Goal: Use online tool/utility: Utilize a website feature to perform a specific function

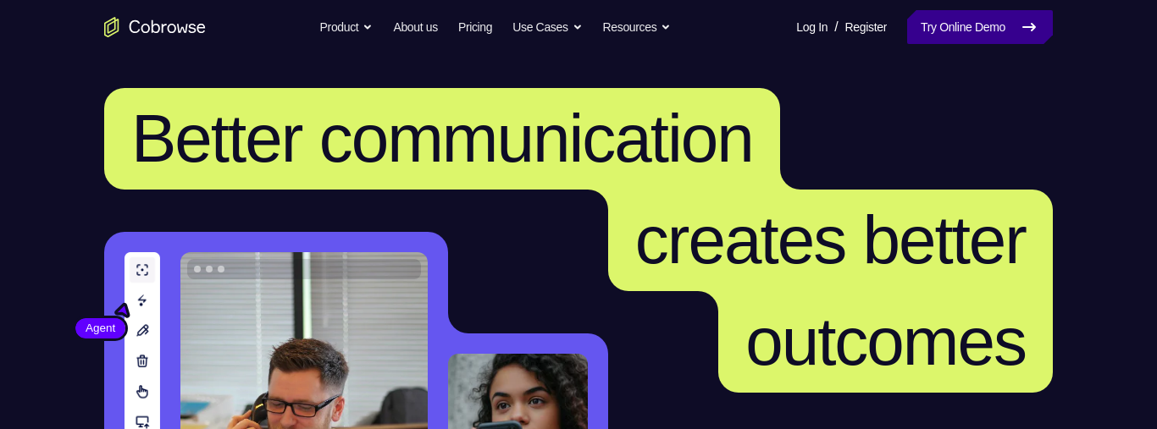
click at [822, 29] on link "Try Online Demo" at bounding box center [980, 27] width 146 height 34
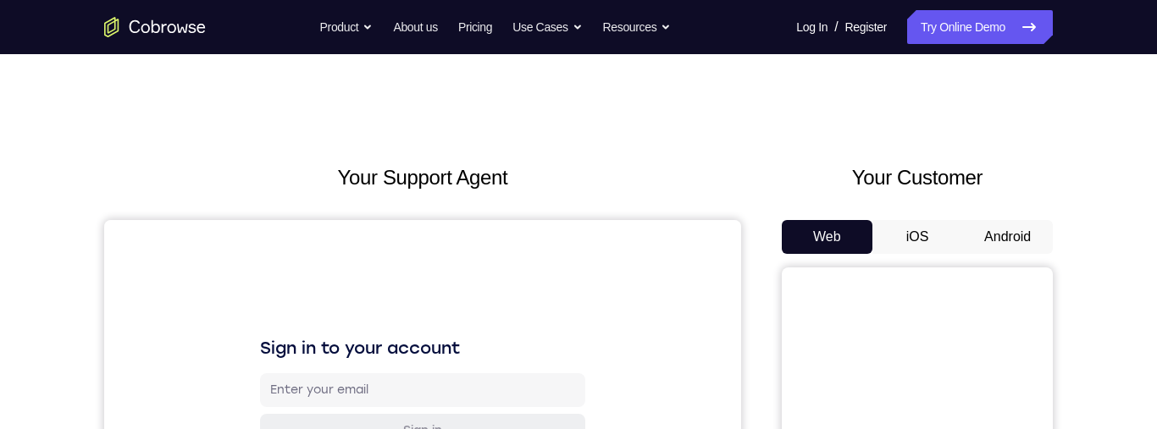
click at [962, 239] on button "Android" at bounding box center [1007, 237] width 91 height 34
click at [950, 239] on button "iOS" at bounding box center [917, 237] width 91 height 34
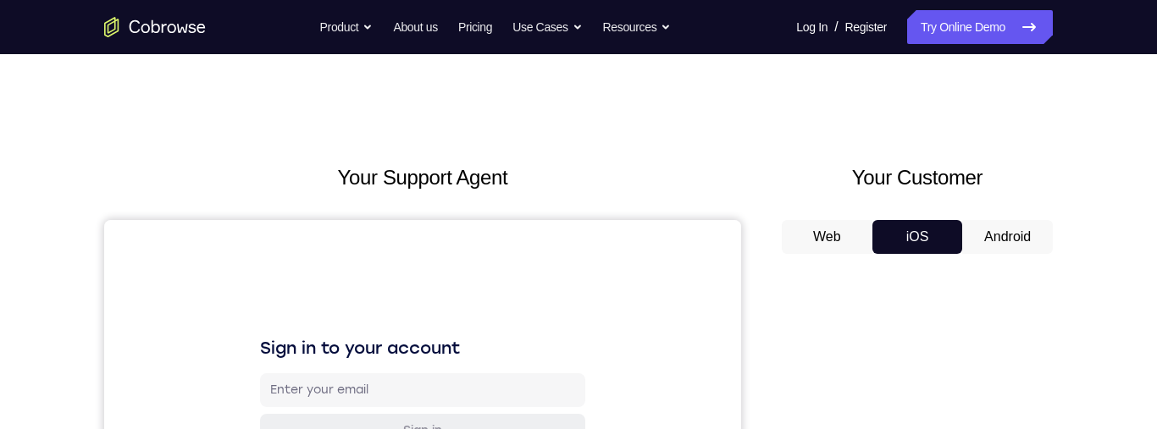
click at [917, 235] on button "iOS" at bounding box center [917, 237] width 91 height 34
click at [996, 237] on button "Android" at bounding box center [1007, 237] width 91 height 34
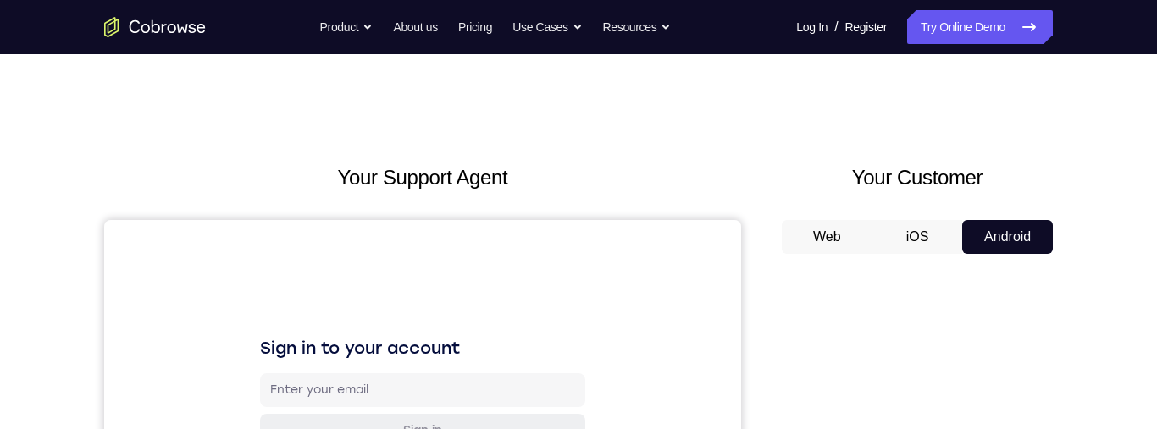
click at [832, 238] on button "Web" at bounding box center [827, 237] width 91 height 34
click at [919, 234] on button "iOS" at bounding box center [917, 237] width 91 height 34
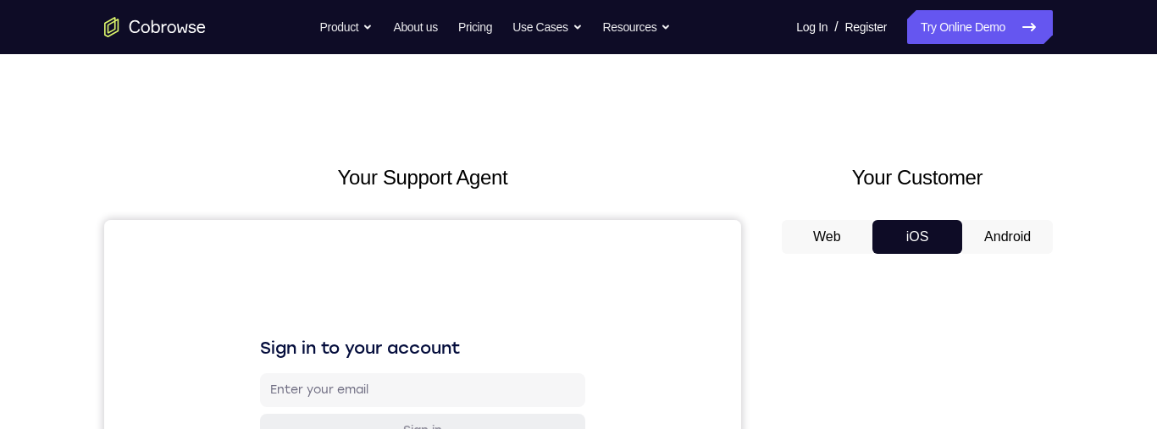
click at [990, 231] on button "Android" at bounding box center [1007, 237] width 91 height 34
click at [863, 235] on button "Web" at bounding box center [827, 237] width 91 height 34
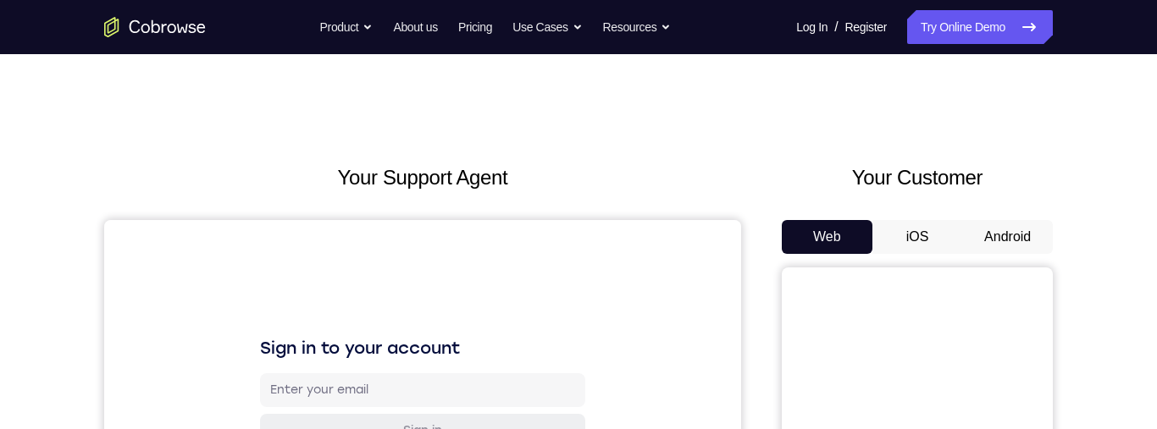
click at [917, 243] on button "iOS" at bounding box center [917, 237] width 91 height 34
click at [980, 235] on button "Android" at bounding box center [1007, 237] width 91 height 34
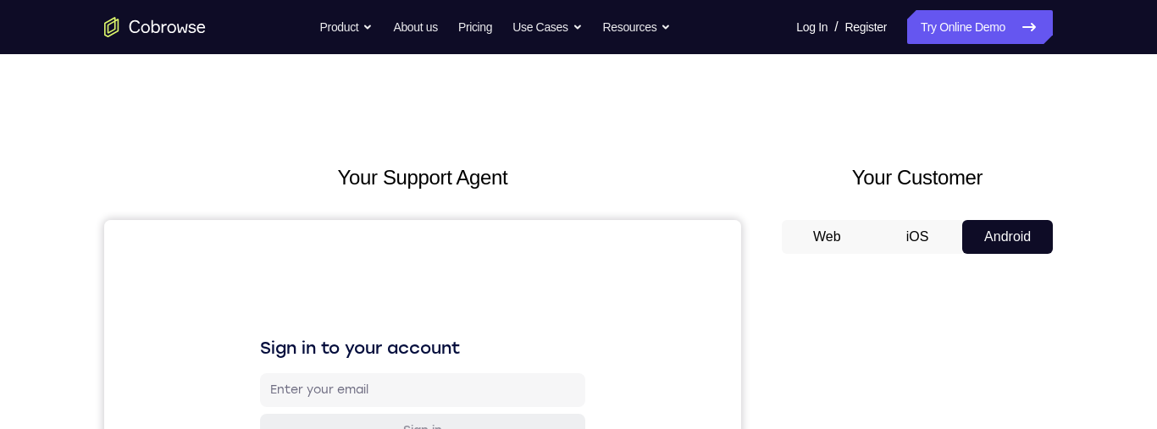
click at [840, 236] on button "Web" at bounding box center [827, 237] width 91 height 34
click at [919, 235] on button "iOS" at bounding box center [917, 237] width 91 height 34
click at [946, 233] on button "iOS" at bounding box center [917, 237] width 91 height 34
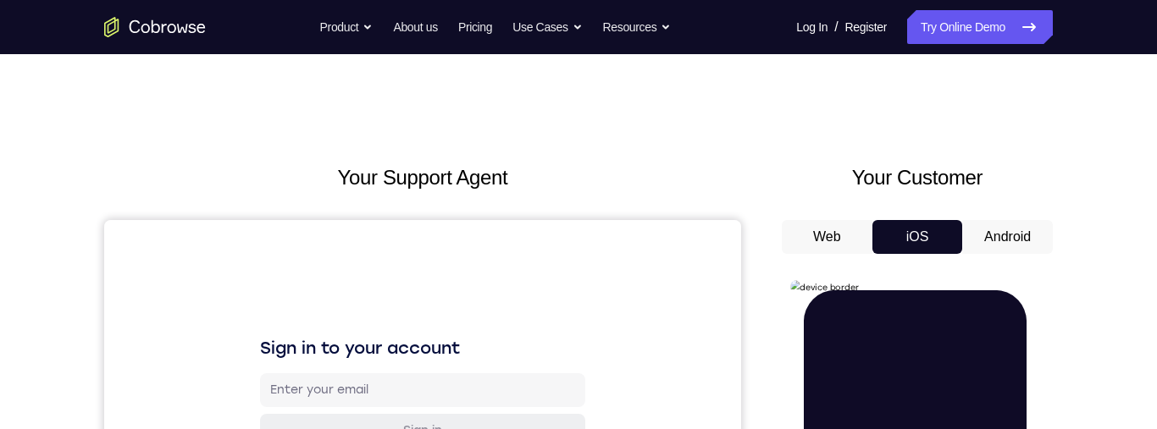
click at [1006, 249] on button "Android" at bounding box center [1007, 237] width 91 height 34
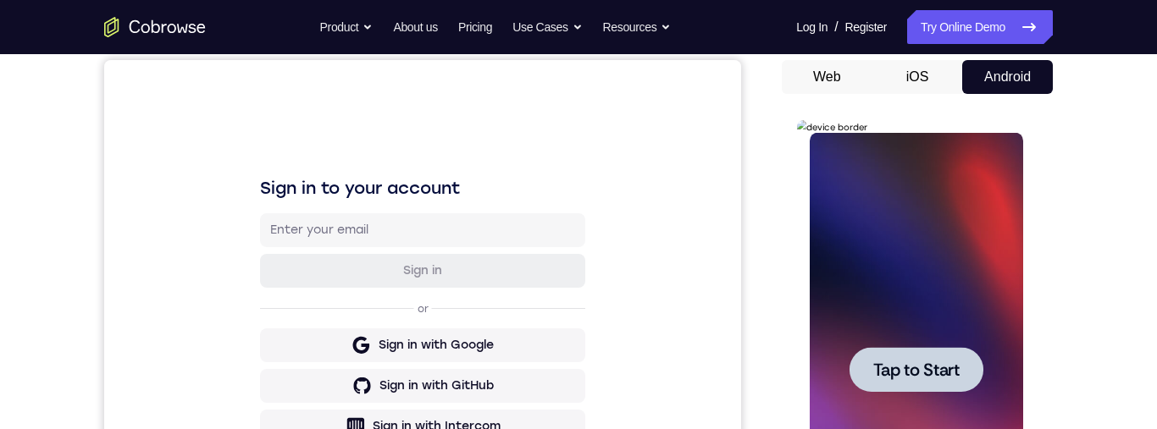
click at [949, 370] on span "Tap to Start" at bounding box center [915, 370] width 86 height 17
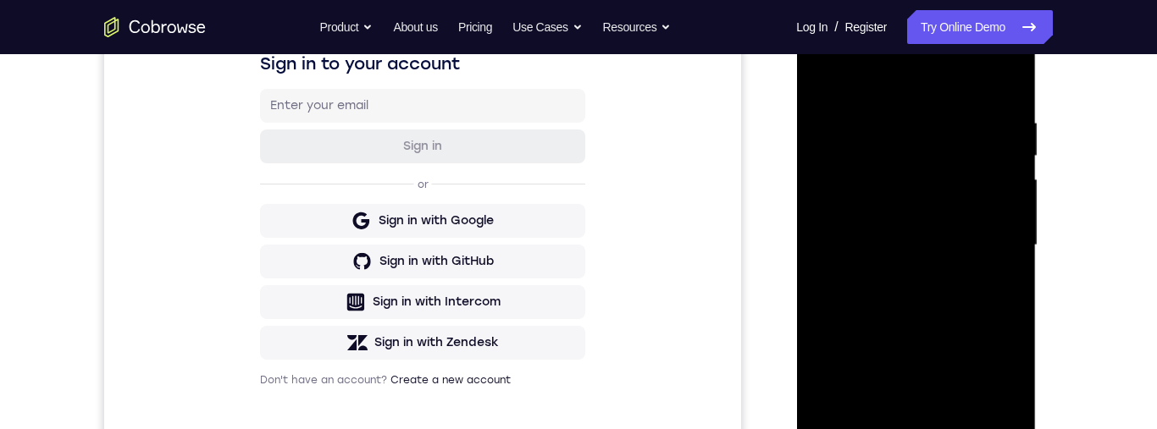
scroll to position [356, 0]
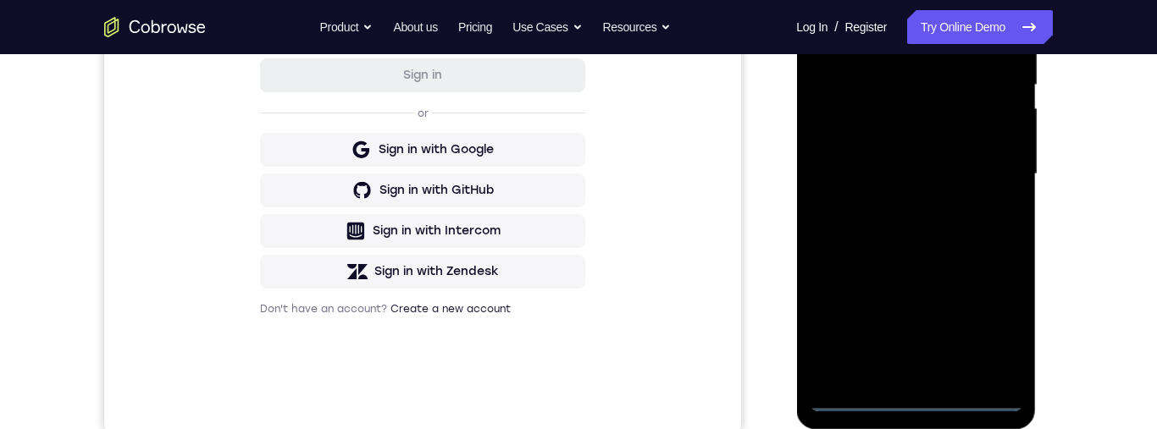
click at [917, 410] on div at bounding box center [915, 174] width 213 height 474
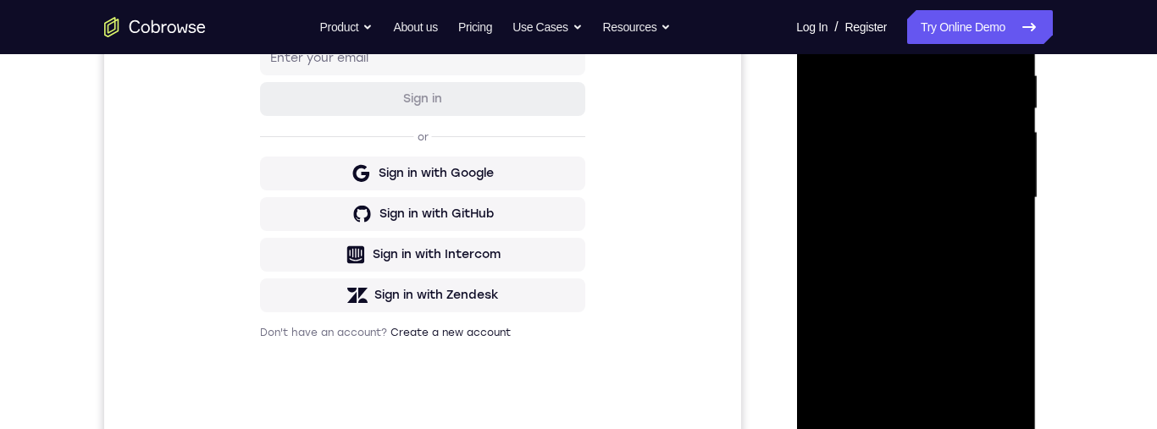
click at [1001, 363] on div at bounding box center [915, 198] width 213 height 474
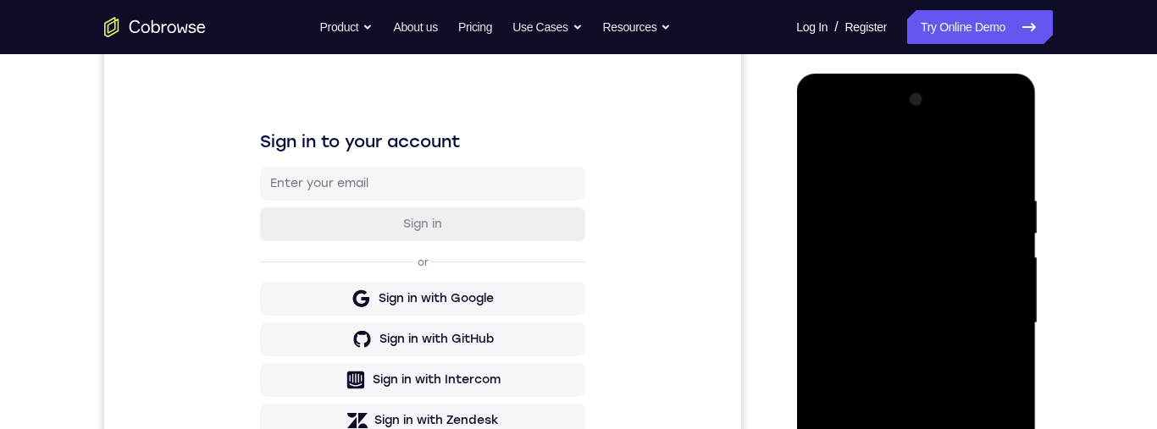
click at [872, 177] on div at bounding box center [915, 323] width 213 height 474
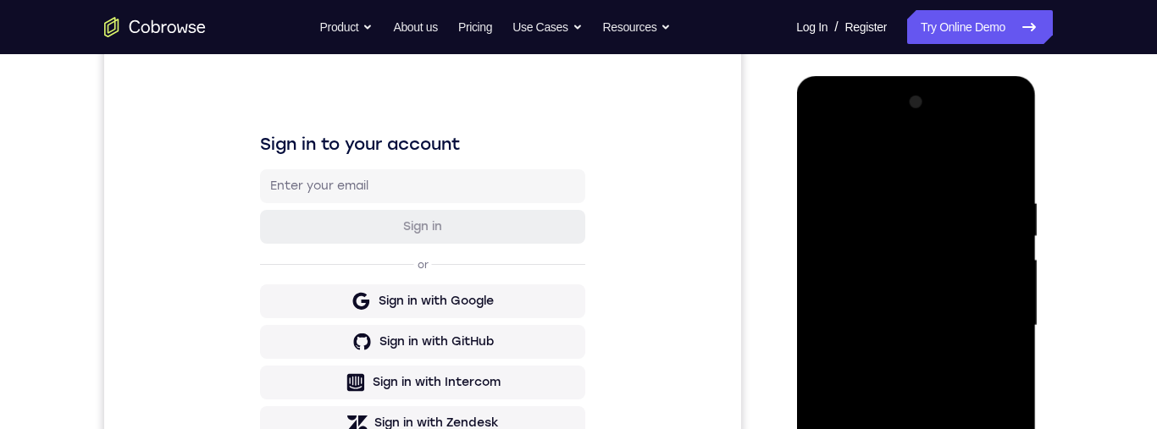
click at [864, 162] on div at bounding box center [915, 326] width 213 height 474
click at [878, 236] on div at bounding box center [915, 326] width 213 height 474
click at [928, 197] on div at bounding box center [915, 326] width 213 height 474
click at [873, 261] on div at bounding box center [915, 326] width 213 height 474
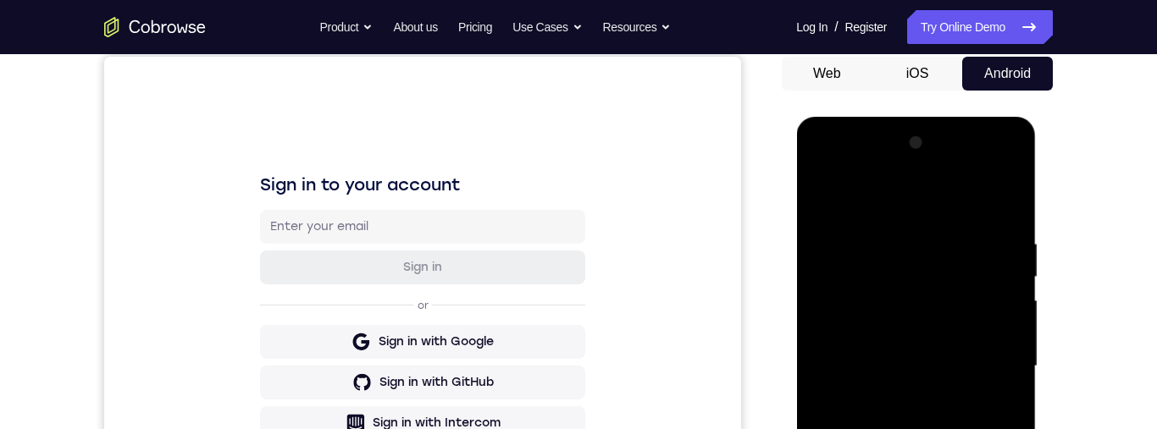
scroll to position [118, 0]
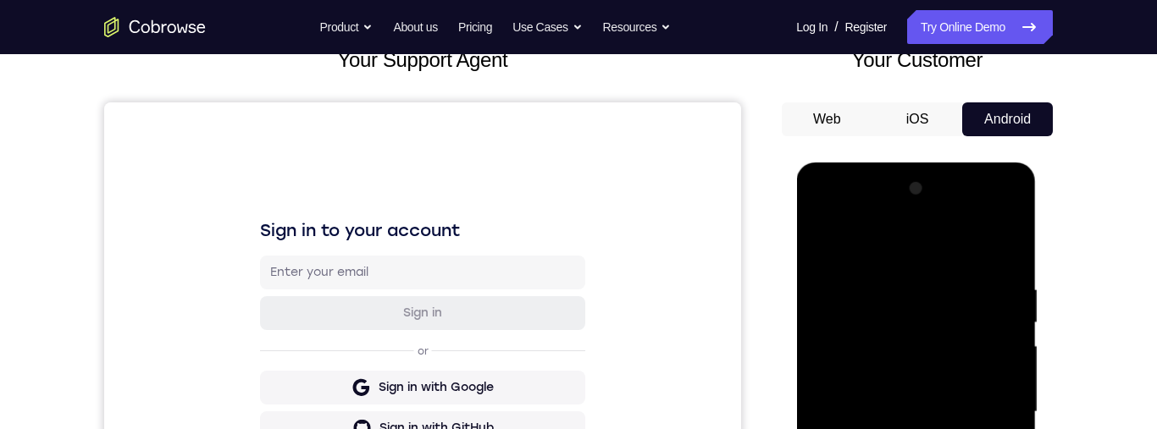
click at [818, 244] on div at bounding box center [915, 412] width 213 height 474
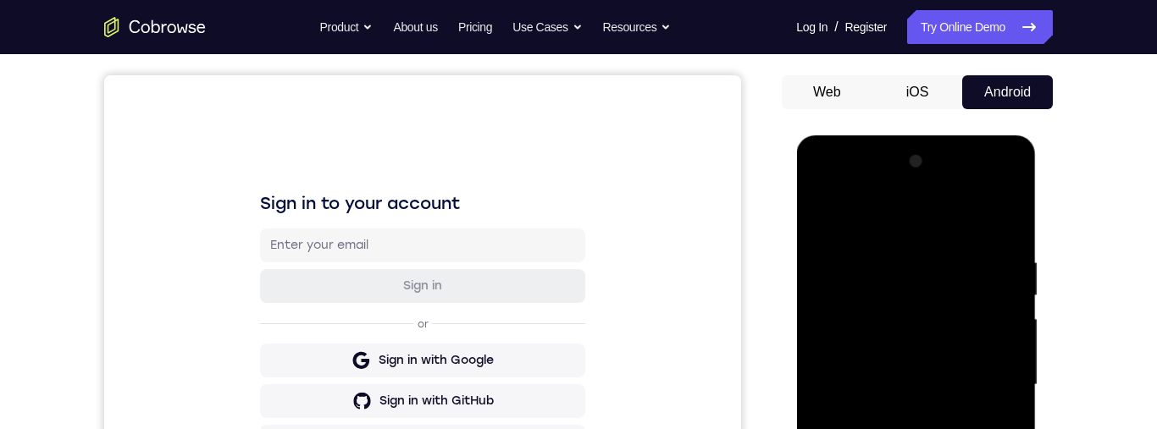
click at [832, 319] on div at bounding box center [915, 385] width 213 height 474
click at [841, 319] on div at bounding box center [915, 385] width 213 height 474
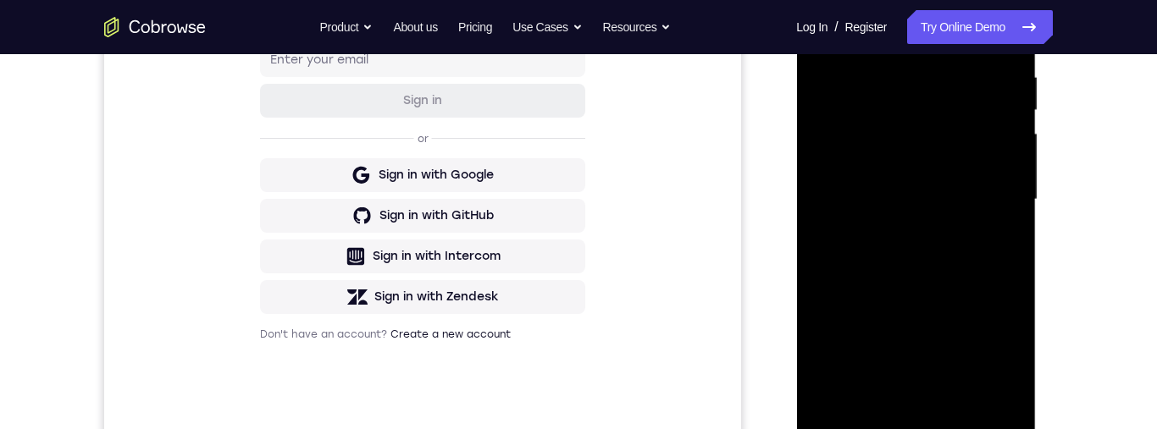
scroll to position [329, 0]
click at [831, 383] on div at bounding box center [915, 201] width 213 height 474
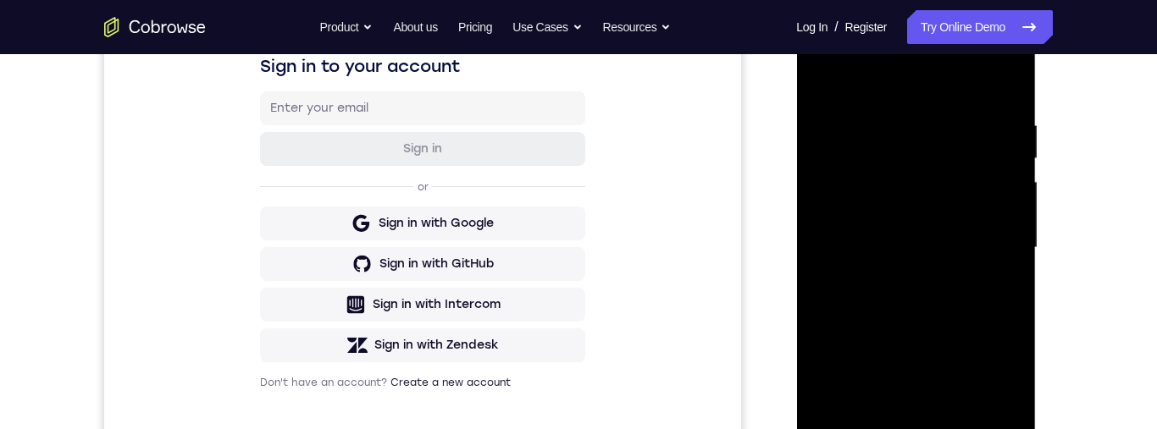
scroll to position [249, 0]
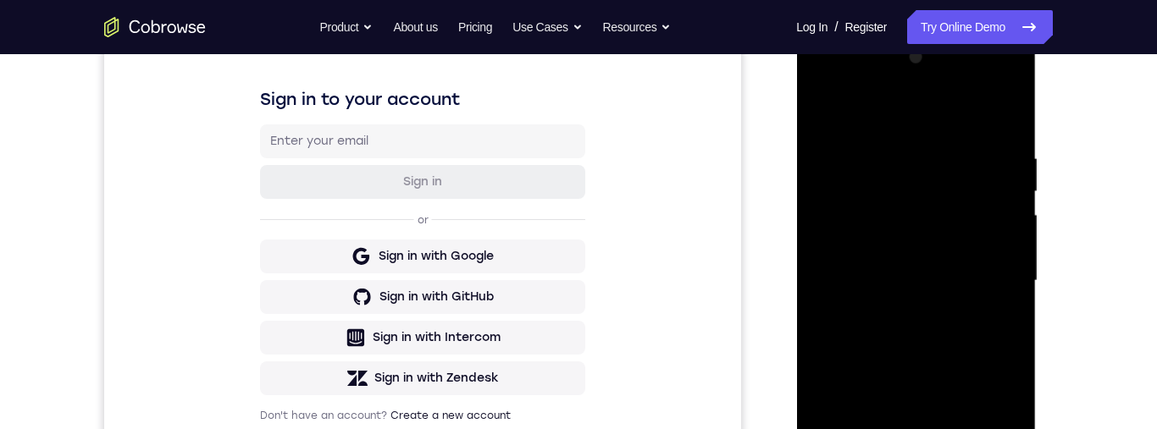
click at [845, 230] on div at bounding box center [915, 281] width 213 height 474
click at [826, 228] on div at bounding box center [915, 282] width 213 height 474
click at [884, 232] on div at bounding box center [915, 282] width 213 height 474
click at [836, 369] on div at bounding box center [915, 282] width 213 height 474
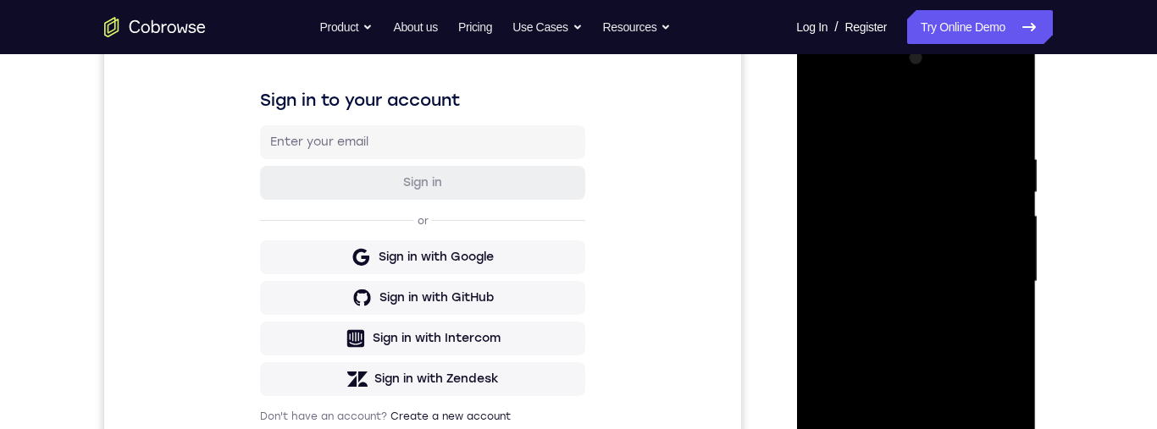
click at [931, 230] on div at bounding box center [915, 282] width 213 height 474
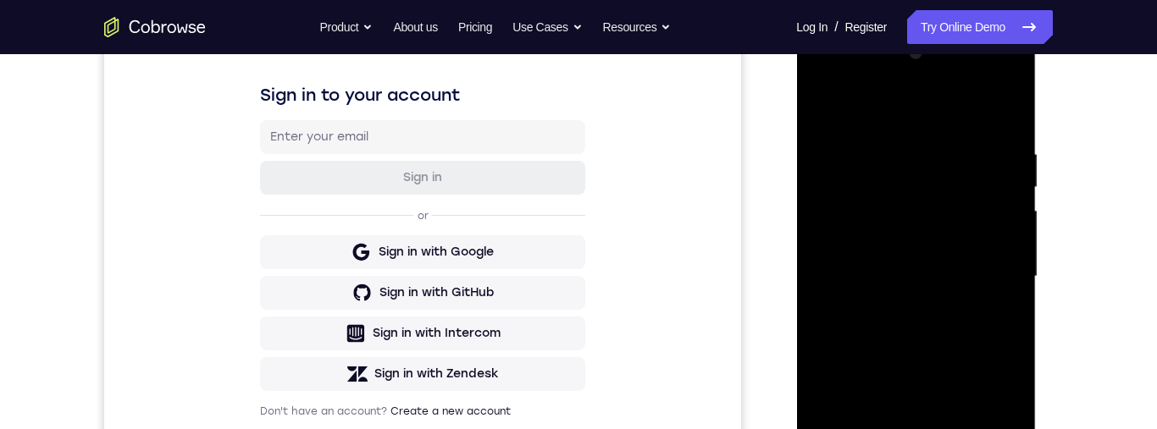
scroll to position [178, 0]
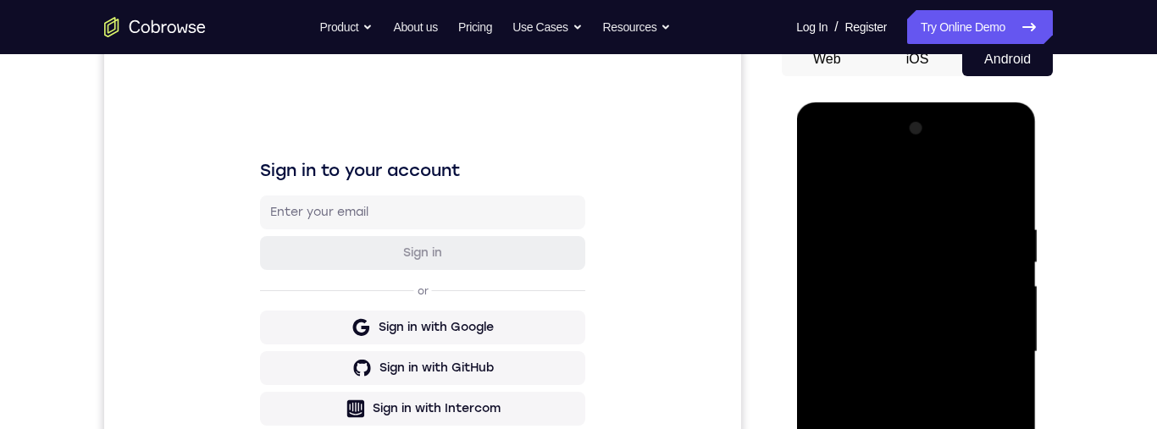
click at [824, 204] on div at bounding box center [915, 352] width 213 height 474
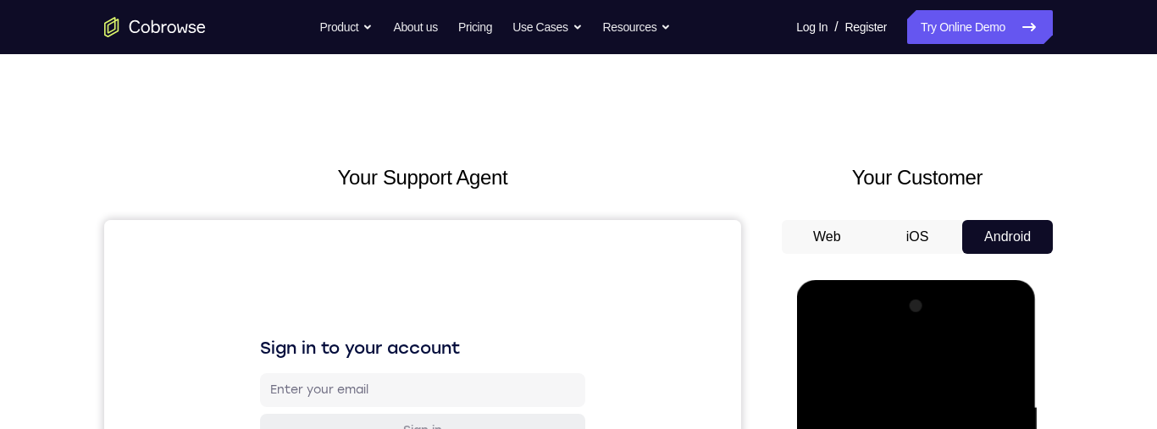
scroll to position [47, 0]
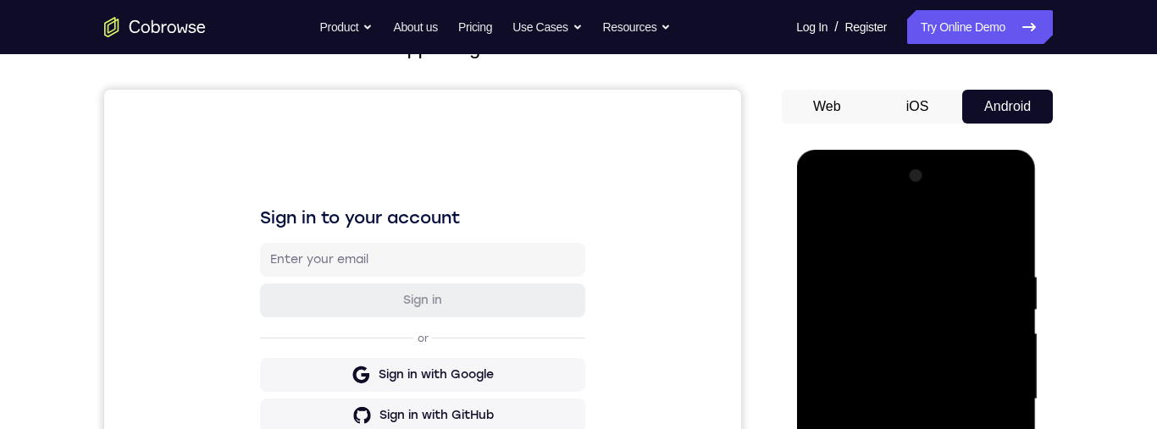
scroll to position [197, 0]
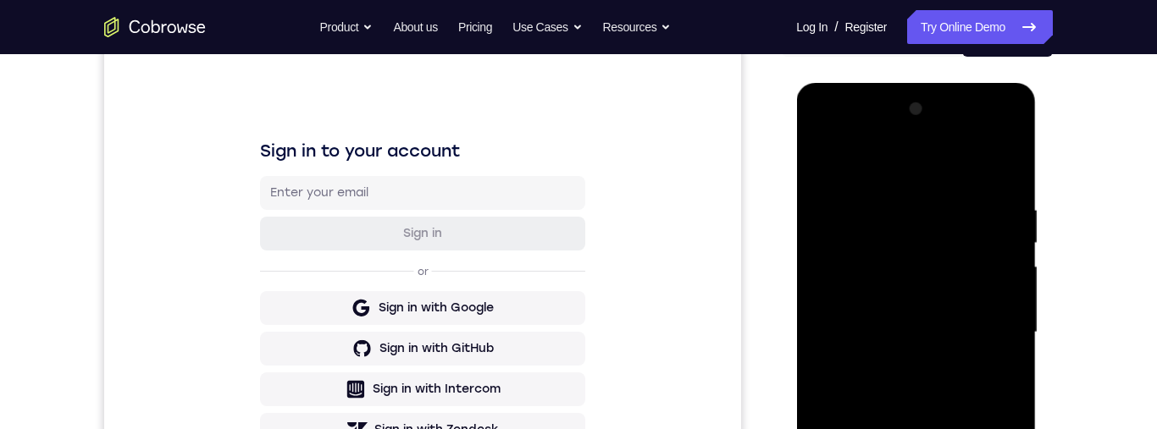
click at [847, 292] on div at bounding box center [915, 333] width 213 height 474
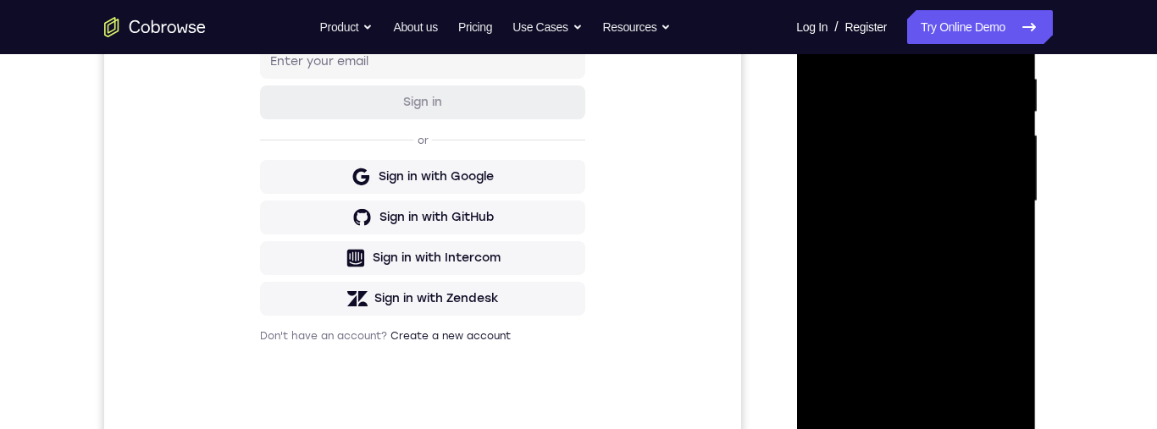
scroll to position [352, 0]
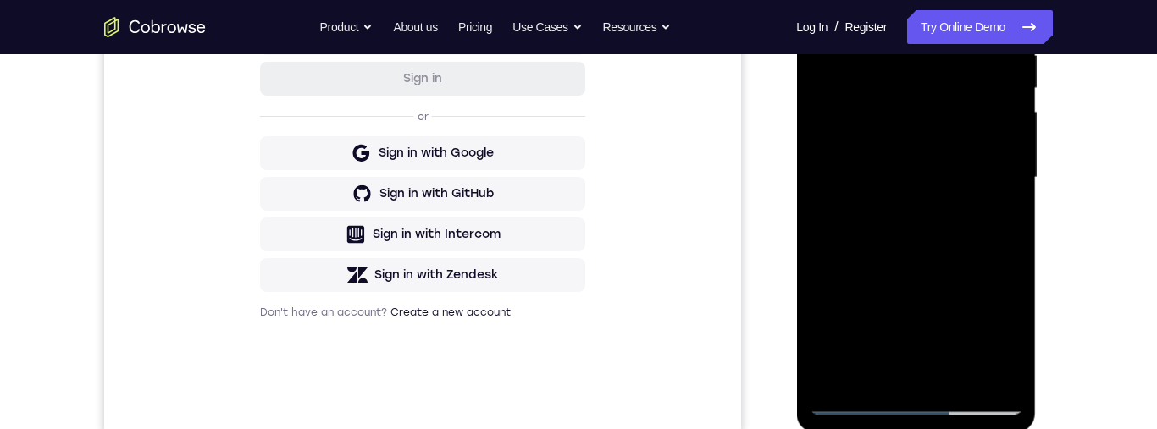
click at [856, 402] on div at bounding box center [915, 178] width 213 height 474
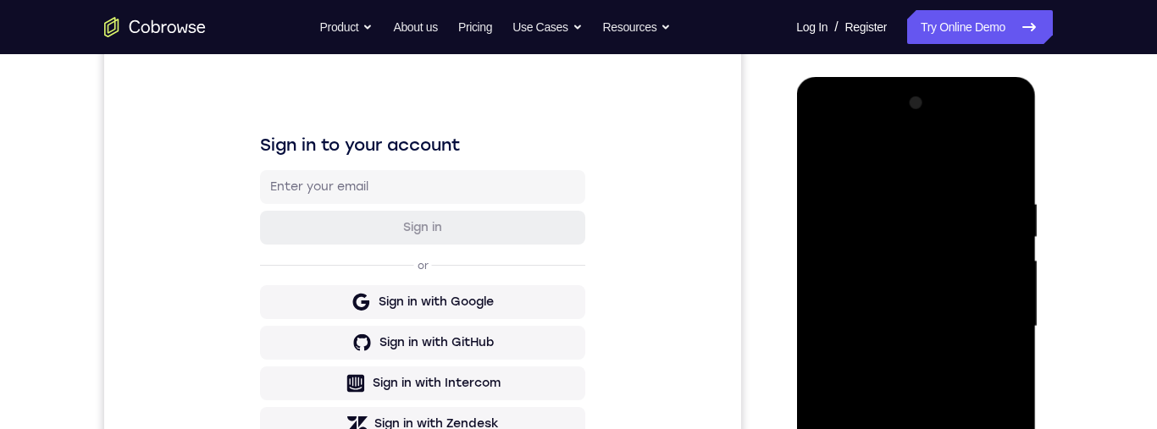
scroll to position [155, 0]
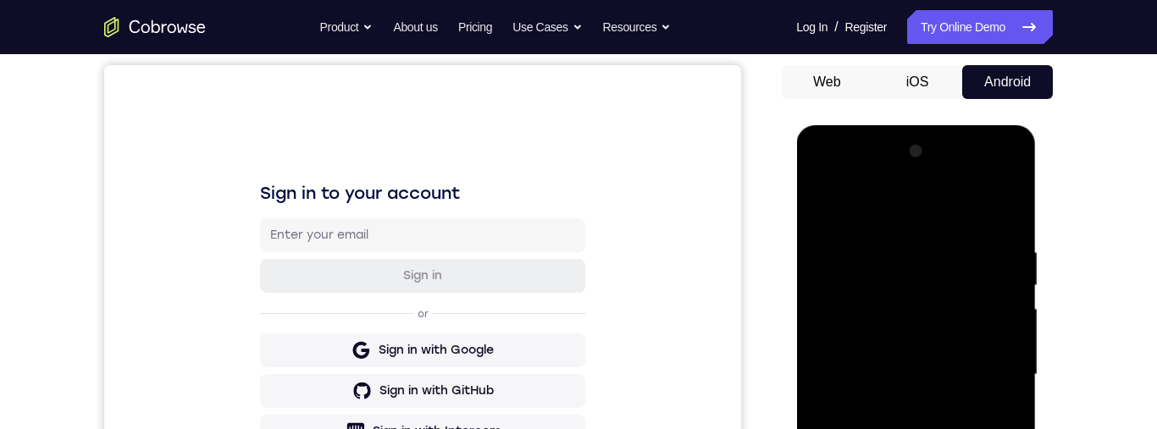
click at [821, 205] on div at bounding box center [915, 375] width 213 height 474
click at [840, 308] on div at bounding box center [915, 375] width 213 height 474
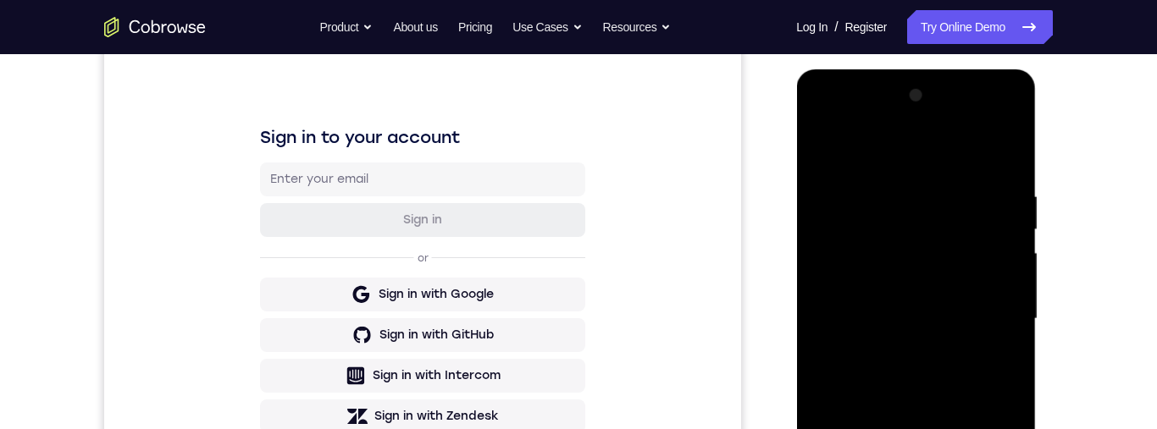
click at [860, 310] on div at bounding box center [915, 319] width 213 height 474
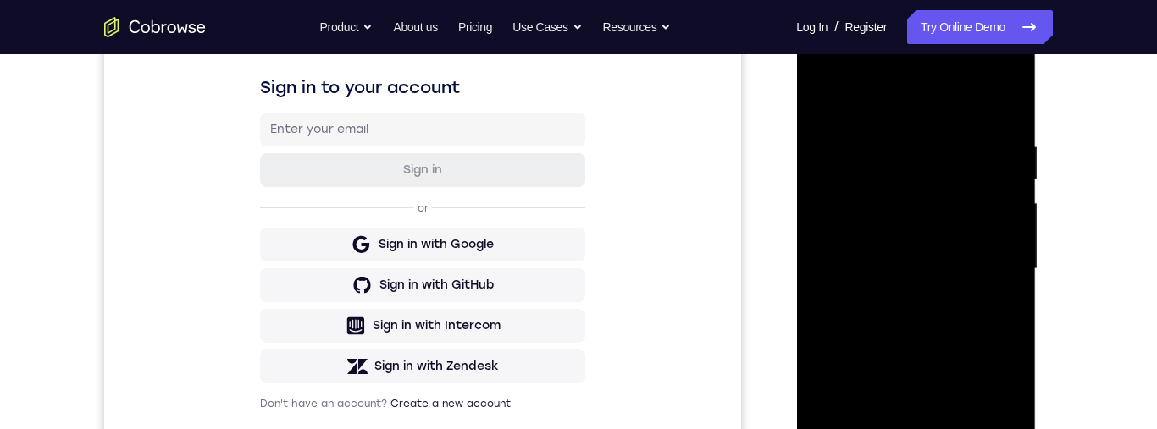
scroll to position [262, 0]
click at [823, 180] on div at bounding box center [915, 268] width 213 height 474
click at [924, 181] on div at bounding box center [915, 268] width 213 height 474
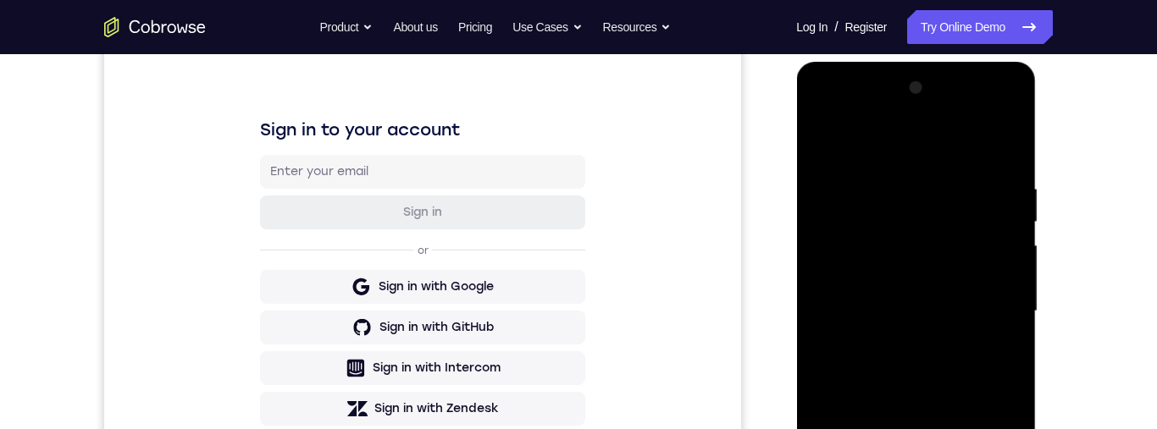
scroll to position [197, 0]
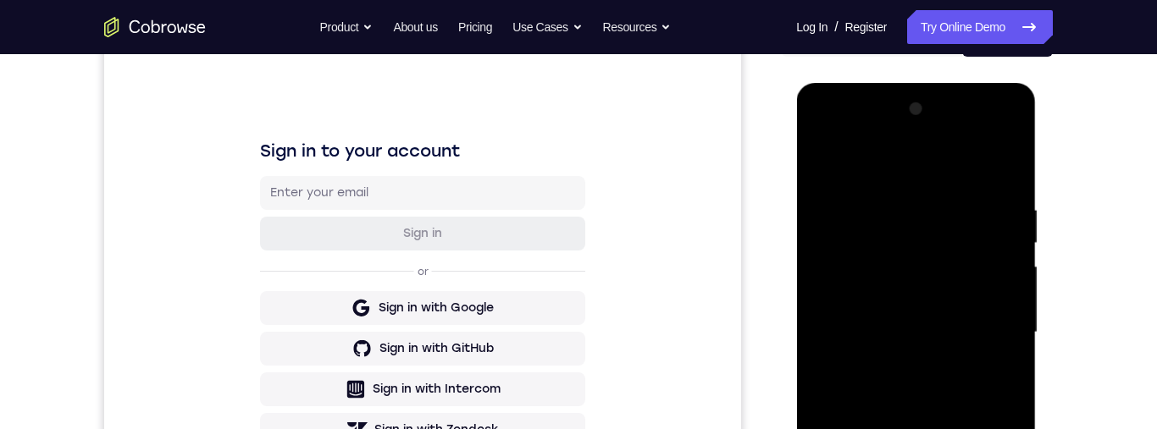
click at [840, 245] on div at bounding box center [915, 333] width 213 height 474
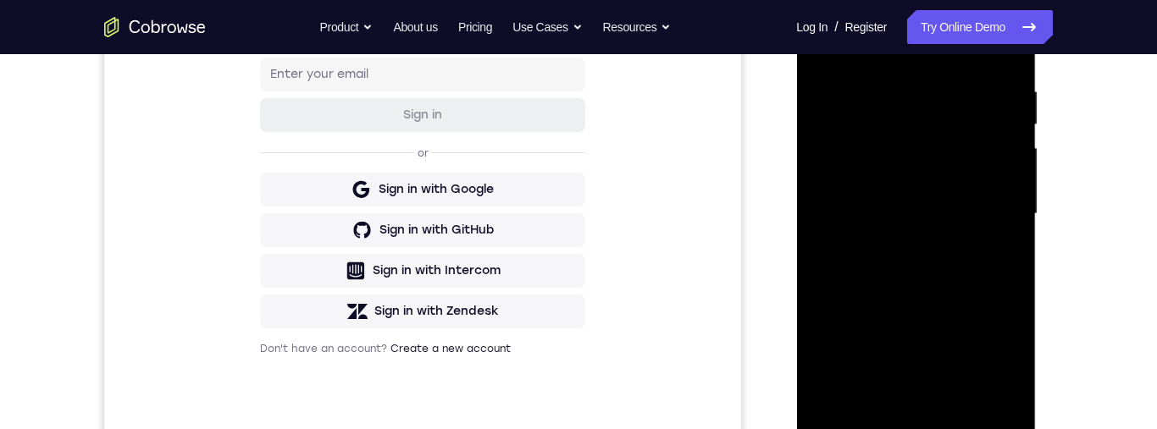
scroll to position [314, 0]
click at [828, 227] on div at bounding box center [915, 216] width 213 height 474
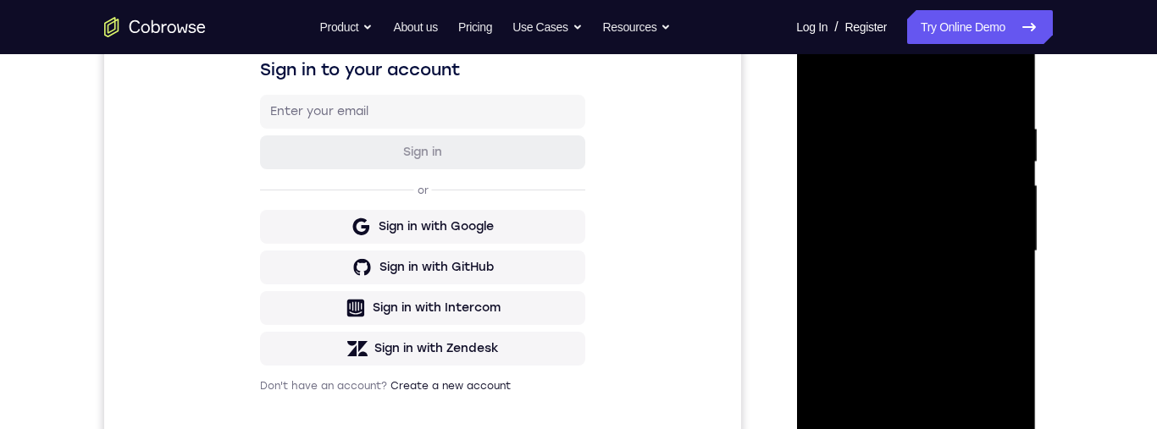
scroll to position [261, 0]
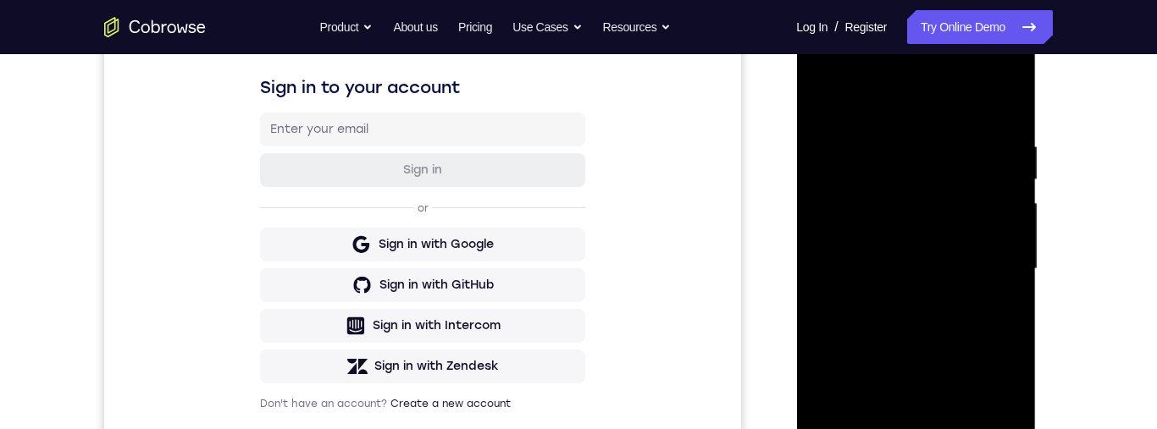
click at [1002, 191] on div at bounding box center [915, 269] width 213 height 474
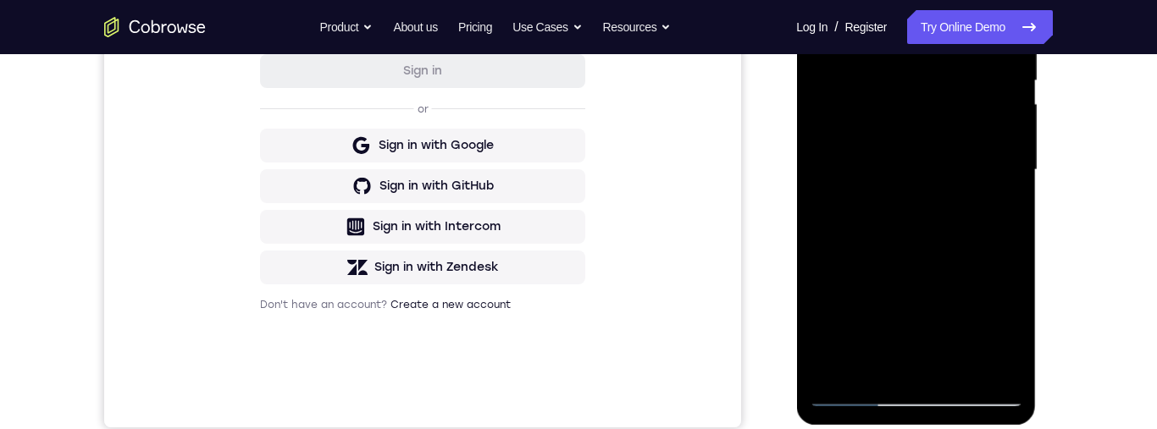
scroll to position [215, 0]
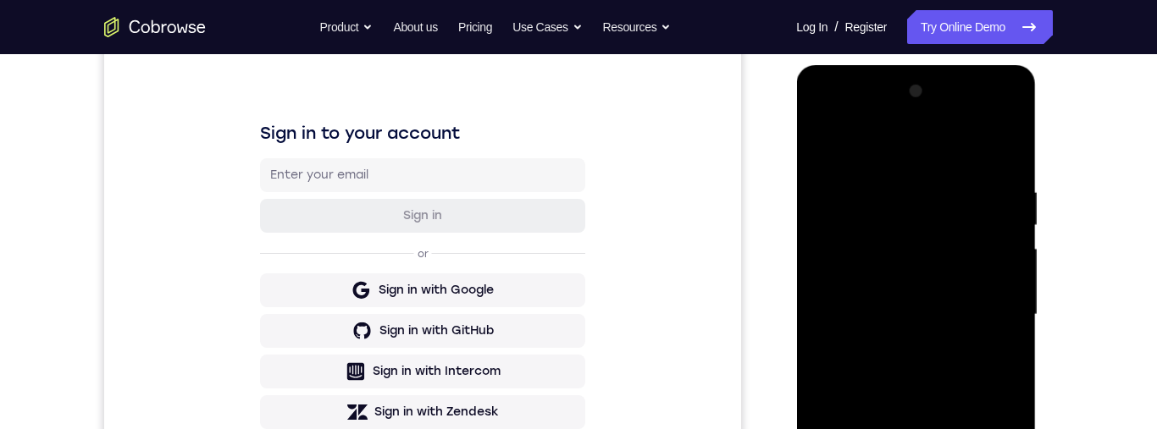
click at [989, 119] on div at bounding box center [915, 315] width 213 height 474
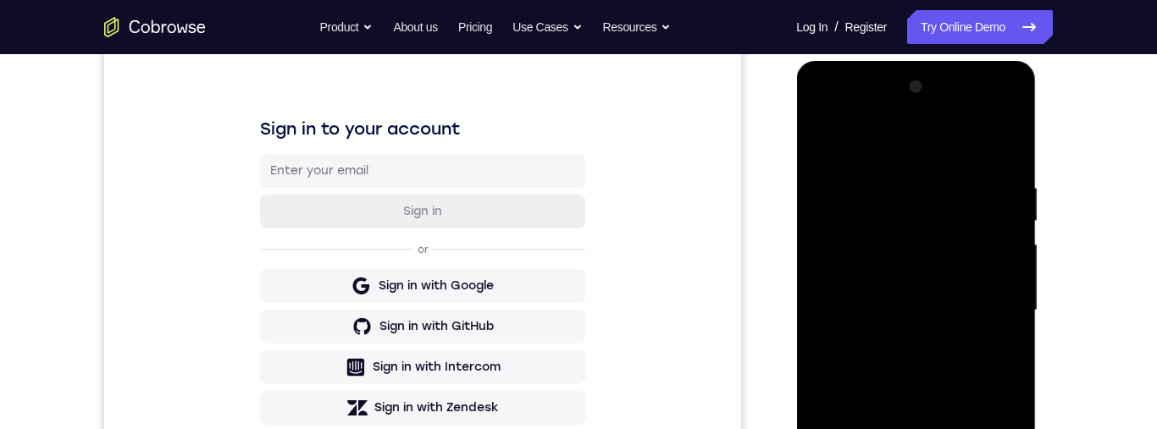
click at [865, 107] on div at bounding box center [915, 311] width 213 height 474
click at [987, 303] on div at bounding box center [915, 311] width 213 height 474
click at [894, 341] on div at bounding box center [915, 311] width 213 height 474
click at [906, 402] on div at bounding box center [915, 311] width 213 height 474
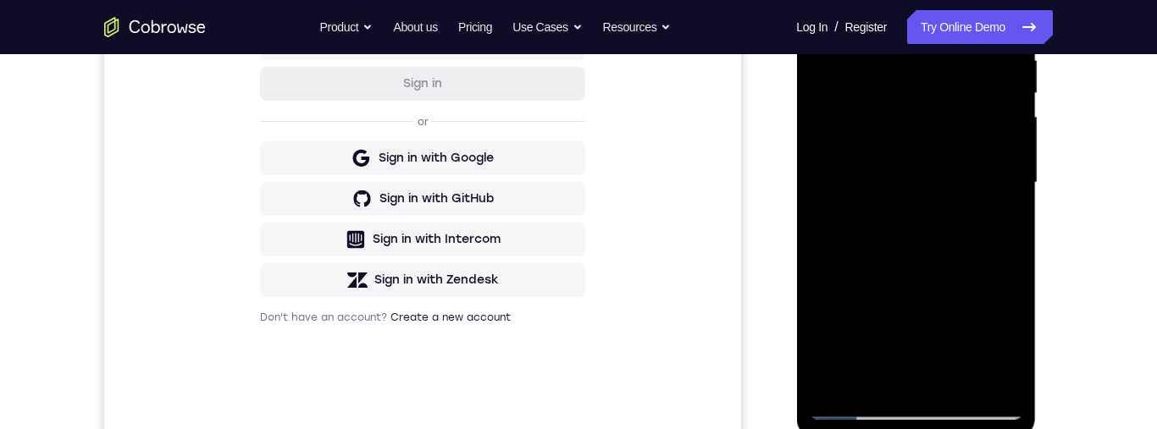
scroll to position [294, 0]
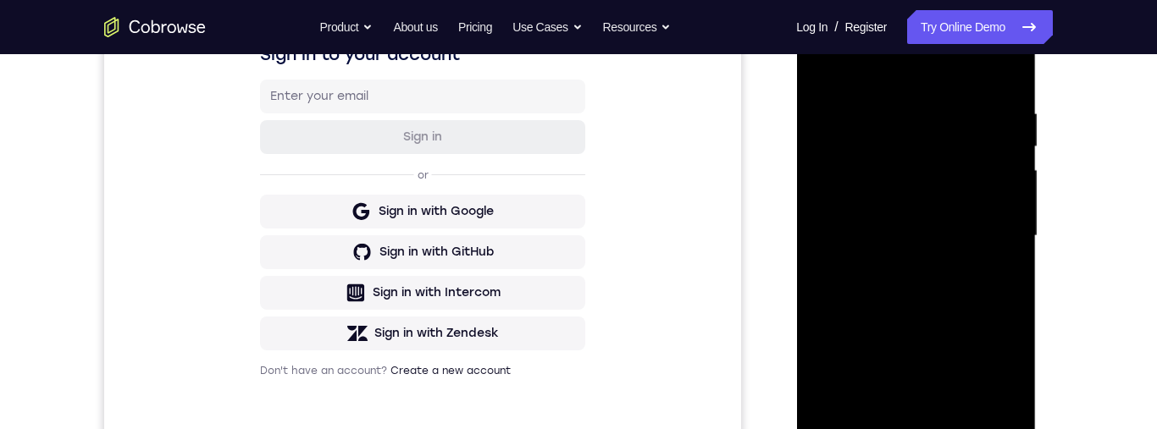
click at [890, 229] on div at bounding box center [915, 236] width 213 height 474
click at [896, 236] on div at bounding box center [915, 236] width 213 height 474
click at [915, 217] on div at bounding box center [915, 236] width 213 height 474
click at [1002, 205] on div at bounding box center [915, 236] width 213 height 474
click at [843, 221] on div at bounding box center [915, 236] width 213 height 474
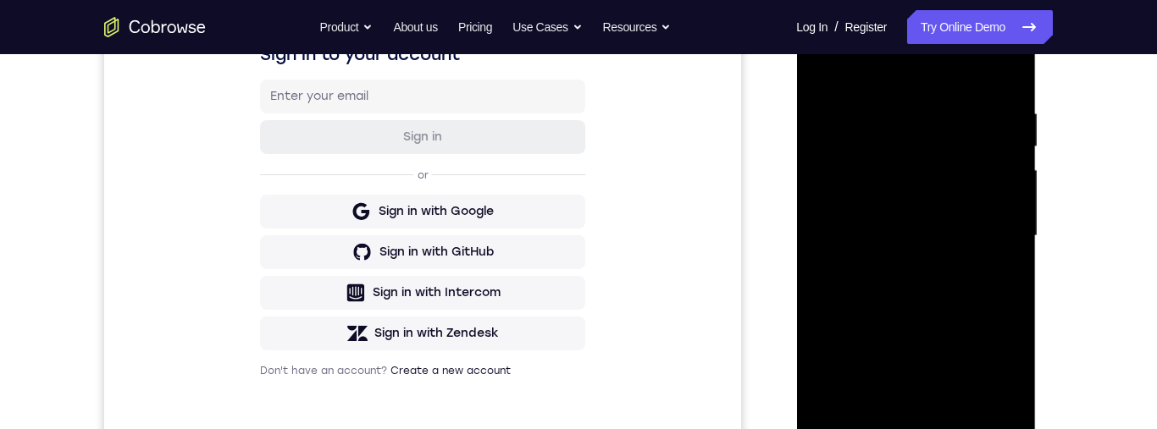
click at [841, 274] on div at bounding box center [915, 236] width 213 height 474
click at [930, 249] on div at bounding box center [915, 236] width 213 height 474
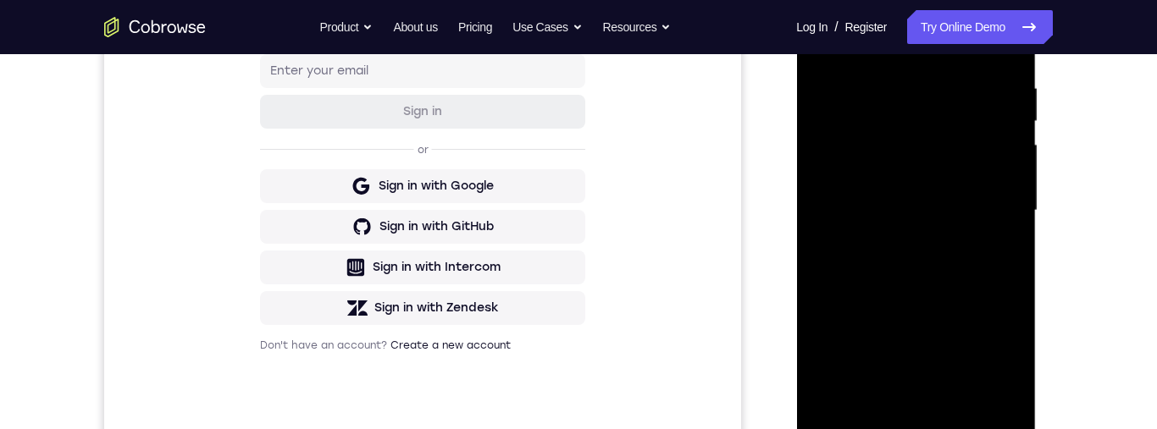
scroll to position [390, 0]
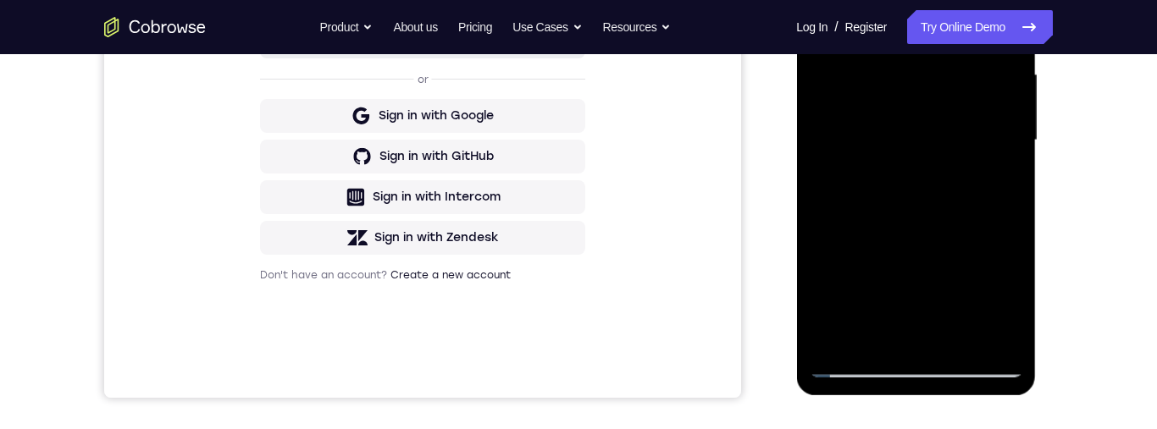
click at [951, 325] on div at bounding box center [915, 140] width 213 height 474
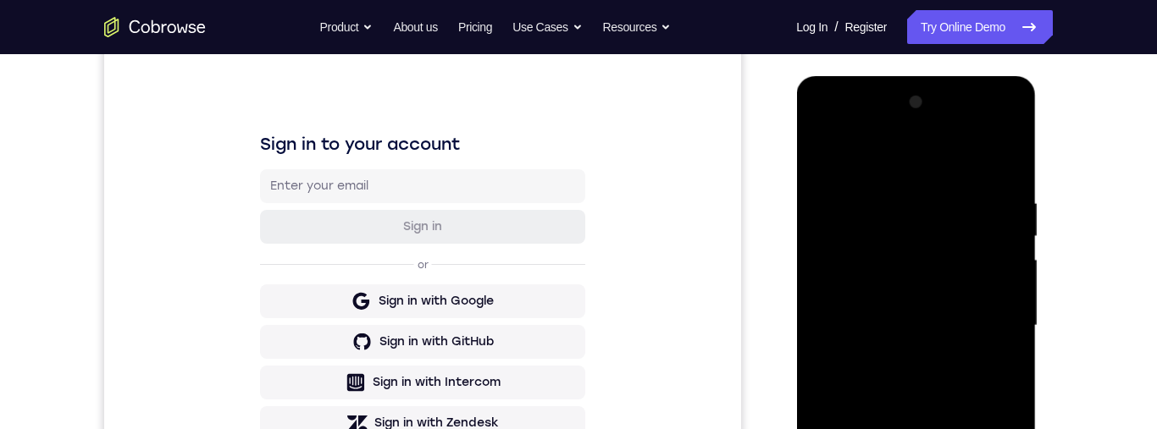
scroll to position [163, 0]
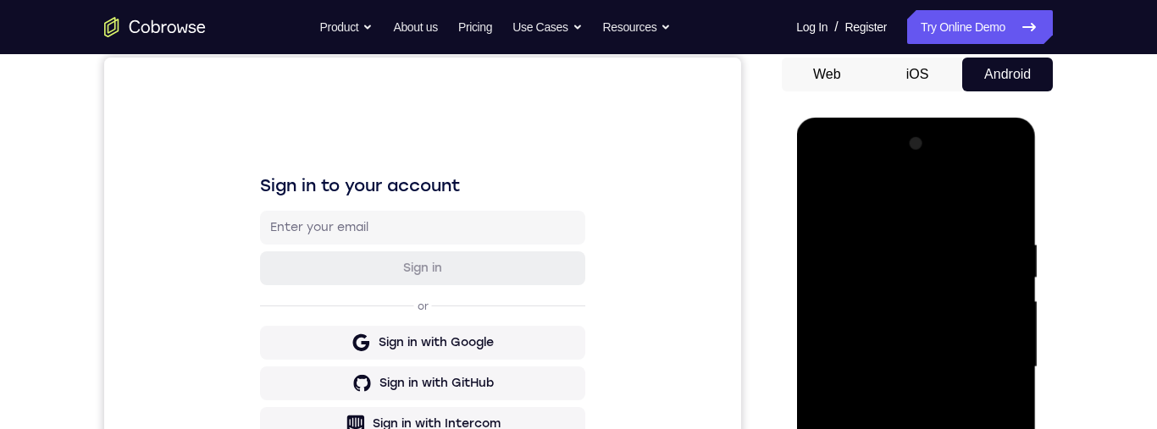
click at [966, 316] on div at bounding box center [915, 367] width 213 height 474
click at [969, 313] on div at bounding box center [915, 367] width 213 height 474
click at [970, 313] on div at bounding box center [915, 367] width 213 height 474
click at [968, 315] on div at bounding box center [915, 367] width 213 height 474
click at [968, 314] on div at bounding box center [915, 367] width 213 height 474
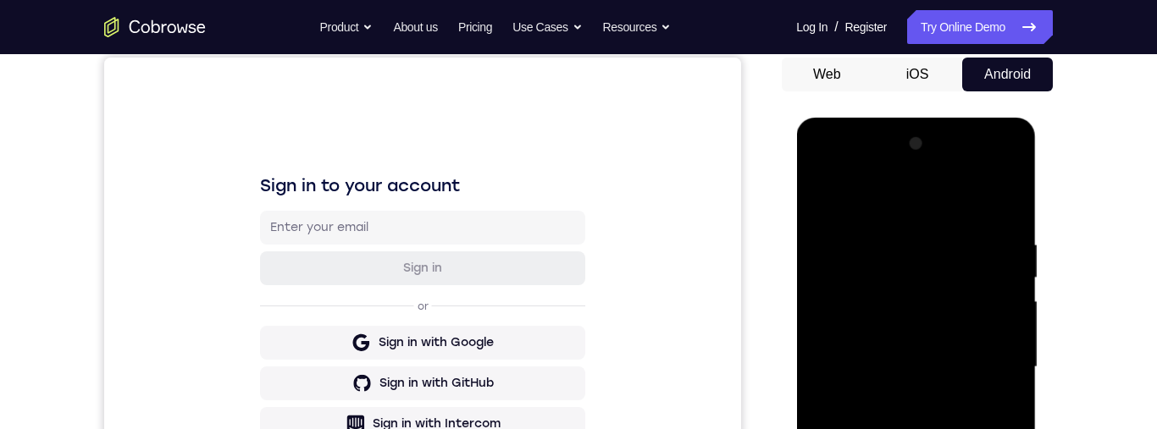
click at [966, 313] on div at bounding box center [915, 367] width 213 height 474
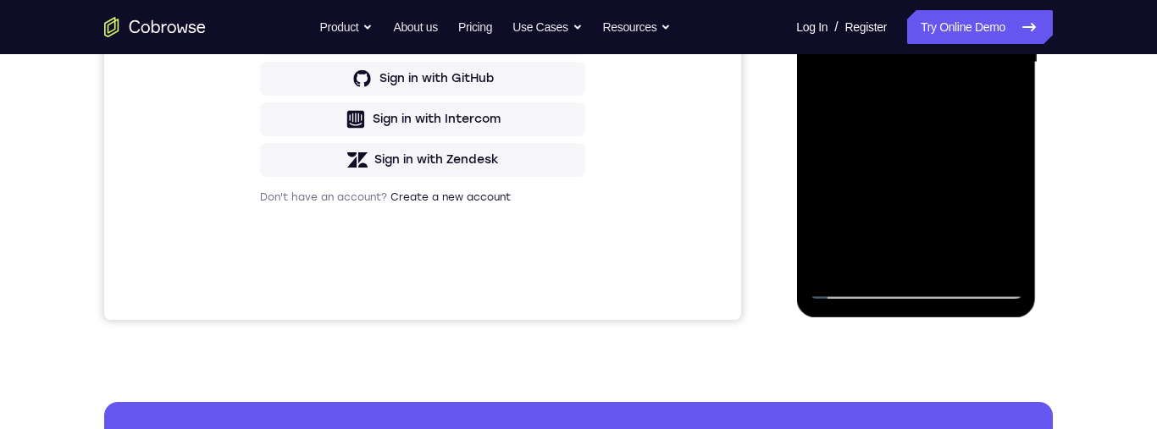
scroll to position [291, 0]
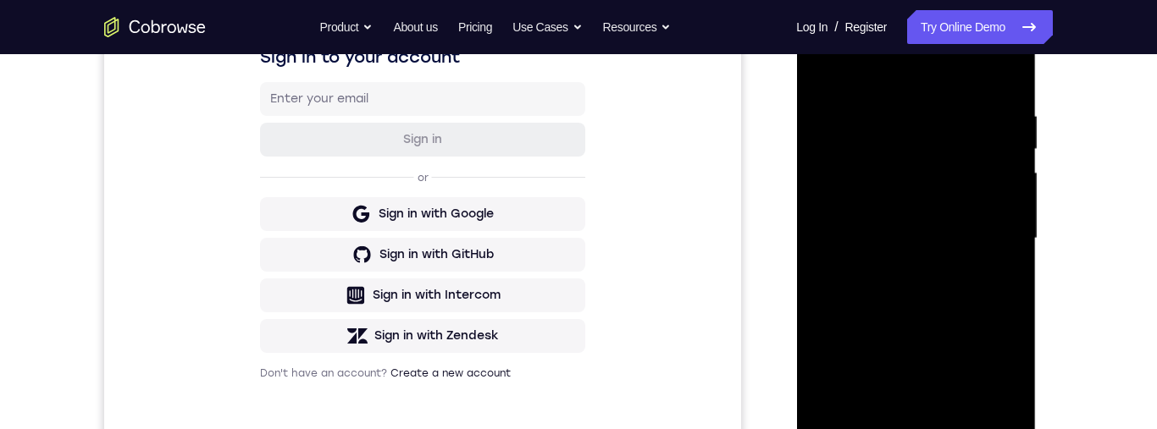
click at [968, 166] on div at bounding box center [915, 239] width 213 height 474
click at [972, 147] on div at bounding box center [915, 239] width 213 height 474
click at [974, 155] on div at bounding box center [915, 239] width 213 height 474
click at [975, 158] on div at bounding box center [915, 239] width 213 height 474
click at [977, 160] on div at bounding box center [915, 239] width 213 height 474
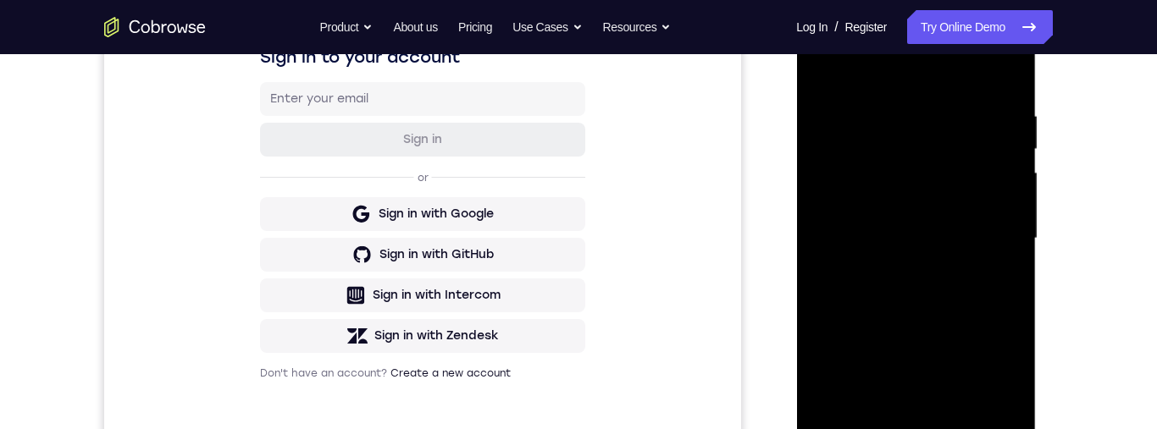
click at [978, 158] on div at bounding box center [915, 239] width 213 height 474
click at [983, 155] on div at bounding box center [915, 239] width 213 height 474
click at [979, 157] on div at bounding box center [915, 239] width 213 height 474
click at [982, 158] on div at bounding box center [915, 239] width 213 height 474
click at [975, 162] on div at bounding box center [915, 239] width 213 height 474
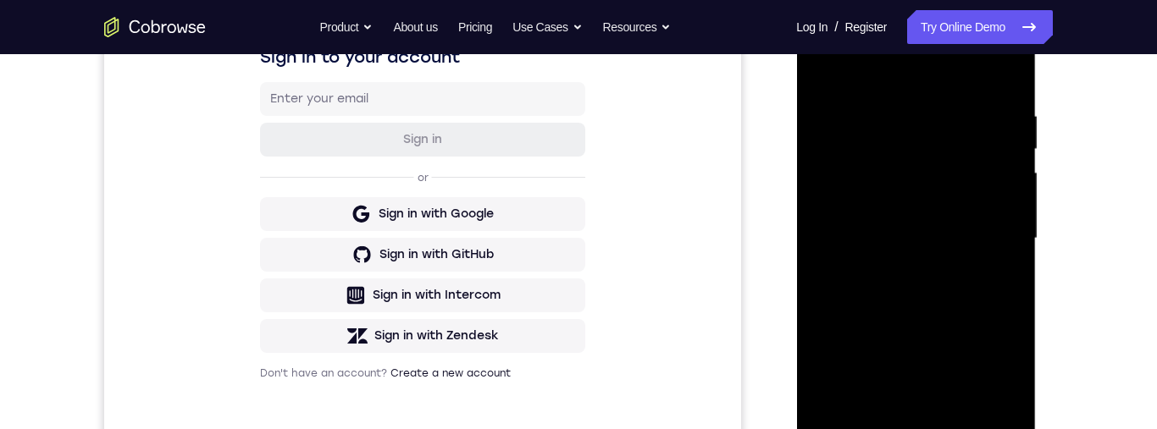
click at [976, 163] on div at bounding box center [915, 239] width 213 height 474
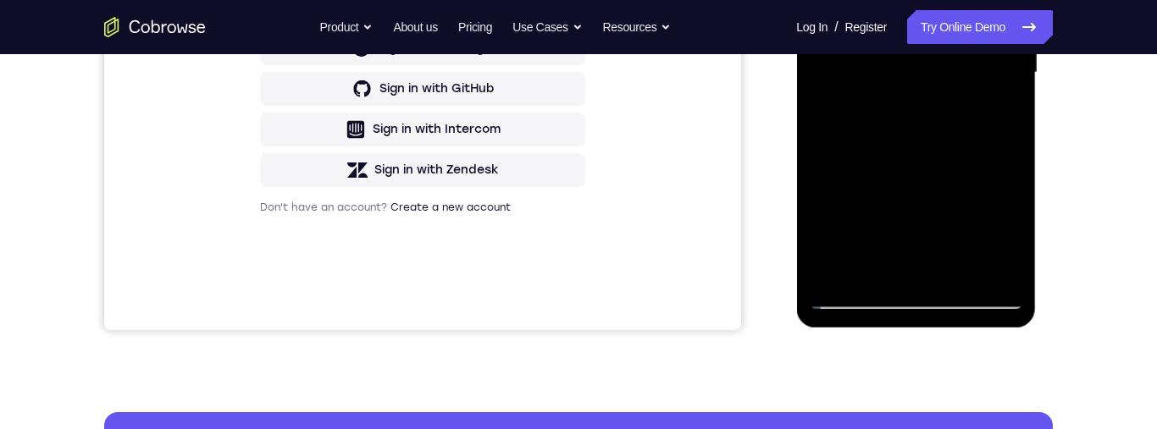
scroll to position [377, 0]
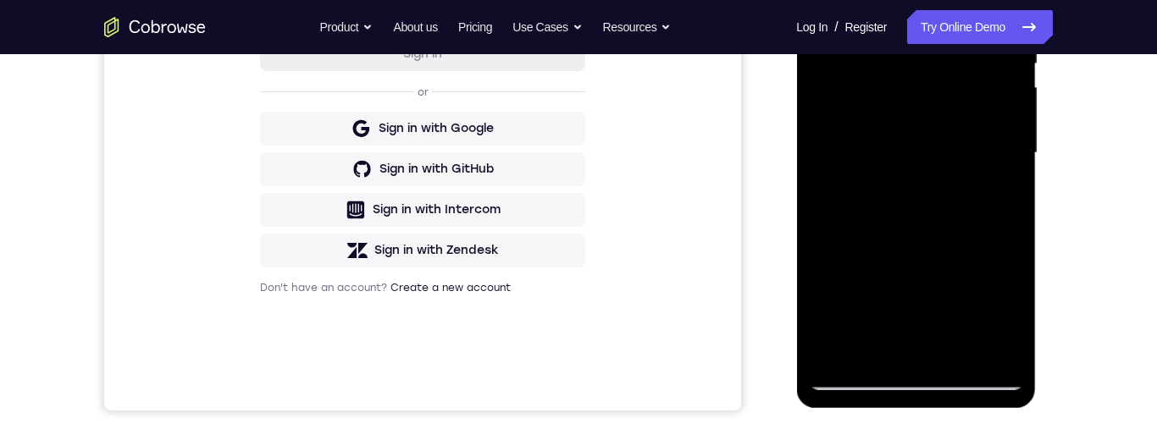
click at [961, 352] on div at bounding box center [915, 153] width 213 height 474
click at [975, 193] on div at bounding box center [915, 153] width 213 height 474
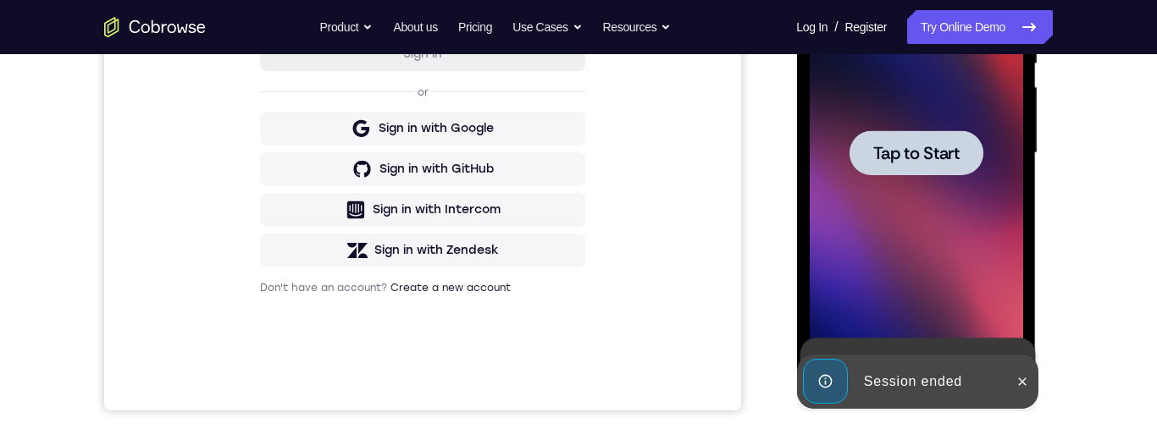
click at [967, 161] on div at bounding box center [916, 152] width 134 height 45
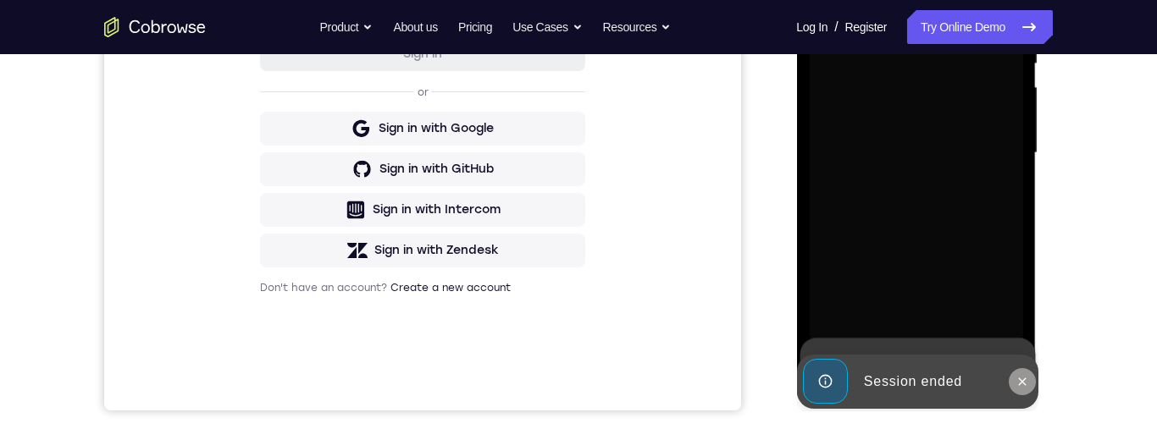
click at [1032, 389] on button at bounding box center [1021, 381] width 27 height 27
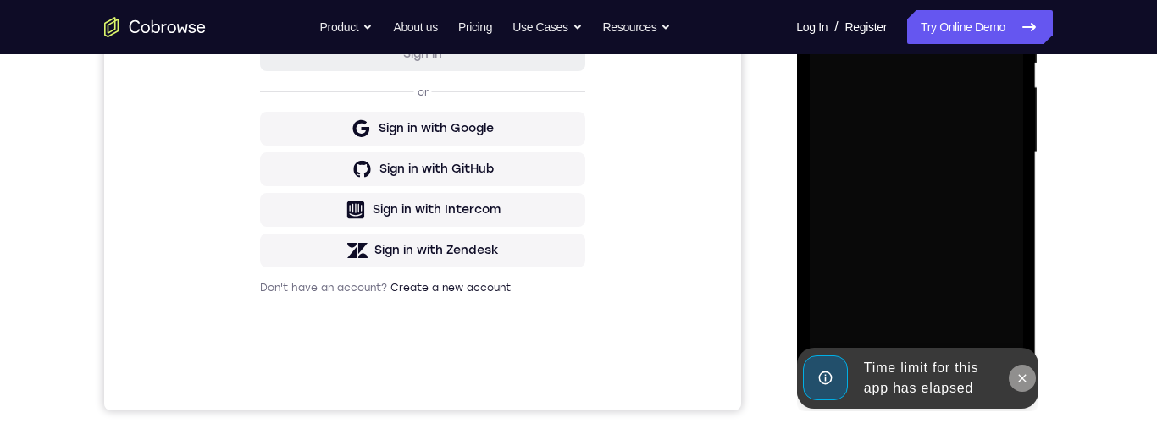
click at [1022, 384] on icon at bounding box center [1022, 379] width 14 height 14
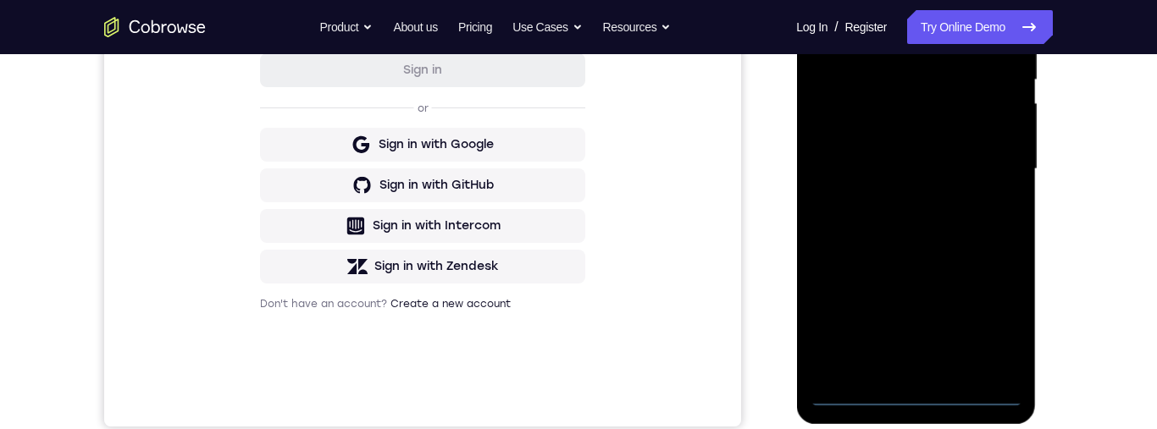
scroll to position [468, 0]
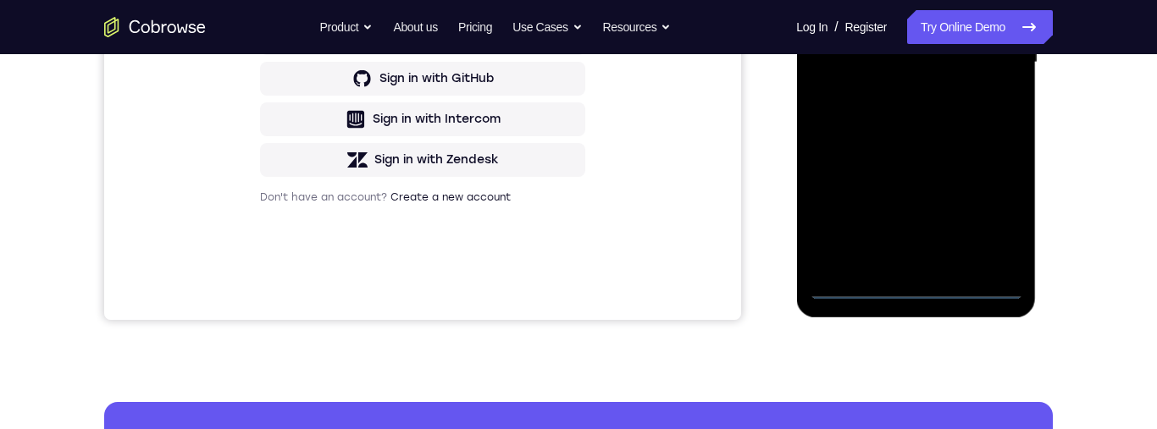
click at [910, 290] on div at bounding box center [915, 63] width 213 height 474
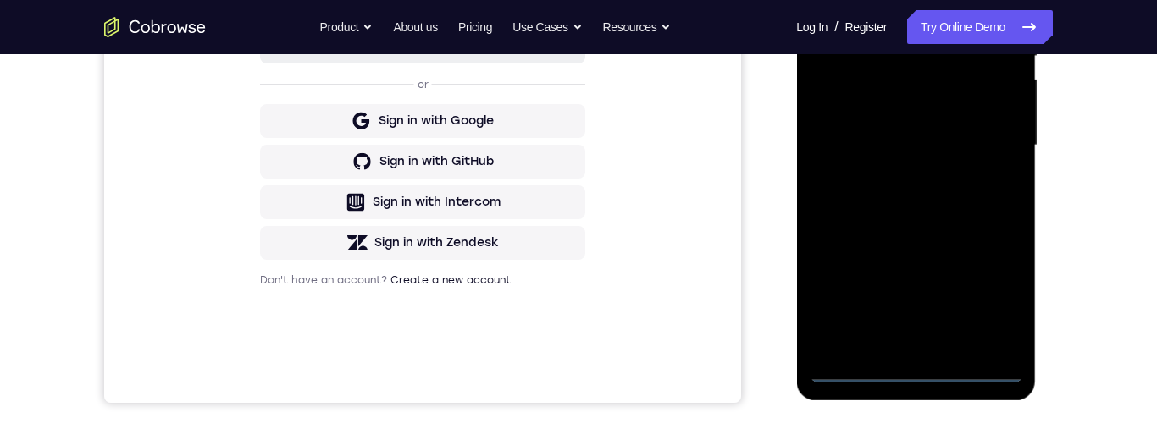
click at [988, 294] on div at bounding box center [915, 146] width 213 height 474
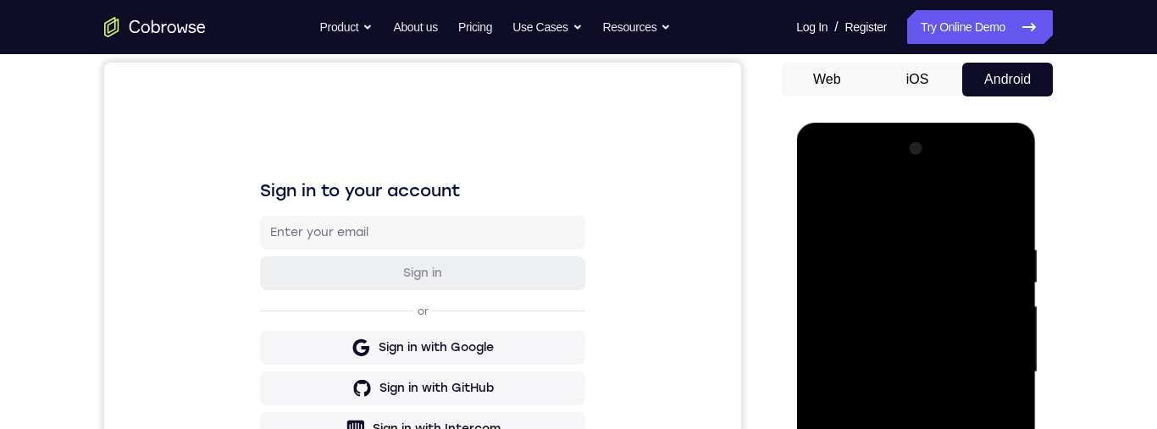
scroll to position [138, 0]
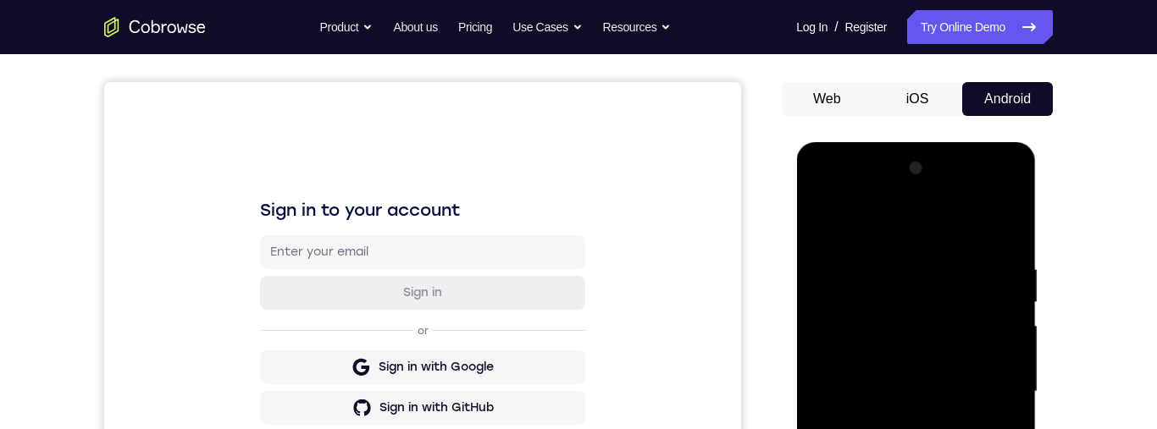
click at [867, 225] on div at bounding box center [915, 392] width 213 height 474
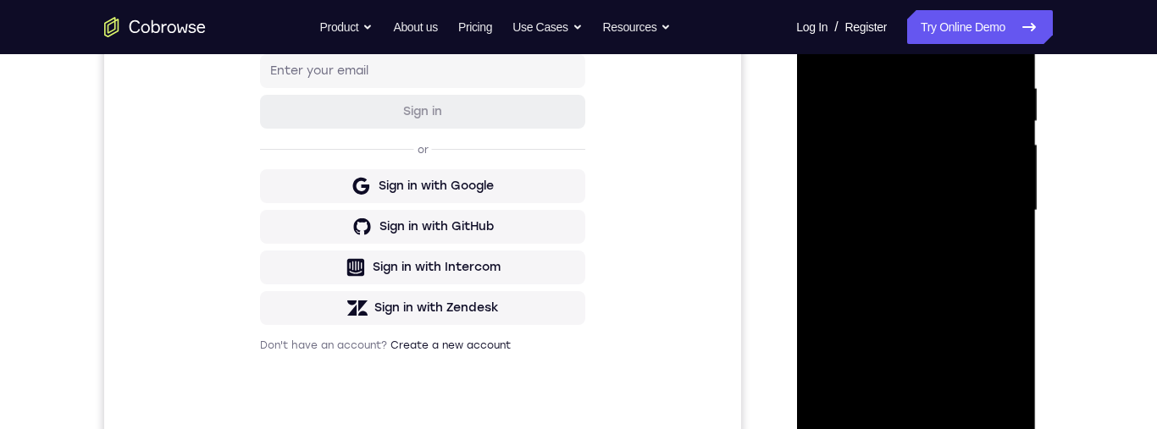
scroll to position [286, 0]
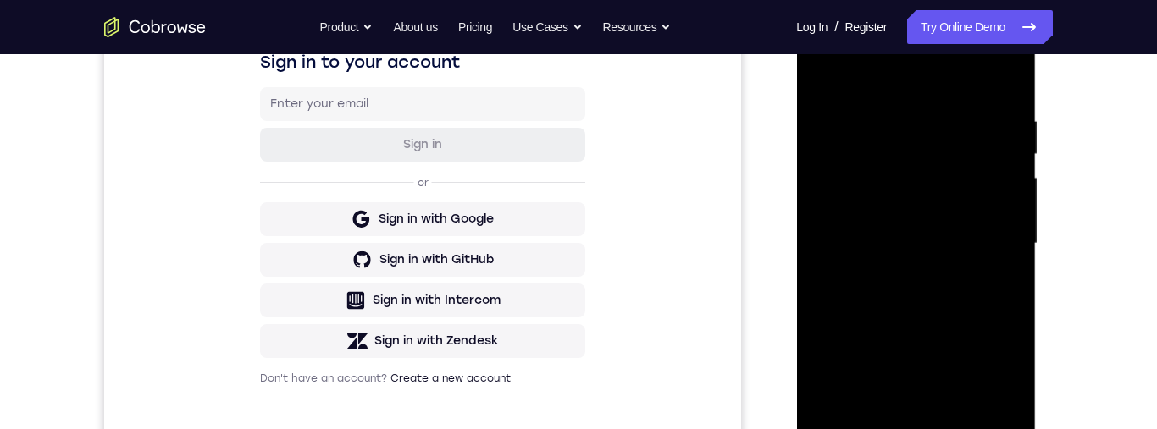
click at [999, 241] on div at bounding box center [915, 244] width 213 height 474
click at [888, 271] on div at bounding box center [915, 244] width 213 height 474
click at [927, 323] on div at bounding box center [915, 244] width 213 height 474
click at [953, 235] on div at bounding box center [915, 244] width 213 height 474
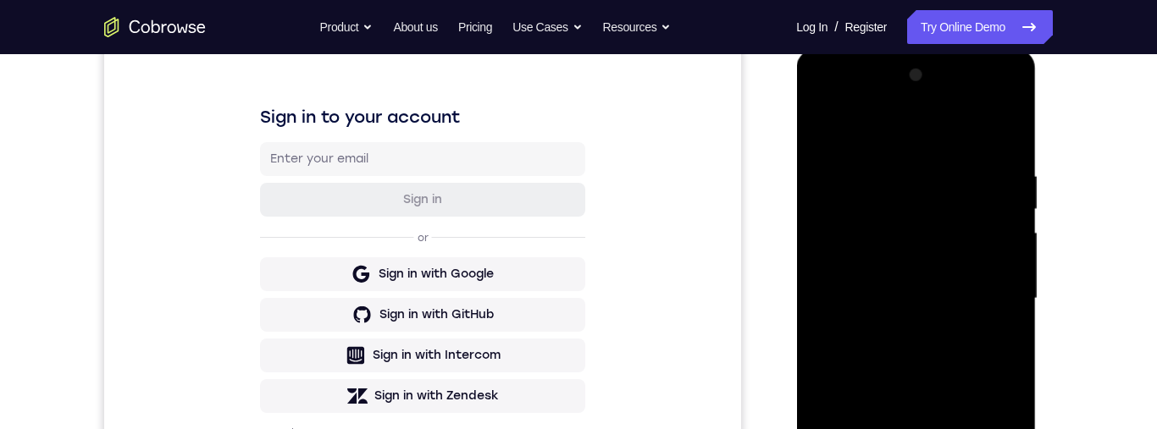
click at [911, 289] on div at bounding box center [915, 299] width 213 height 474
click at [937, 279] on div at bounding box center [915, 299] width 213 height 474
click at [935, 311] on div at bounding box center [915, 299] width 213 height 474
click at [945, 345] on div at bounding box center [915, 299] width 213 height 474
click at [994, 275] on div at bounding box center [915, 299] width 213 height 474
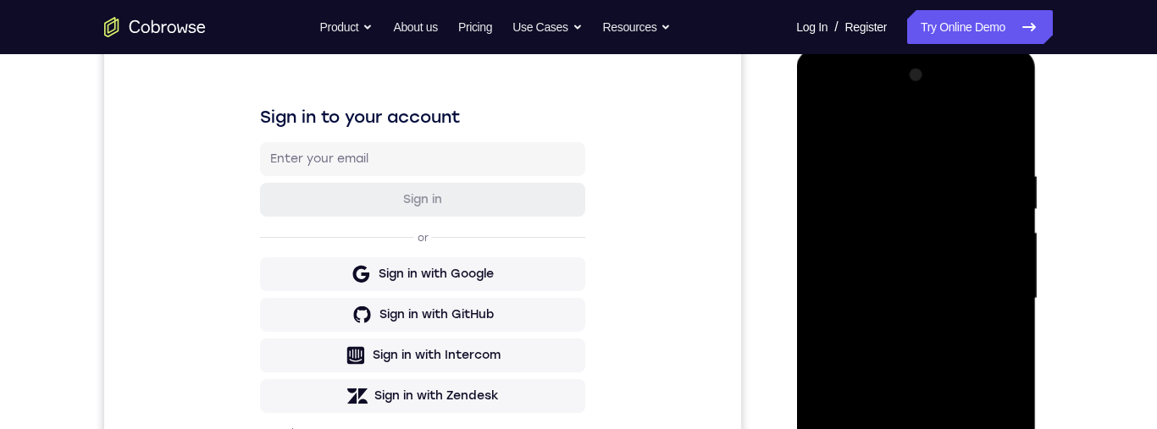
click at [864, 239] on div at bounding box center [915, 299] width 213 height 474
click at [932, 300] on div at bounding box center [915, 299] width 213 height 474
click at [947, 364] on div at bounding box center [915, 299] width 213 height 474
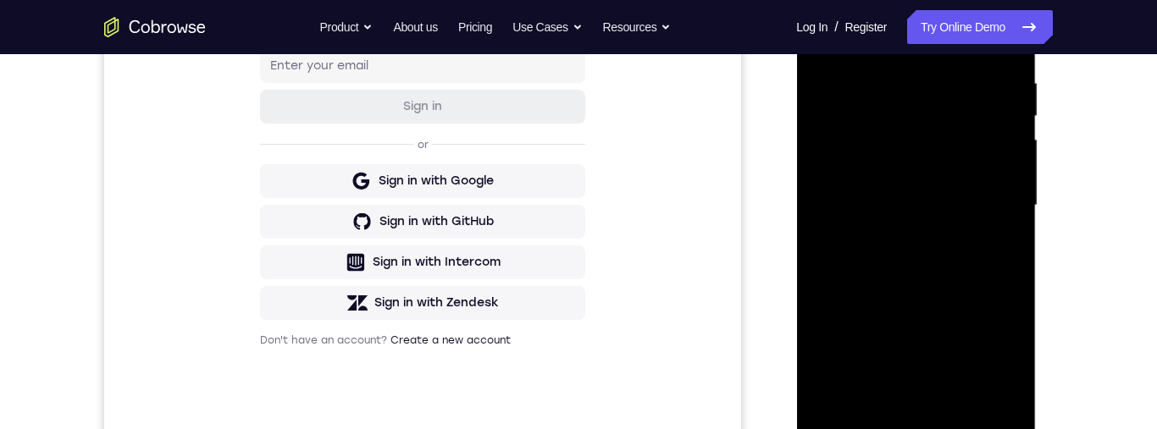
scroll to position [397, 0]
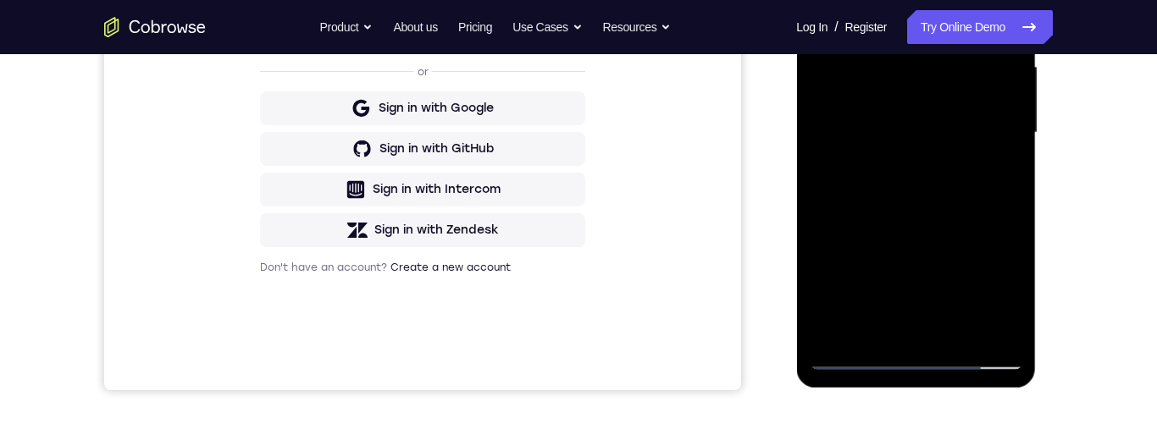
click at [856, 358] on div at bounding box center [915, 133] width 213 height 474
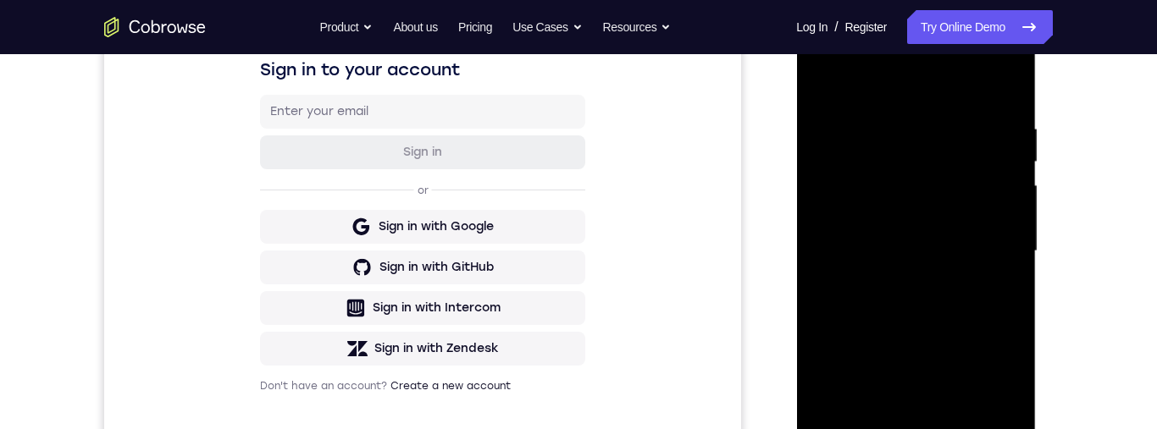
scroll to position [200, 0]
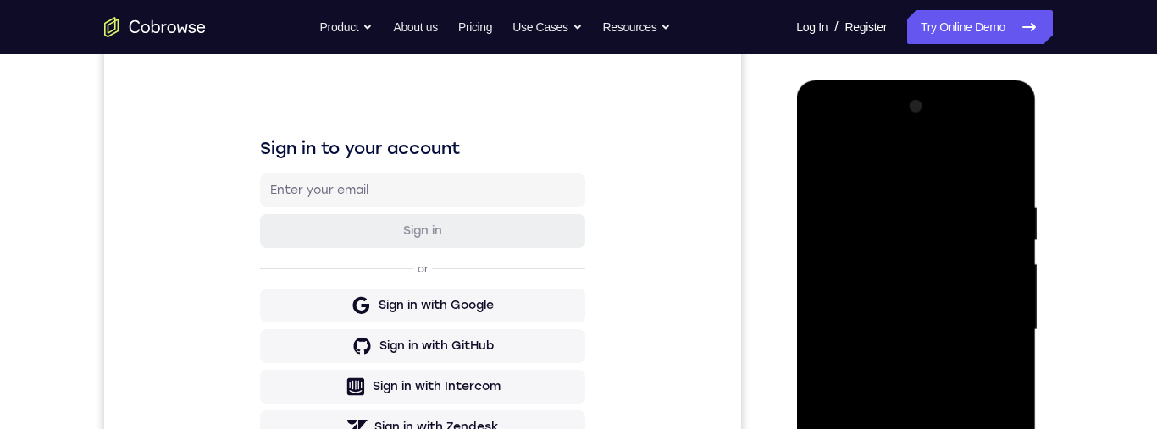
click at [990, 131] on div at bounding box center [915, 330] width 213 height 474
click at [843, 125] on div at bounding box center [915, 330] width 213 height 474
click at [884, 285] on div at bounding box center [915, 330] width 213 height 474
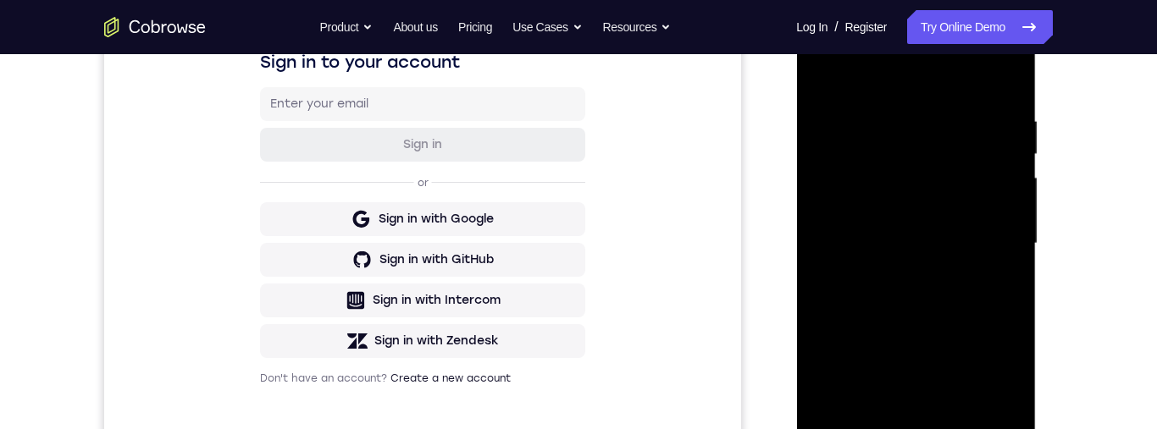
click at [954, 289] on div at bounding box center [915, 244] width 213 height 474
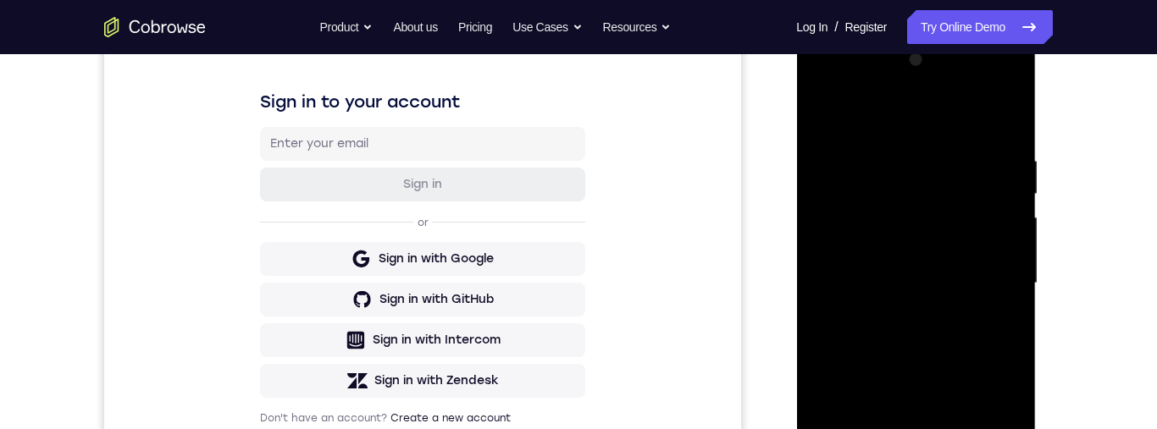
click at [906, 270] on div at bounding box center [915, 284] width 213 height 474
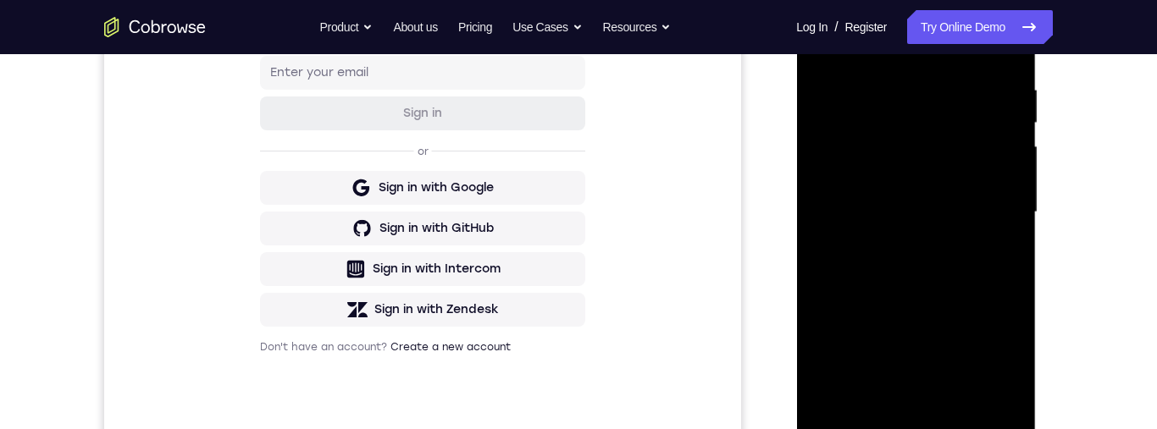
click at [948, 407] on div at bounding box center [915, 212] width 213 height 474
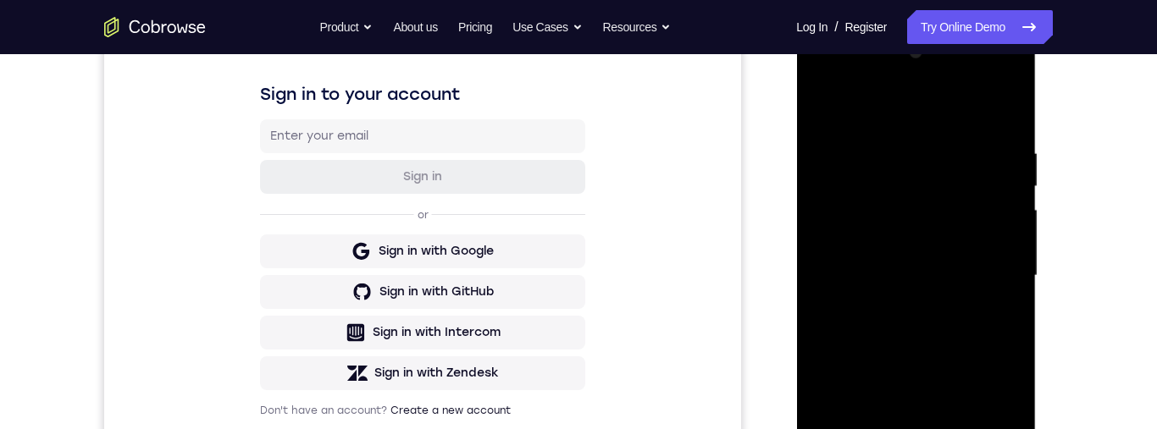
scroll to position [218, 0]
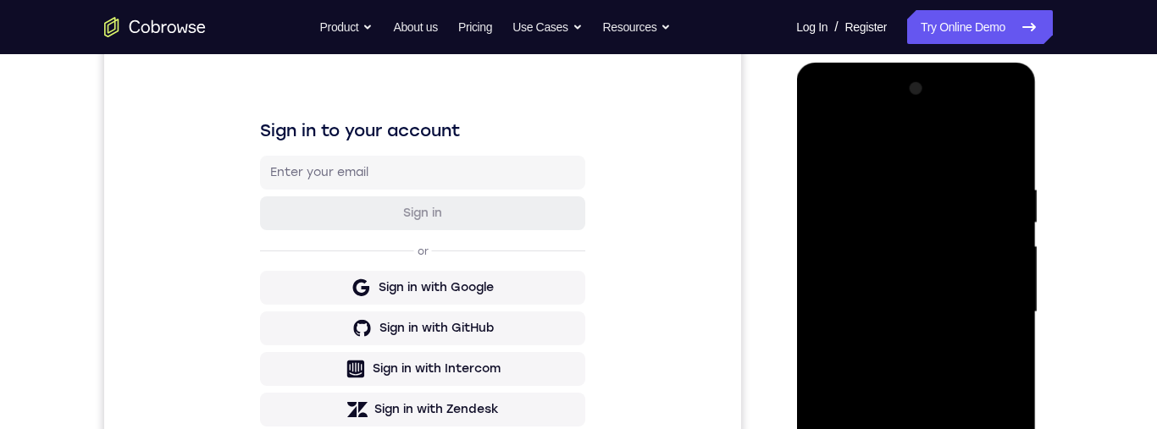
click at [989, 114] on div at bounding box center [915, 312] width 213 height 474
click at [853, 110] on div at bounding box center [915, 312] width 213 height 474
click at [841, 251] on div at bounding box center [915, 312] width 213 height 474
click at [898, 351] on div at bounding box center [915, 312] width 213 height 474
click at [916, 403] on div at bounding box center [915, 312] width 213 height 474
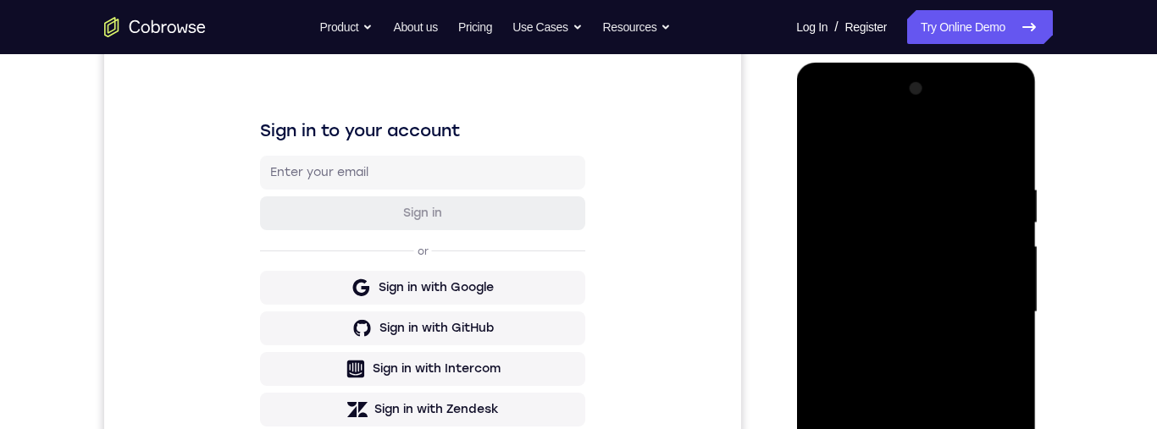
click at [958, 299] on div at bounding box center [915, 312] width 213 height 474
click at [966, 258] on div at bounding box center [915, 312] width 213 height 474
click at [981, 260] on div at bounding box center [915, 312] width 213 height 474
click at [933, 241] on div at bounding box center [915, 312] width 213 height 474
click at [960, 229] on div at bounding box center [915, 312] width 213 height 474
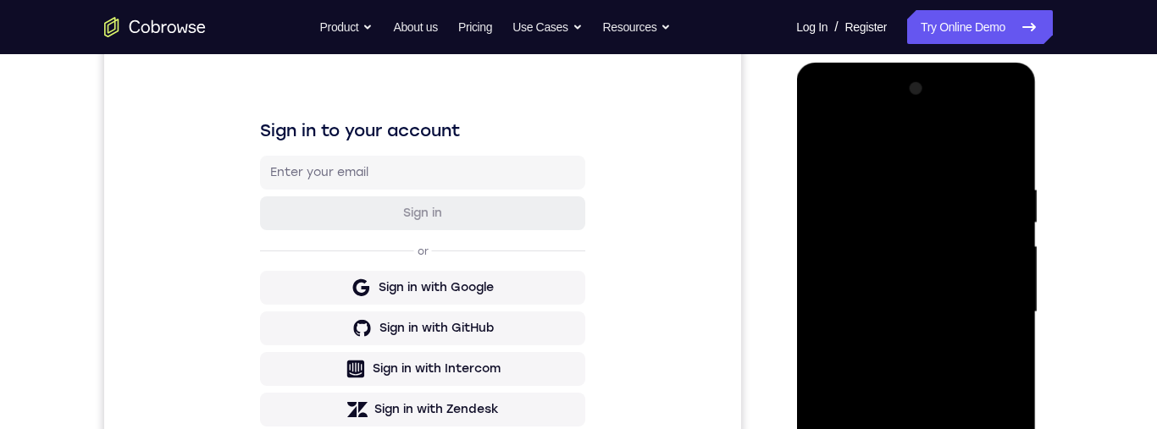
click at [965, 229] on div at bounding box center [915, 312] width 213 height 474
click at [964, 232] on div at bounding box center [915, 312] width 213 height 474
click at [975, 231] on div at bounding box center [915, 312] width 213 height 474
click at [978, 233] on div at bounding box center [915, 312] width 213 height 474
click at [980, 230] on div at bounding box center [915, 312] width 213 height 474
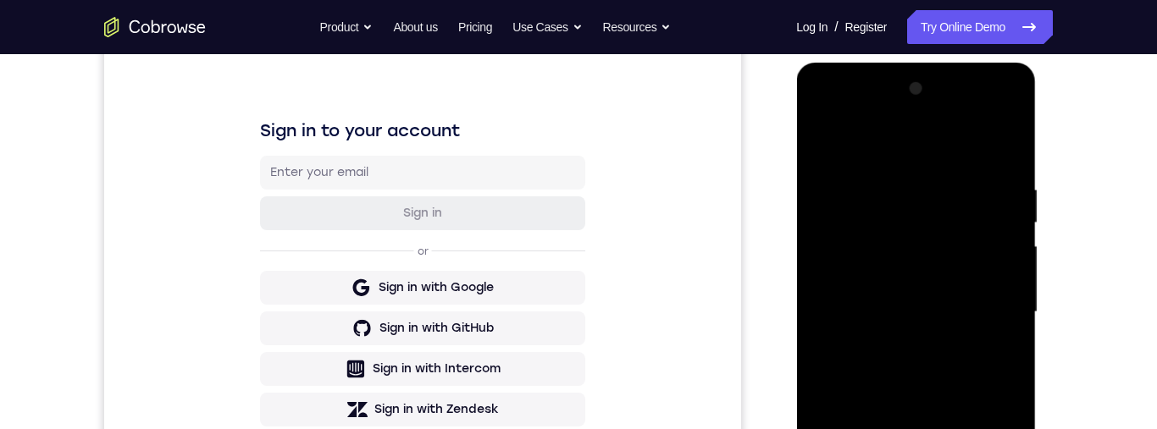
click at [969, 233] on div at bounding box center [915, 312] width 213 height 474
click at [979, 234] on div at bounding box center [915, 312] width 213 height 474
click at [980, 227] on div at bounding box center [915, 312] width 213 height 474
click at [976, 114] on div at bounding box center [915, 312] width 213 height 474
click at [864, 115] on div at bounding box center [915, 312] width 213 height 474
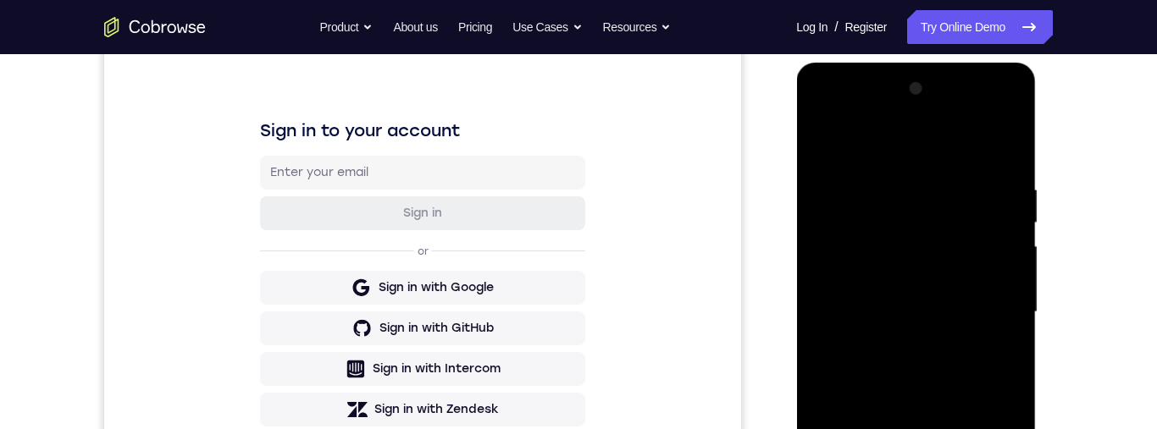
click at [883, 146] on div at bounding box center [915, 312] width 213 height 474
click at [950, 147] on div at bounding box center [915, 312] width 213 height 474
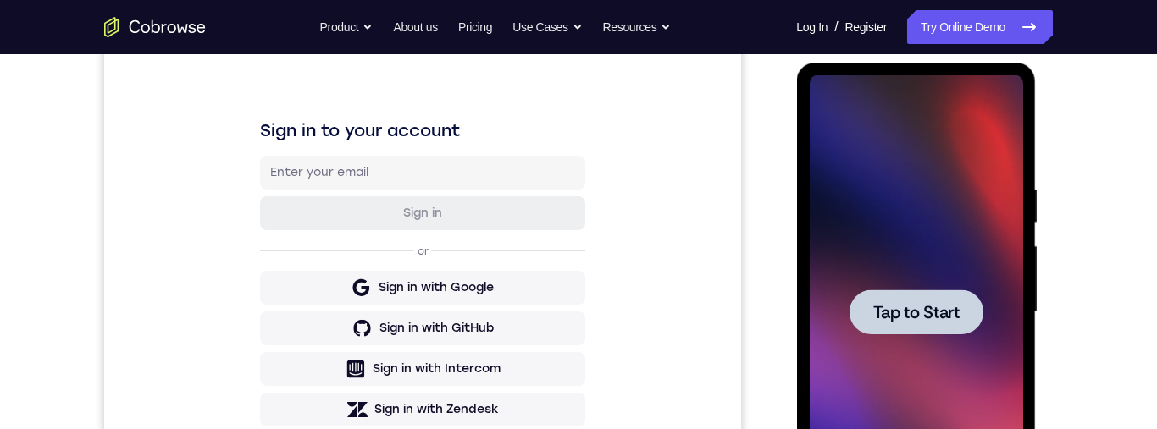
click at [927, 309] on span "Tap to Start" at bounding box center [915, 312] width 86 height 17
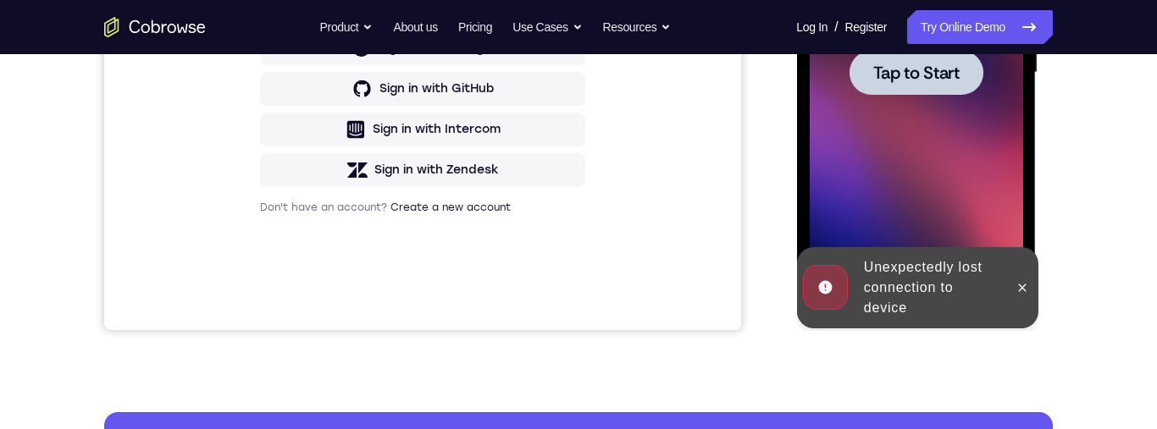
scroll to position [474, 0]
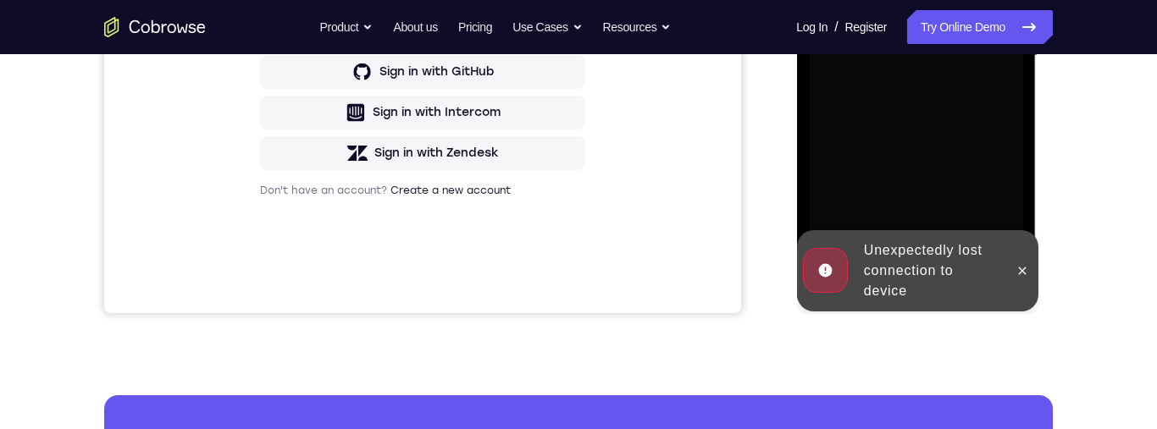
click at [1035, 285] on div "Unexpectedly lost connection to device" at bounding box center [916, 270] width 241 height 81
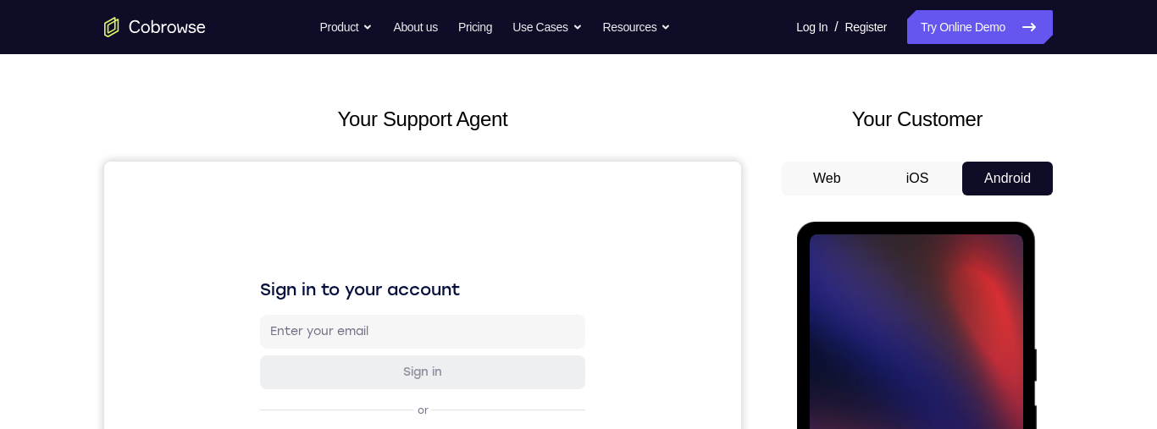
scroll to position [313, 0]
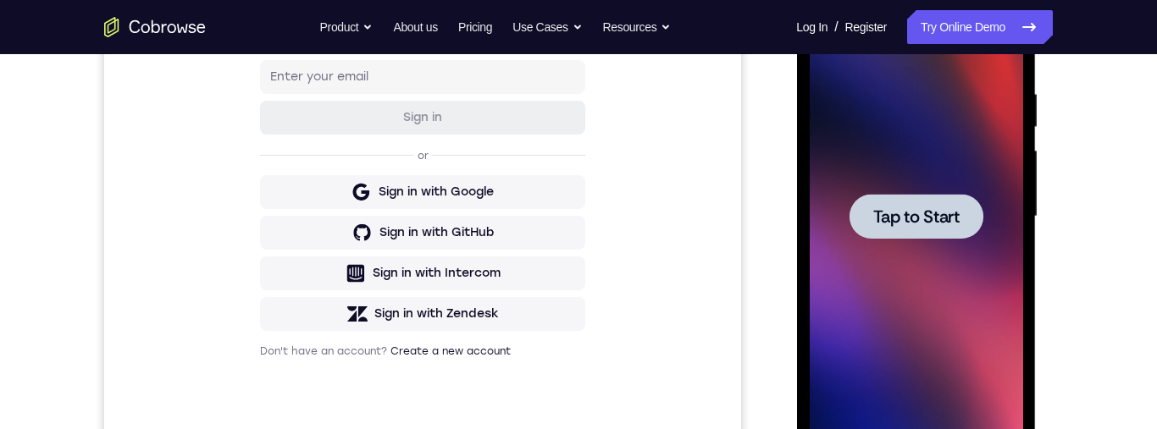
click at [904, 219] on span "Tap to Start" at bounding box center [915, 216] width 86 height 17
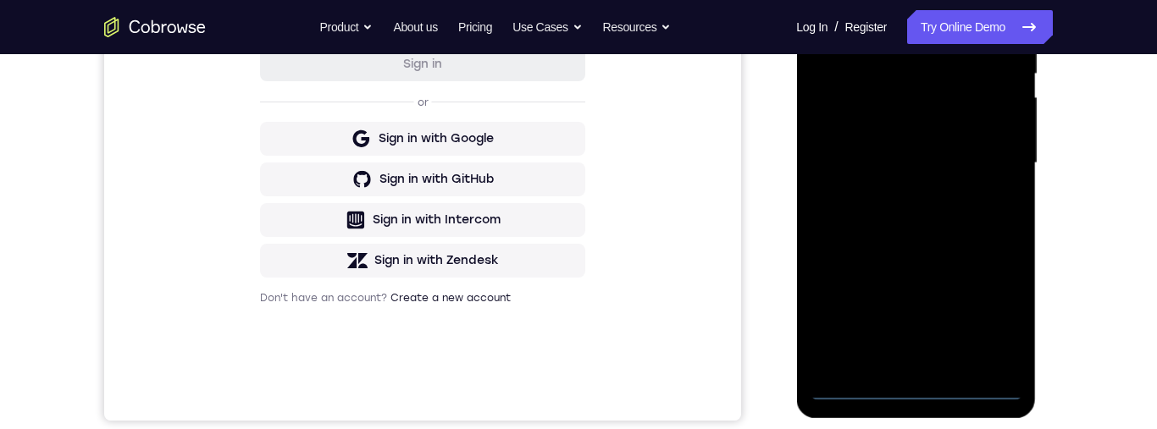
scroll to position [374, 0]
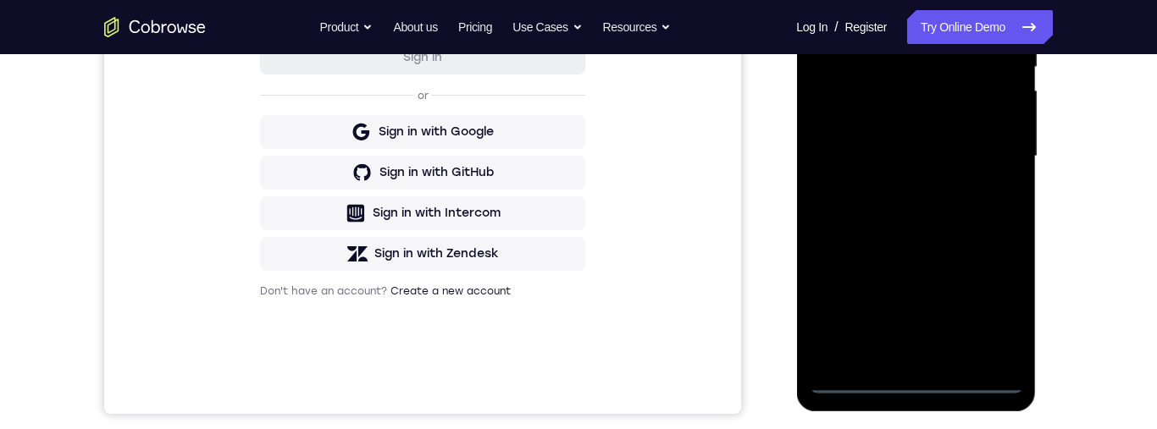
click at [919, 382] on div at bounding box center [915, 157] width 213 height 474
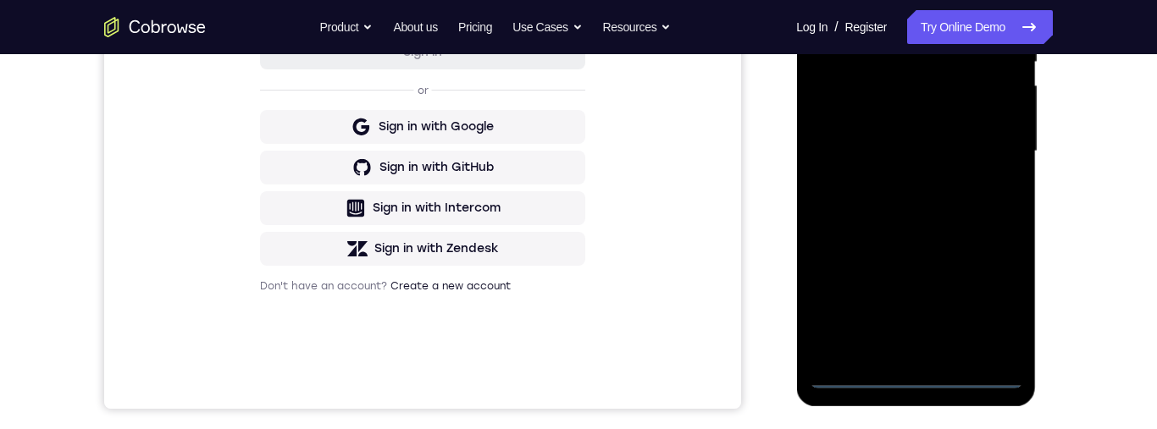
scroll to position [174, 0]
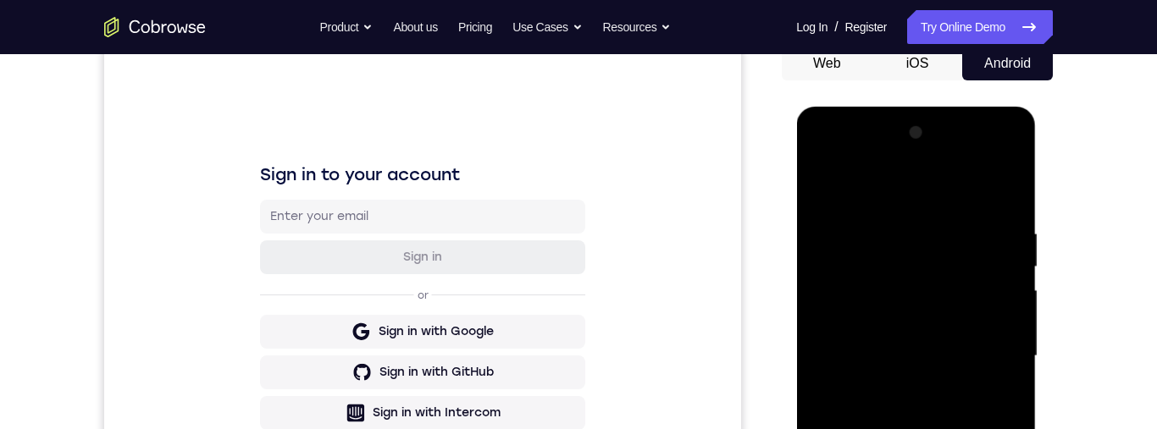
click at [875, 198] on div at bounding box center [915, 356] width 213 height 474
click at [990, 351] on div at bounding box center [915, 356] width 213 height 474
click at [1000, 293] on div at bounding box center [915, 356] width 213 height 474
click at [994, 298] on div at bounding box center [915, 356] width 213 height 474
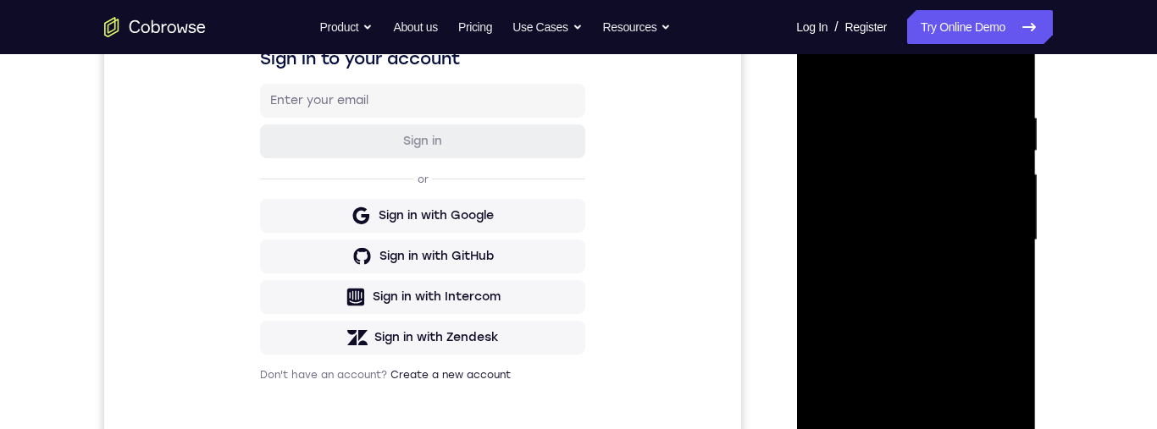
click at [902, 274] on div at bounding box center [915, 240] width 213 height 474
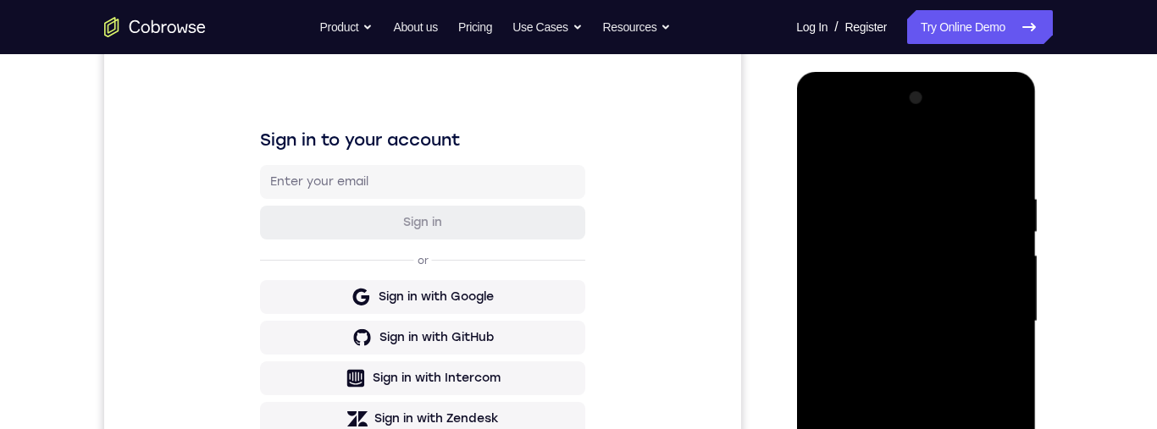
scroll to position [277, 0]
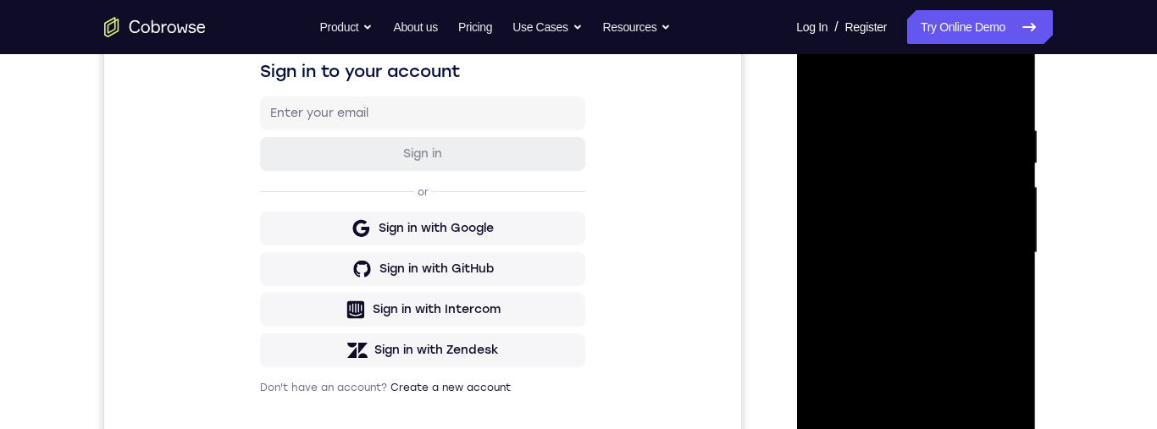
click at [917, 338] on div at bounding box center [915, 253] width 213 height 474
click at [949, 241] on div at bounding box center [915, 253] width 213 height 474
click at [942, 251] on div at bounding box center [915, 253] width 213 height 474
click at [914, 228] on div at bounding box center [915, 253] width 213 height 474
click at [910, 197] on div at bounding box center [915, 253] width 213 height 474
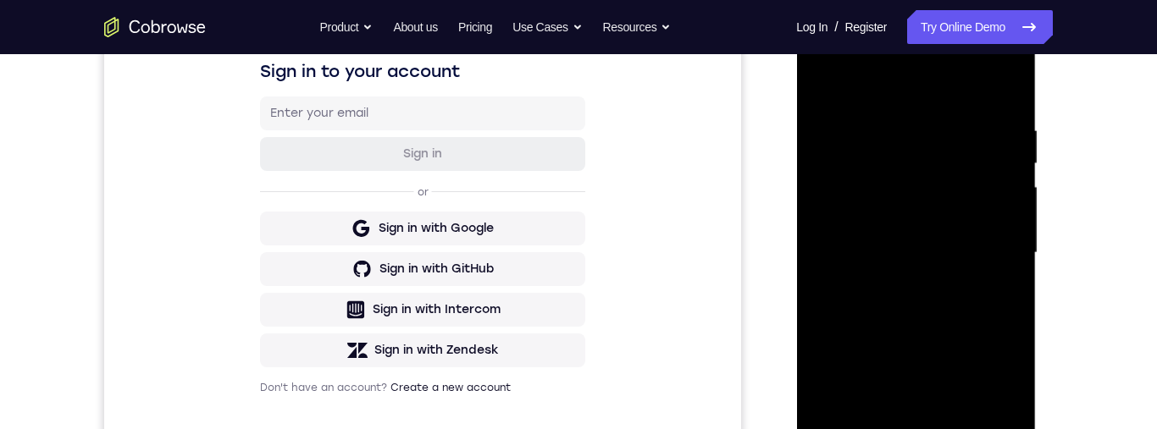
click at [893, 235] on div at bounding box center [915, 253] width 213 height 474
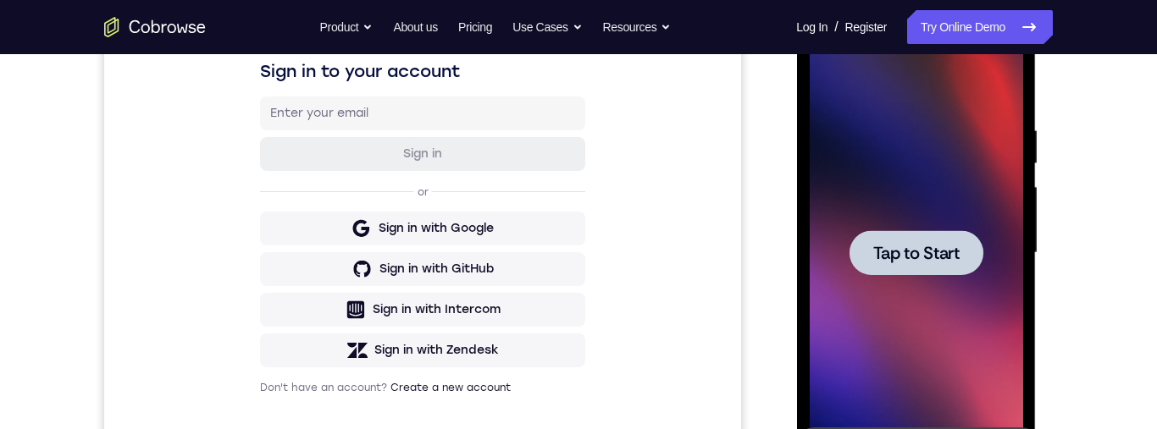
click at [941, 255] on span "Tap to Start" at bounding box center [915, 253] width 86 height 17
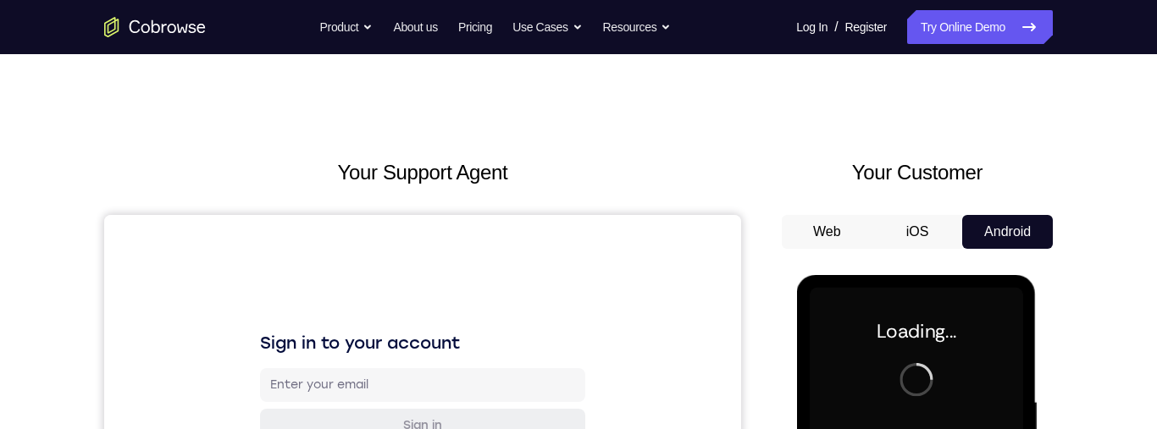
scroll to position [0, 0]
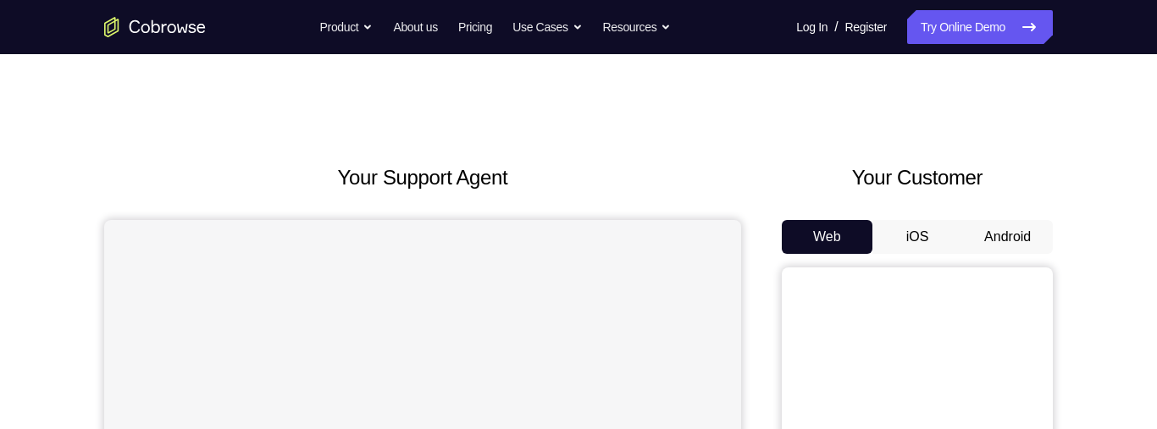
click at [926, 242] on button "iOS" at bounding box center [917, 237] width 91 height 34
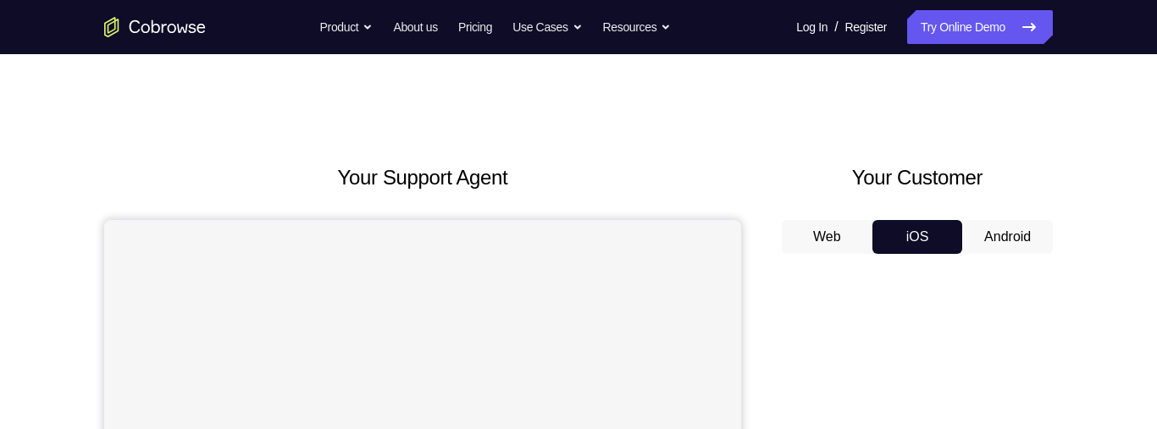
click at [1016, 237] on button "Android" at bounding box center [1007, 237] width 91 height 34
click at [831, 230] on button "Web" at bounding box center [827, 237] width 91 height 34
click at [924, 235] on button "iOS" at bounding box center [917, 237] width 91 height 34
click at [989, 230] on button "Android" at bounding box center [1007, 237] width 91 height 34
click at [841, 237] on button "Web" at bounding box center [827, 237] width 91 height 34
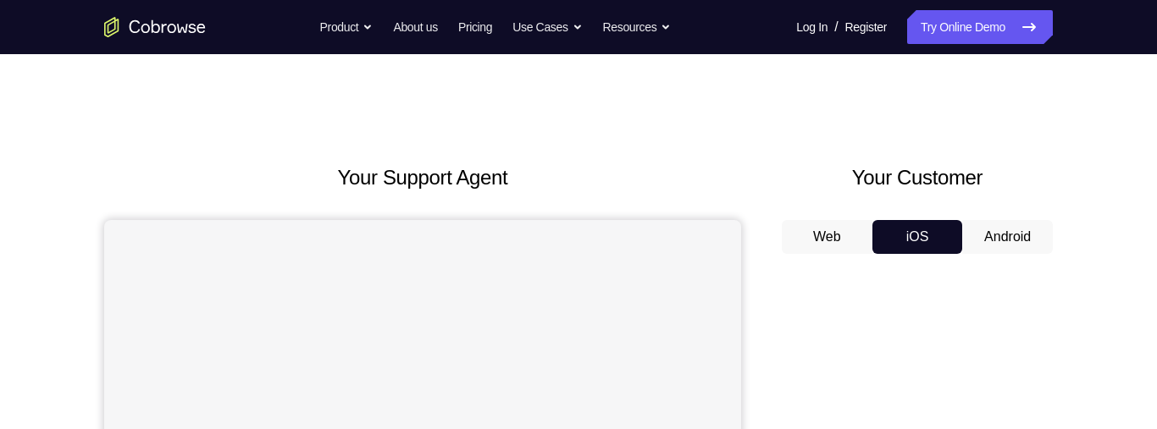
click at [926, 235] on button "iOS" at bounding box center [917, 237] width 91 height 34
click at [986, 233] on button "Android" at bounding box center [1007, 237] width 91 height 34
click at [841, 237] on button "Web" at bounding box center [827, 237] width 91 height 34
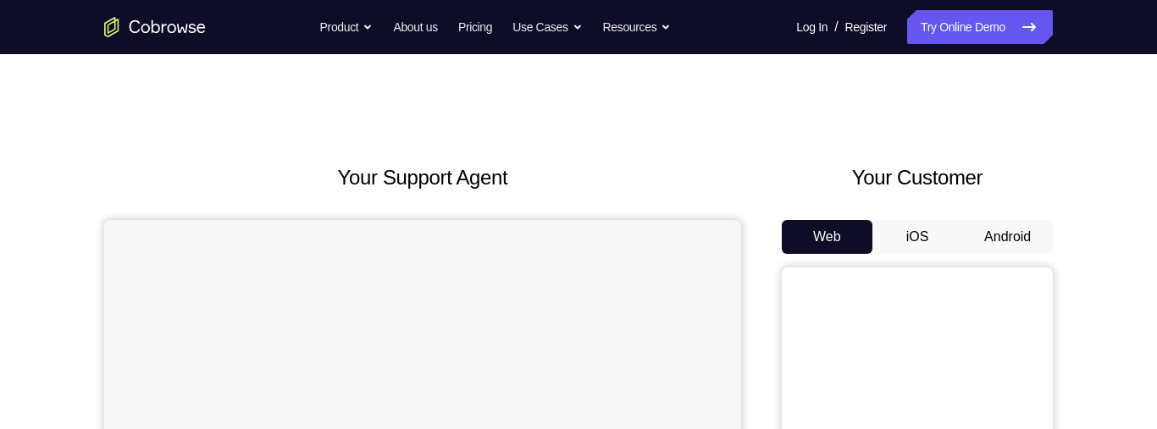
click at [920, 235] on button "iOS" at bounding box center [917, 237] width 91 height 34
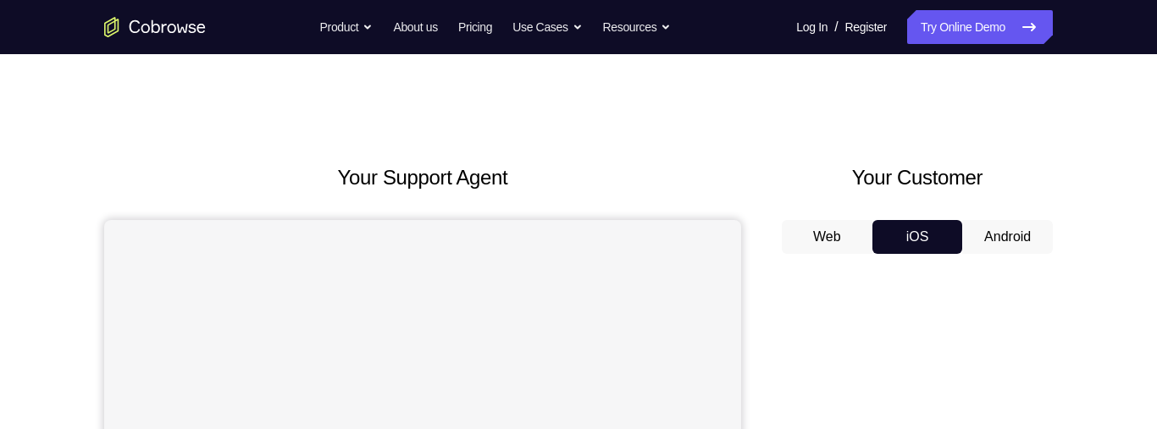
click at [928, 234] on button "iOS" at bounding box center [917, 237] width 91 height 34
click at [890, 252] on button "iOS" at bounding box center [917, 237] width 91 height 34
click at [996, 223] on button "Android" at bounding box center [1007, 237] width 91 height 34
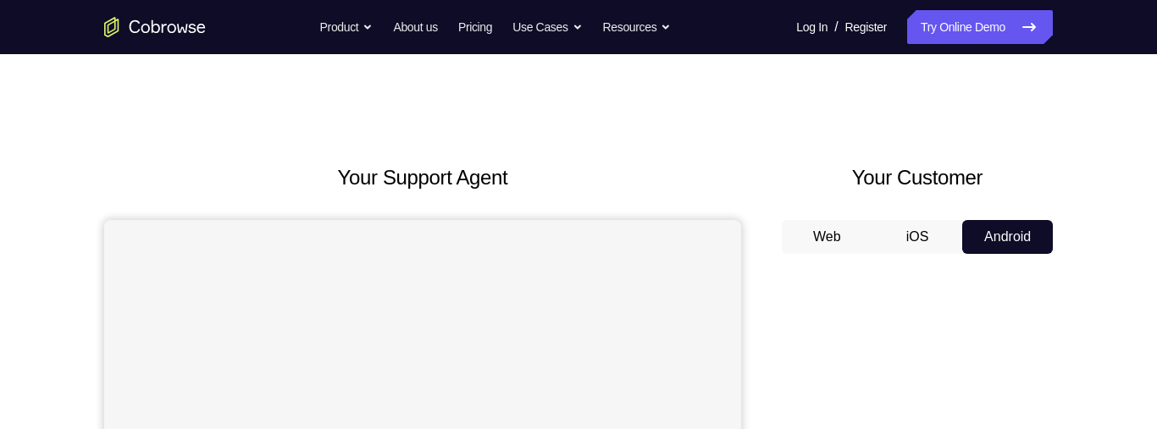
click at [919, 251] on button "iOS" at bounding box center [917, 237] width 91 height 34
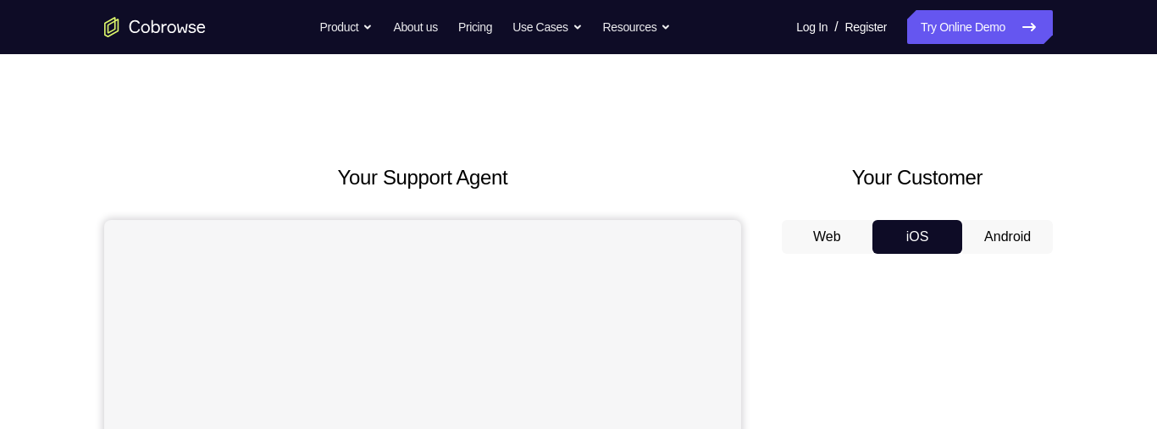
click at [989, 241] on button "Android" at bounding box center [1007, 237] width 91 height 34
click at [1011, 241] on button "Android" at bounding box center [1007, 237] width 91 height 34
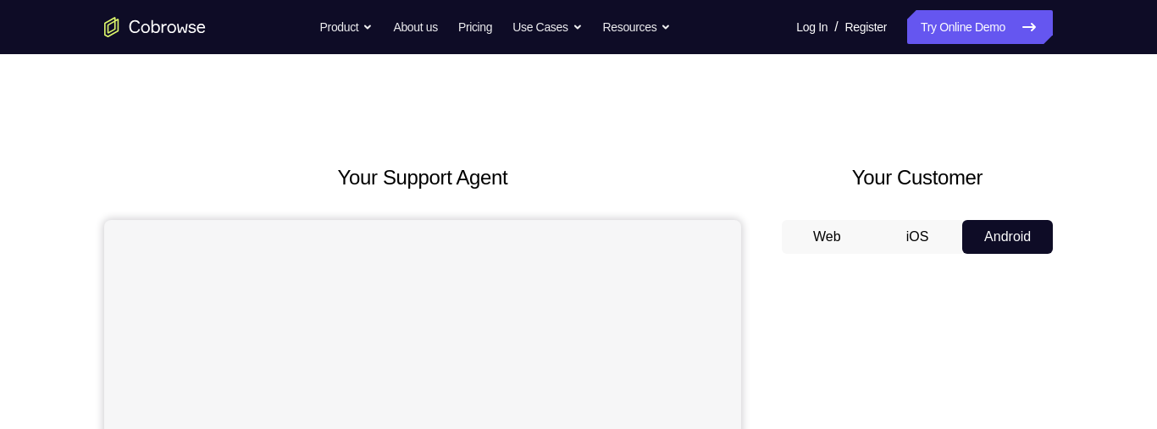
click at [842, 238] on button "Web" at bounding box center [827, 237] width 91 height 34
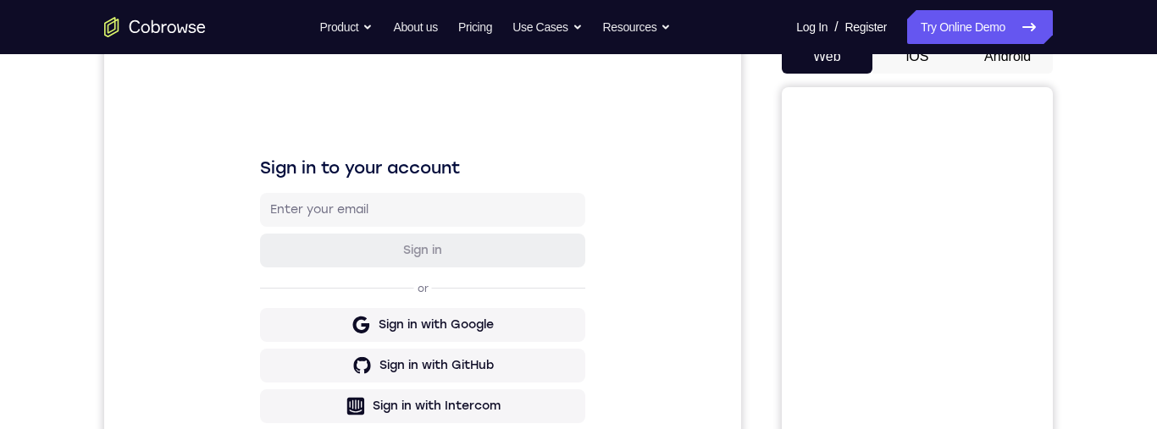
click at [997, 74] on button "Android" at bounding box center [1007, 57] width 91 height 34
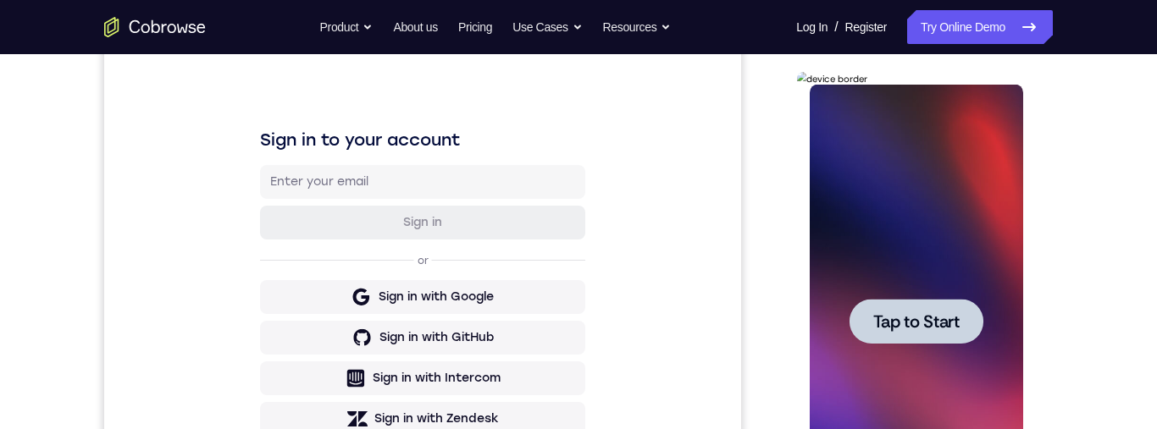
scroll to position [230, 0]
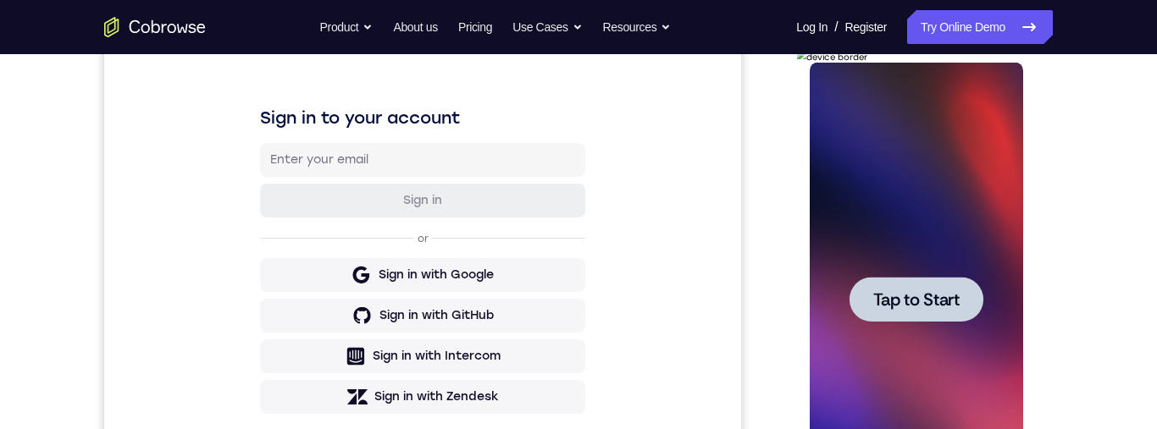
click at [928, 303] on span "Tap to Start" at bounding box center [915, 299] width 86 height 17
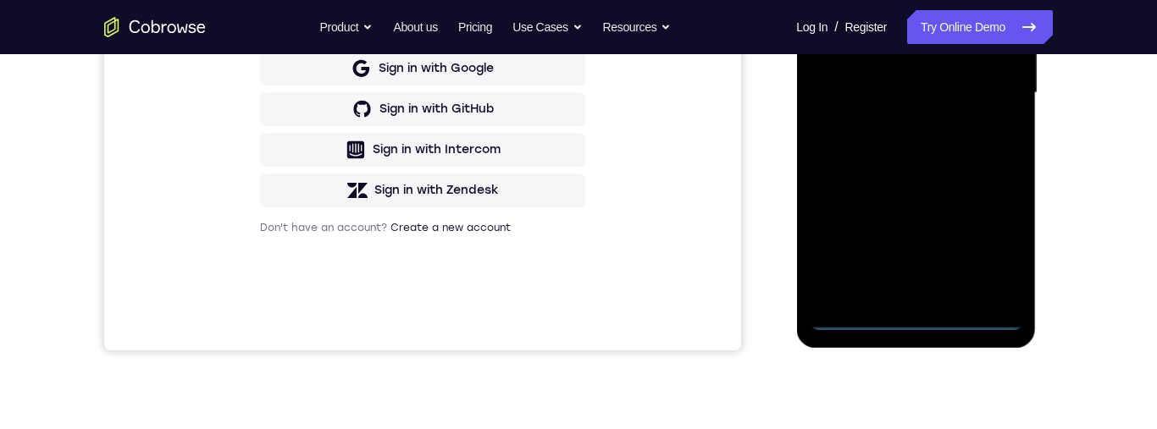
scroll to position [453, 0]
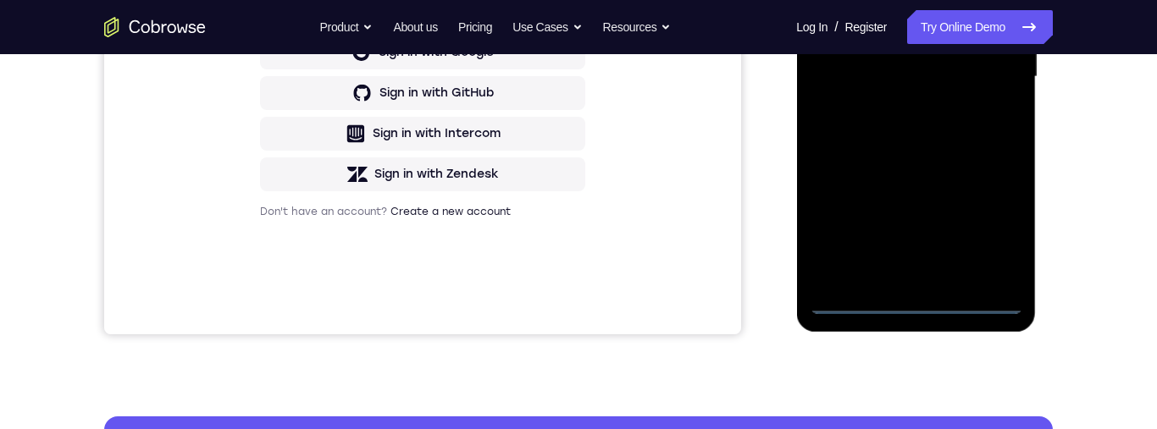
click at [917, 302] on div at bounding box center [915, 77] width 213 height 474
click at [991, 230] on div at bounding box center [915, 77] width 213 height 474
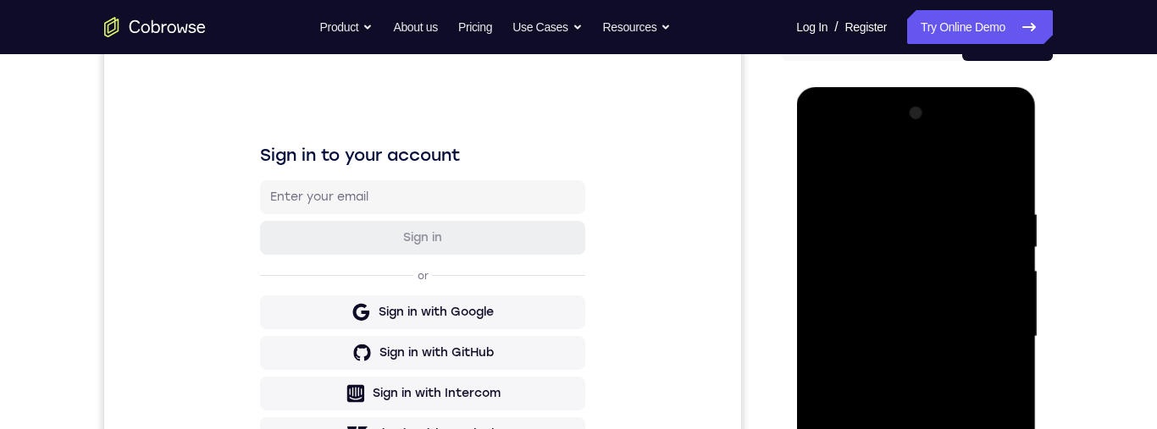
scroll to position [175, 0]
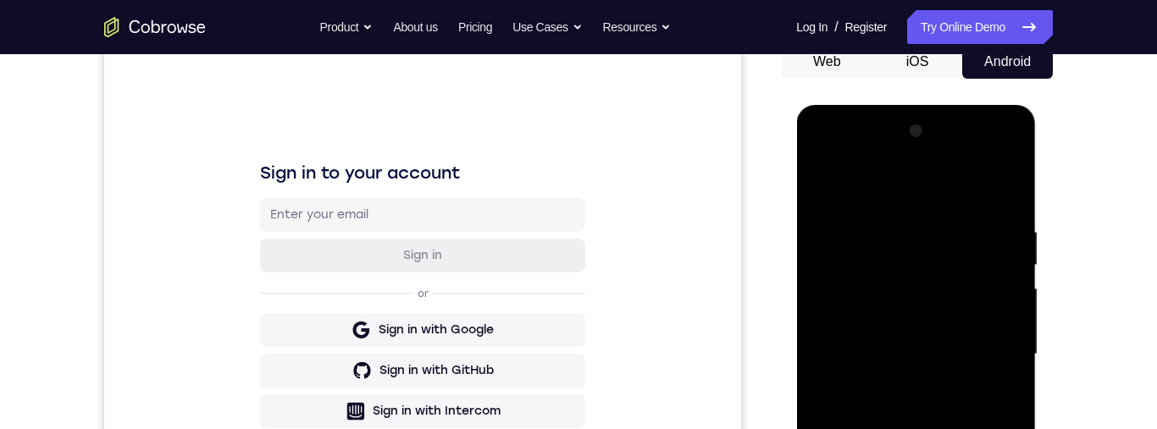
click at [901, 192] on div at bounding box center [915, 355] width 213 height 474
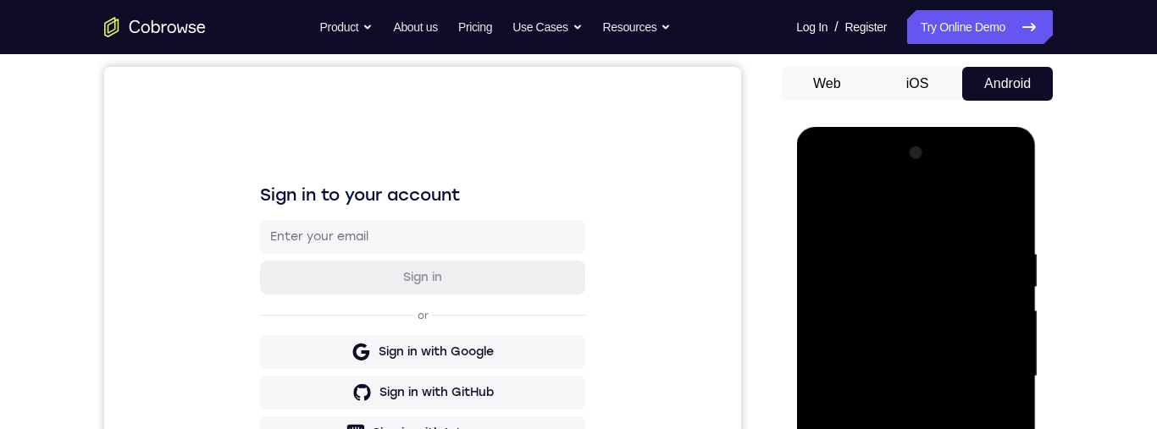
click at [1000, 364] on div at bounding box center [915, 377] width 213 height 474
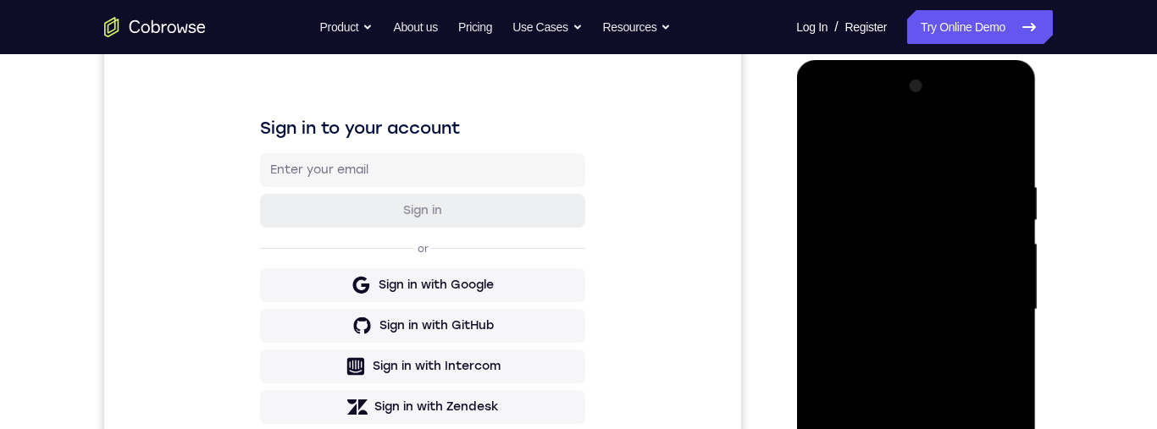
scroll to position [265, 0]
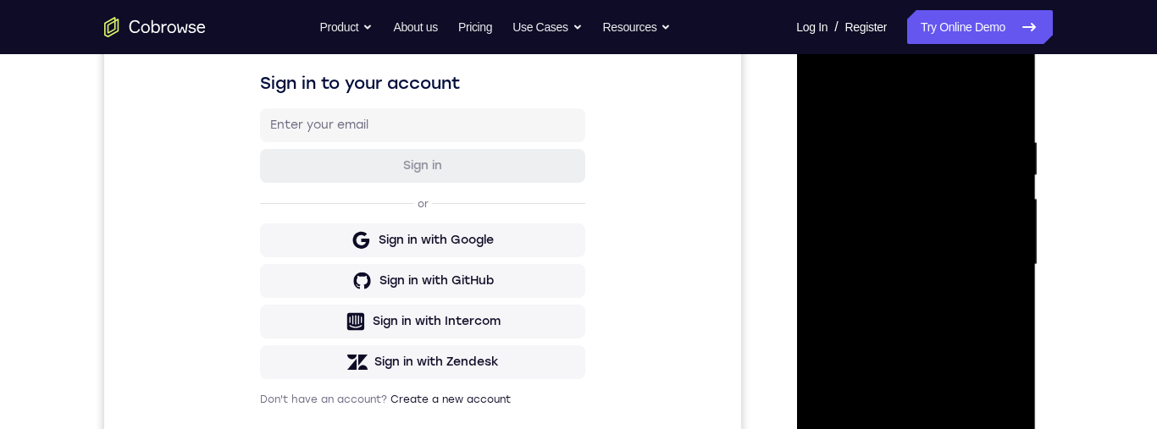
click at [899, 300] on div at bounding box center [915, 265] width 213 height 474
click at [932, 353] on div at bounding box center [915, 263] width 213 height 474
click at [935, 295] on div at bounding box center [915, 263] width 213 height 474
click at [956, 254] on div at bounding box center [915, 263] width 213 height 474
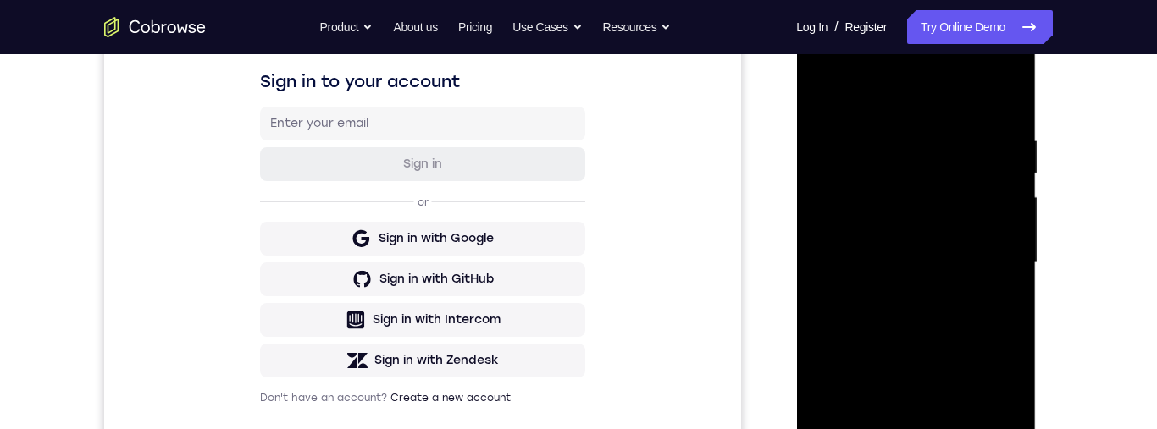
click at [943, 257] on div at bounding box center [915, 263] width 213 height 474
click at [939, 268] on div at bounding box center [915, 263] width 213 height 474
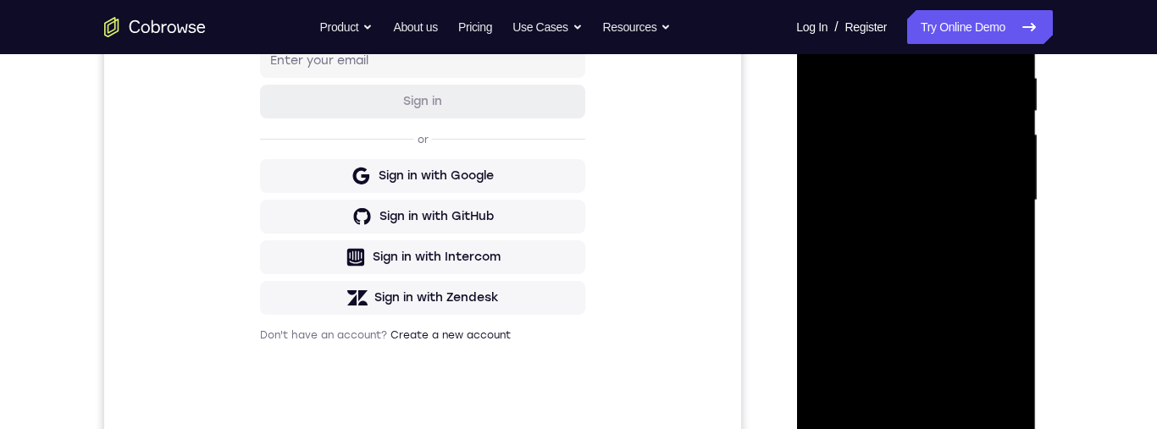
scroll to position [391, 0]
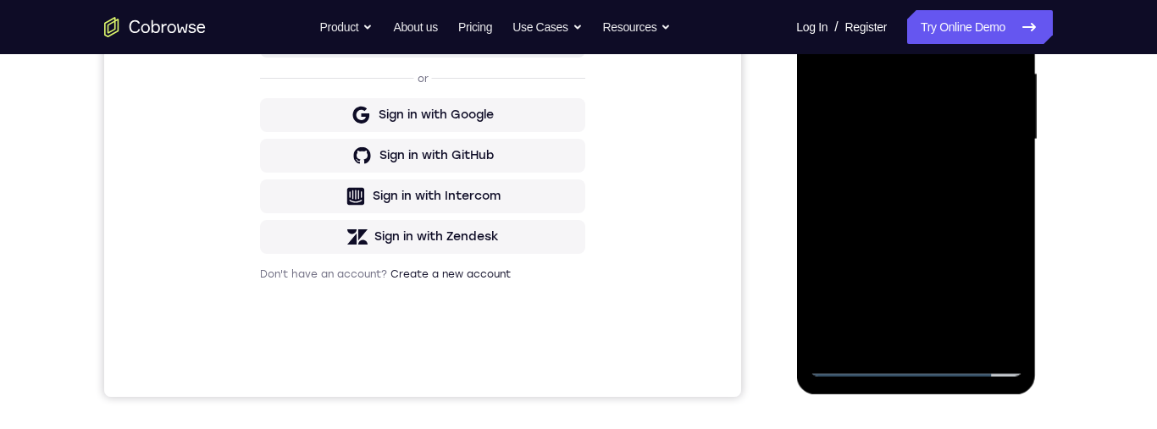
click at [946, 323] on div at bounding box center [915, 140] width 213 height 474
click at [955, 85] on div at bounding box center [915, 140] width 213 height 474
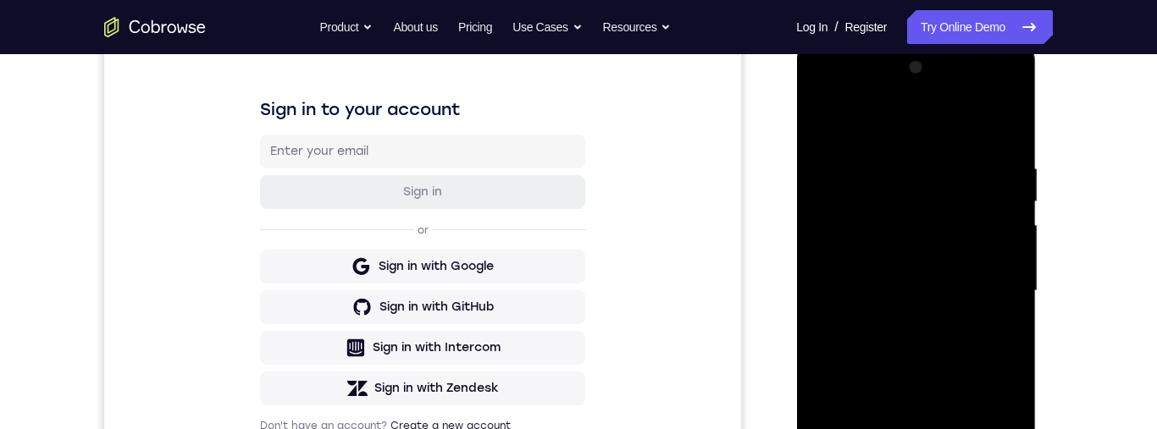
click at [933, 88] on div at bounding box center [915, 291] width 213 height 474
click at [989, 95] on div at bounding box center [915, 291] width 213 height 474
click at [930, 165] on div at bounding box center [915, 290] width 213 height 474
click at [836, 160] on div at bounding box center [915, 290] width 213 height 474
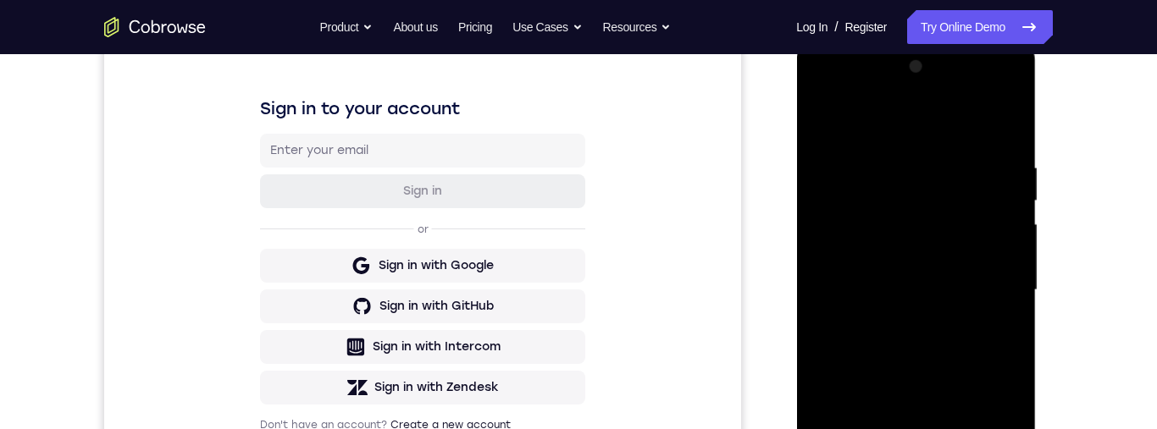
scroll to position [337, 0]
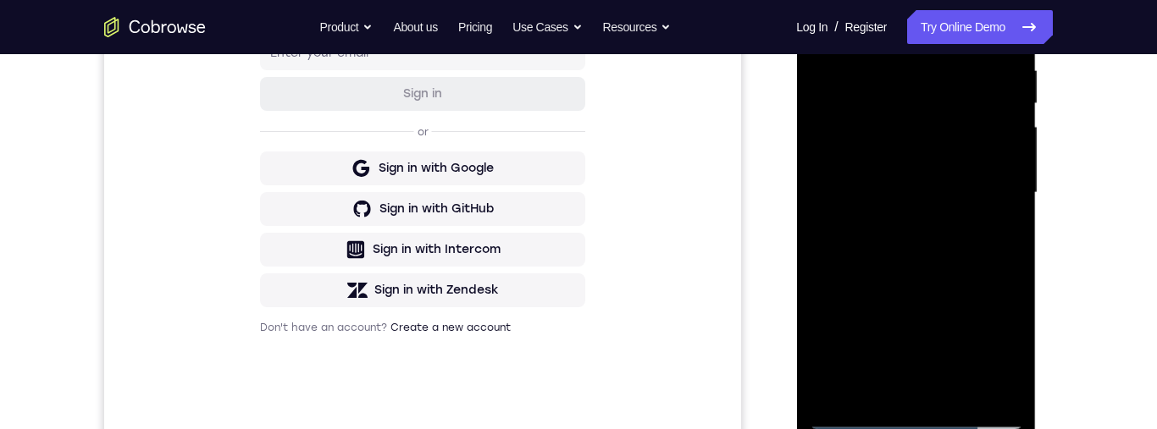
click at [895, 225] on div at bounding box center [915, 193] width 213 height 474
click at [922, 278] on div at bounding box center [915, 193] width 213 height 474
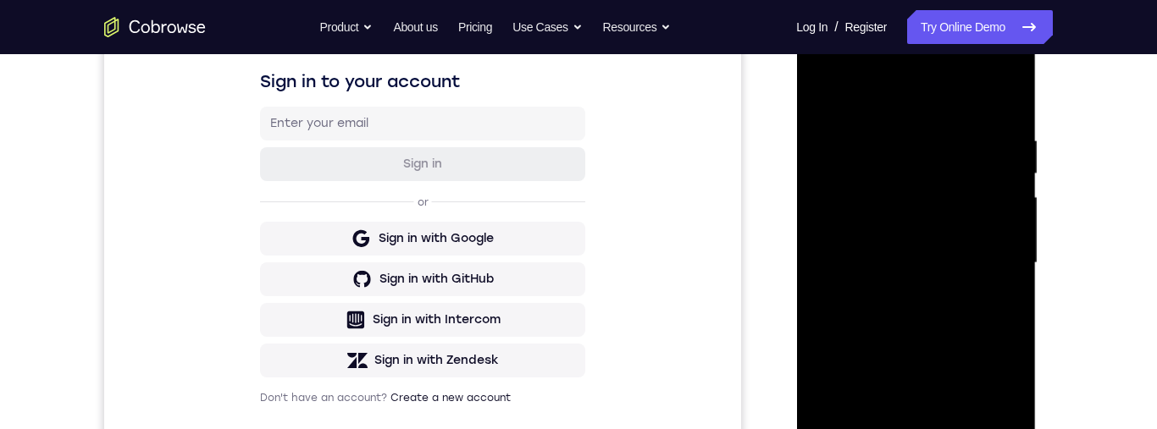
scroll to position [237, 0]
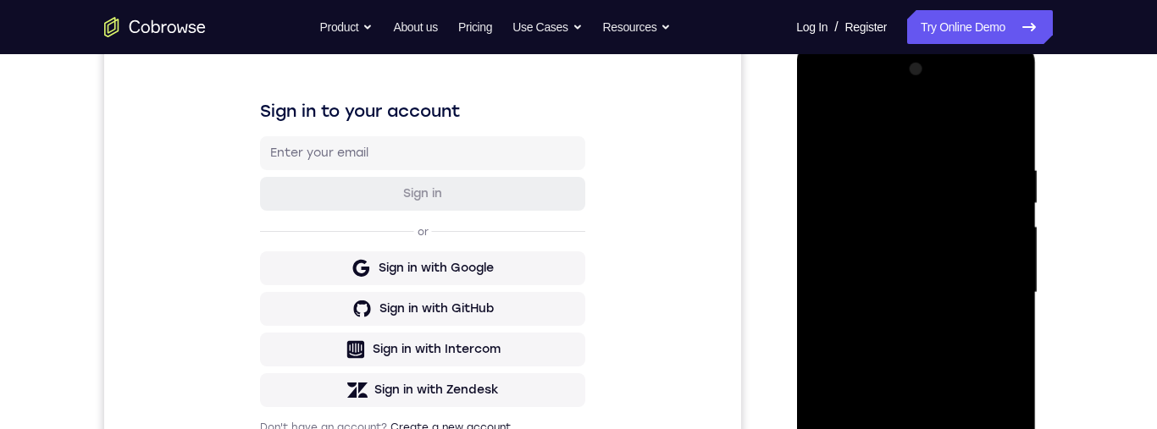
click at [954, 328] on div at bounding box center [915, 293] width 213 height 474
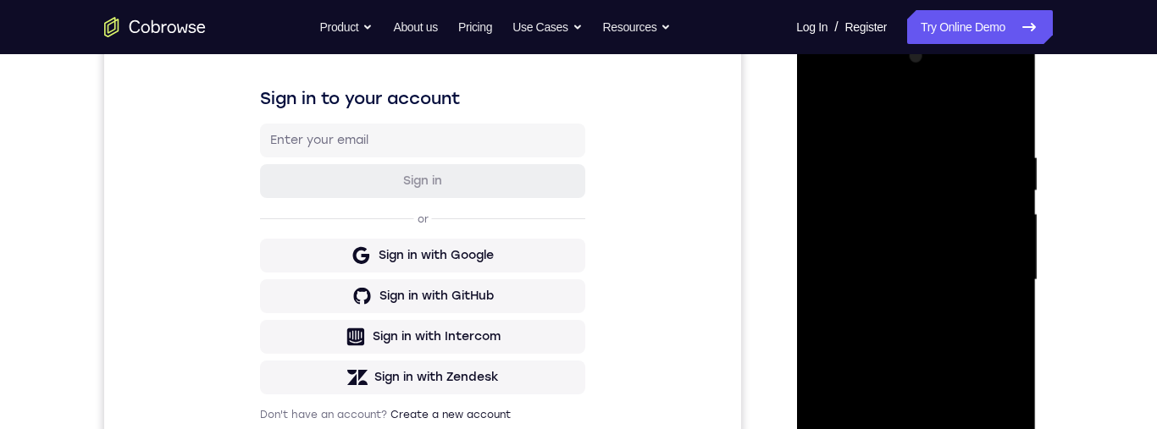
click at [954, 235] on div at bounding box center [915, 280] width 213 height 474
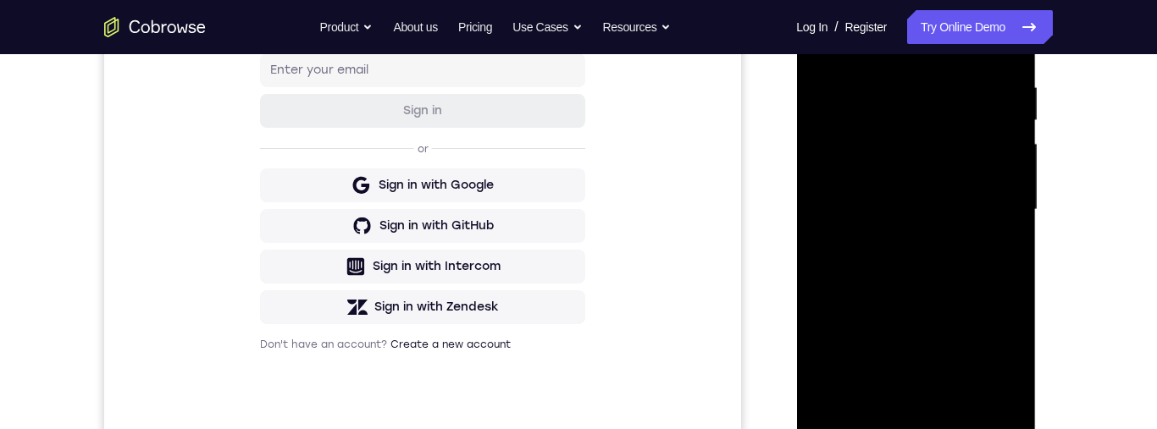
scroll to position [353, 0]
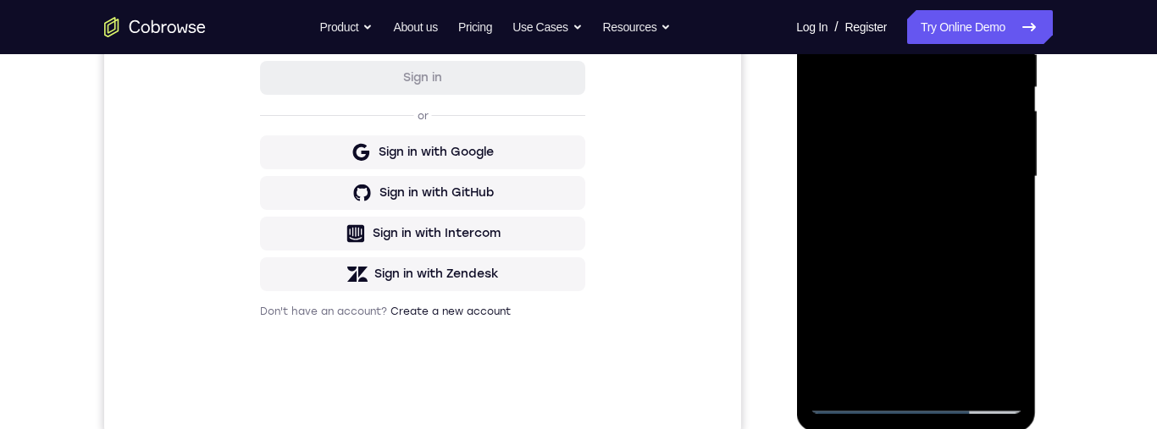
click at [968, 78] on div at bounding box center [915, 177] width 213 height 474
click at [962, 89] on div at bounding box center [915, 177] width 213 height 474
click at [969, 89] on div at bounding box center [915, 177] width 213 height 474
click at [972, 91] on div at bounding box center [915, 177] width 213 height 474
click at [970, 96] on div at bounding box center [915, 177] width 213 height 474
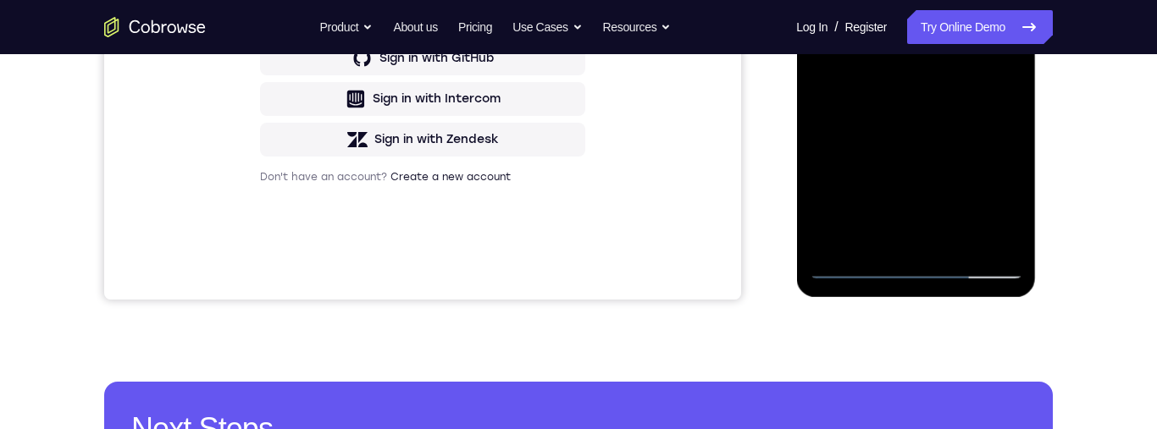
scroll to position [286, 0]
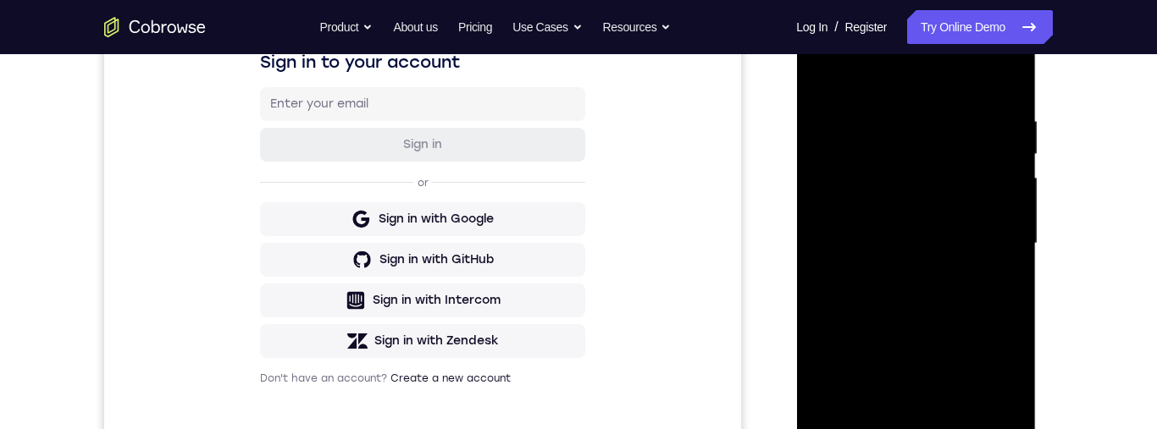
click at [960, 153] on div at bounding box center [915, 244] width 213 height 474
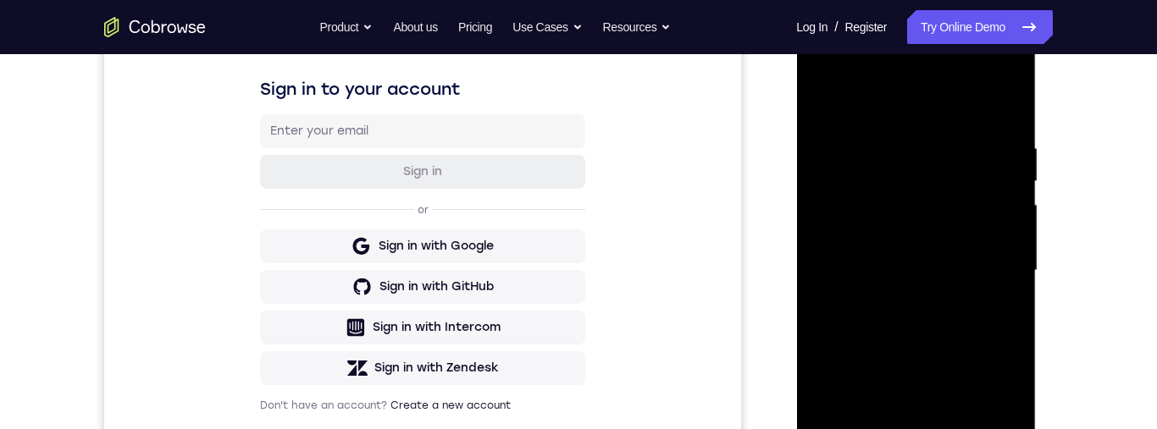
click at [919, 180] on div at bounding box center [915, 271] width 213 height 474
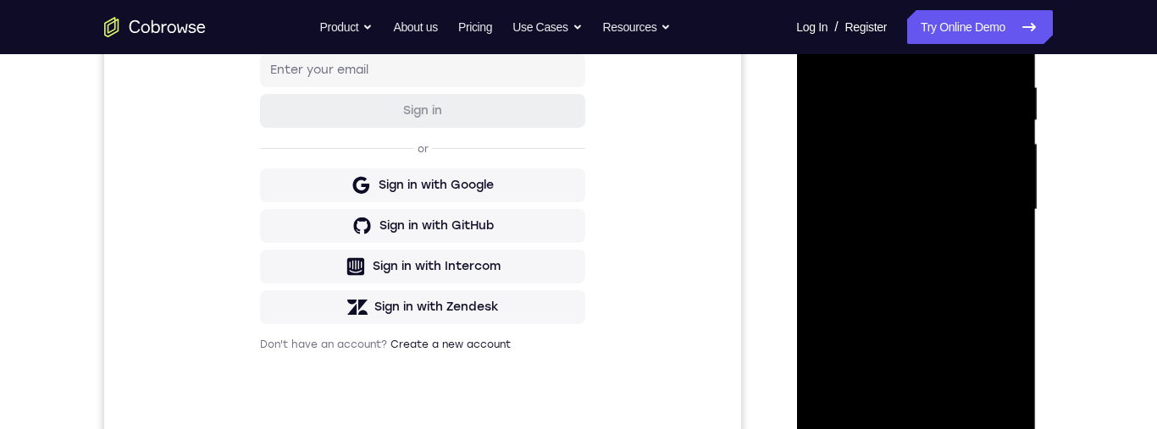
scroll to position [363, 0]
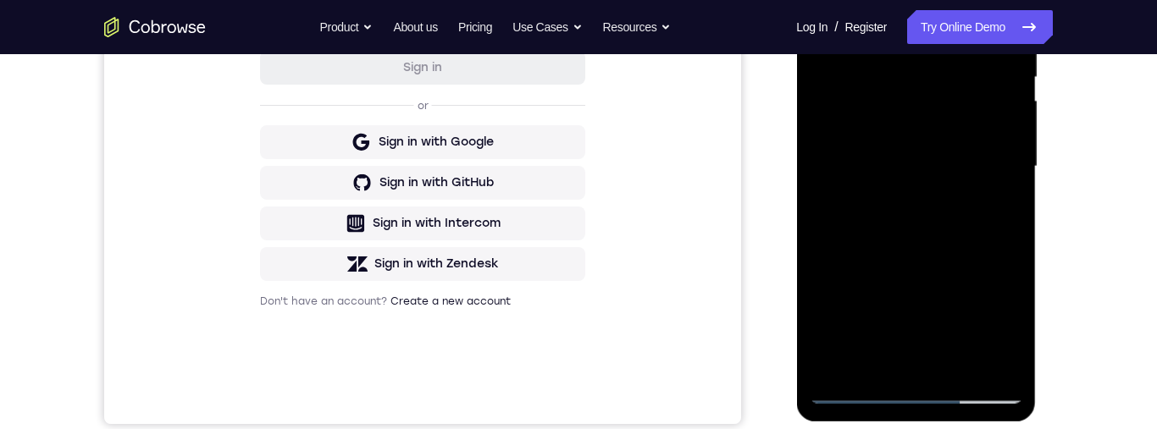
click at [975, 191] on div at bounding box center [915, 167] width 213 height 474
click at [956, 368] on div at bounding box center [915, 167] width 213 height 474
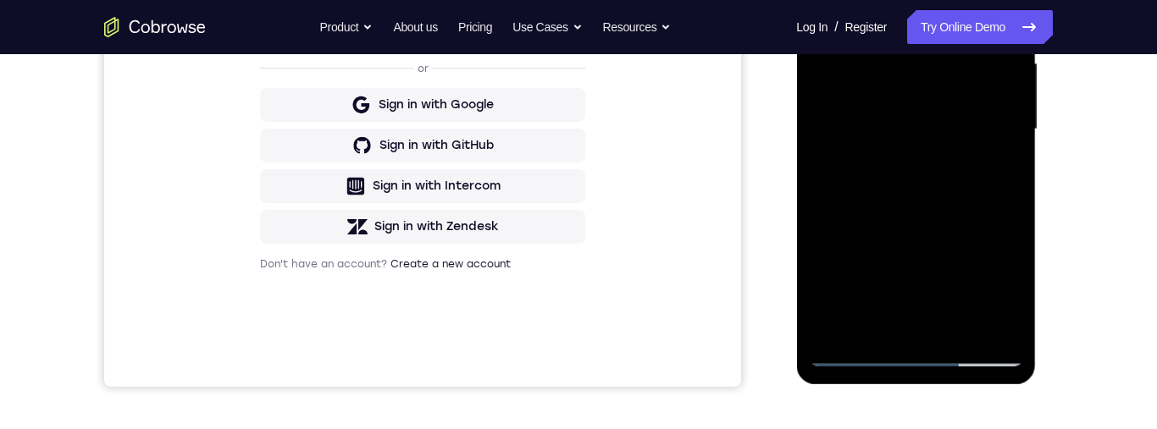
scroll to position [364, 0]
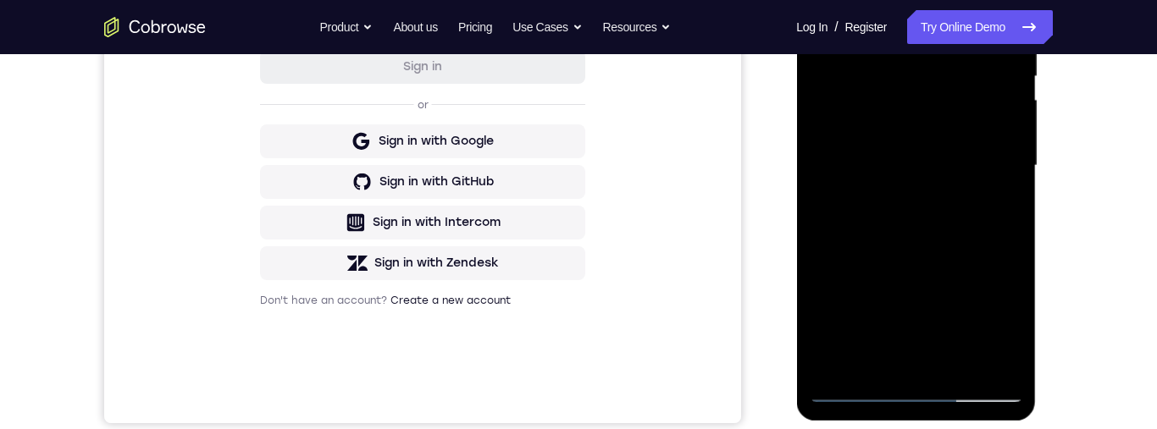
click at [939, 228] on div at bounding box center [915, 166] width 213 height 474
click at [994, 199] on div at bounding box center [915, 166] width 213 height 474
click at [964, 136] on div at bounding box center [915, 166] width 213 height 474
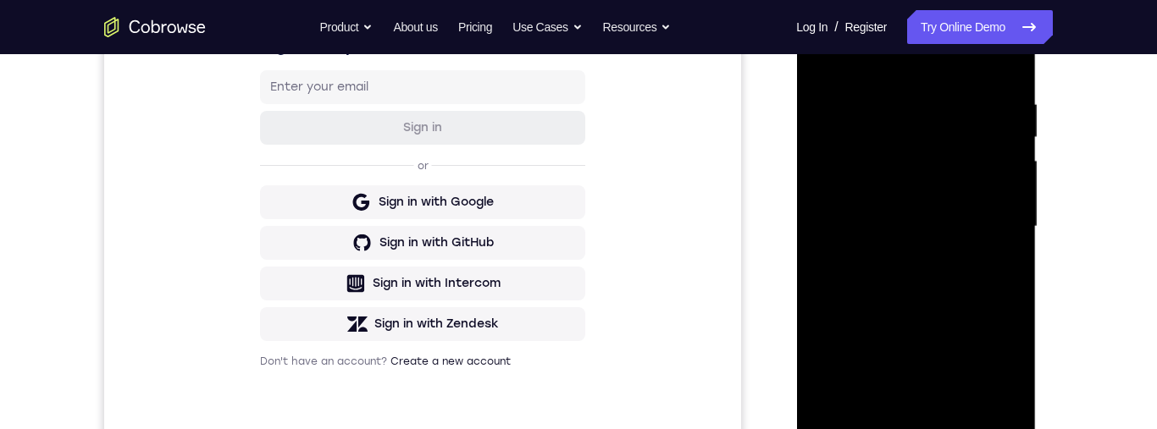
scroll to position [224, 0]
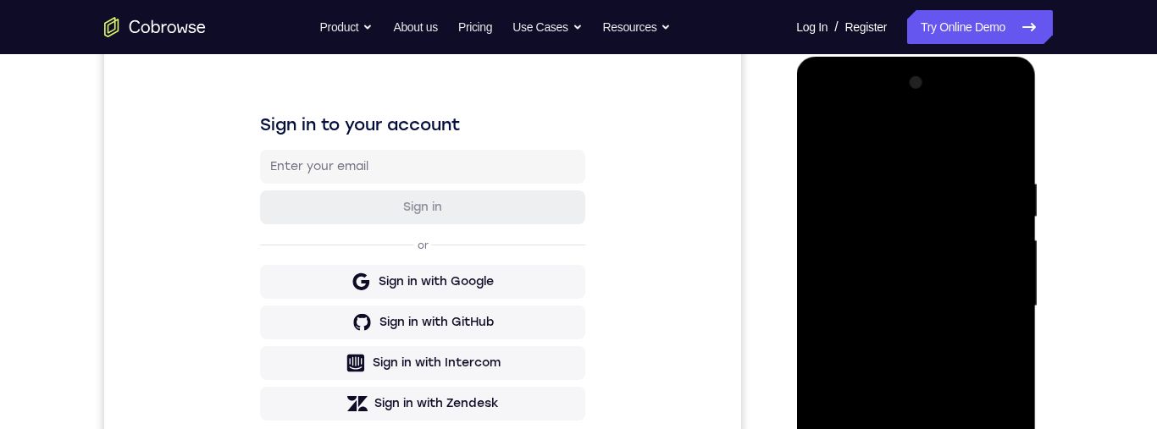
click at [823, 134] on div at bounding box center [915, 306] width 213 height 474
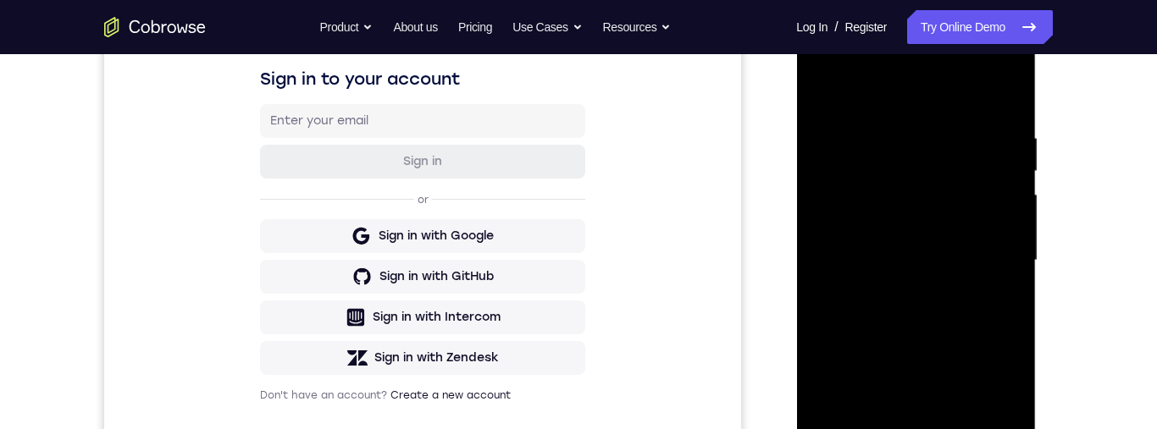
click at [956, 270] on div at bounding box center [915, 261] width 213 height 474
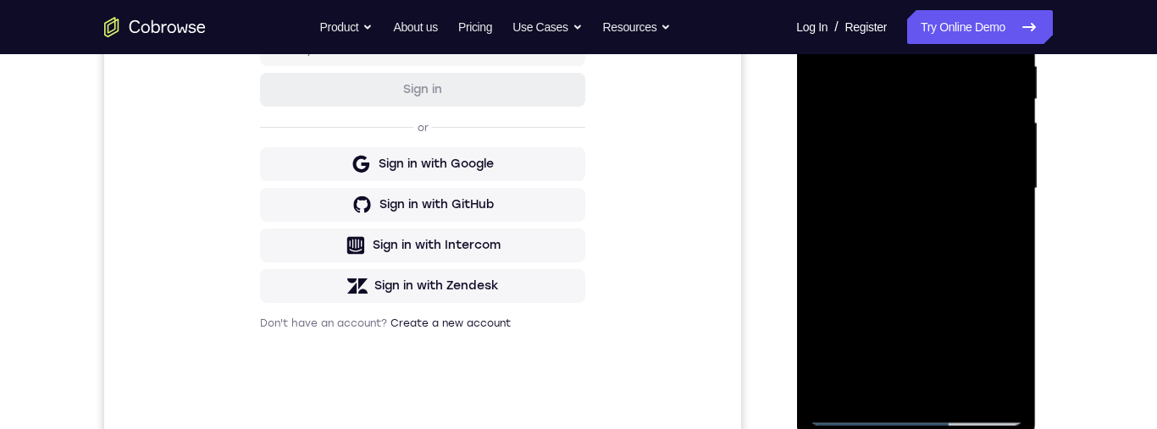
scroll to position [298, 0]
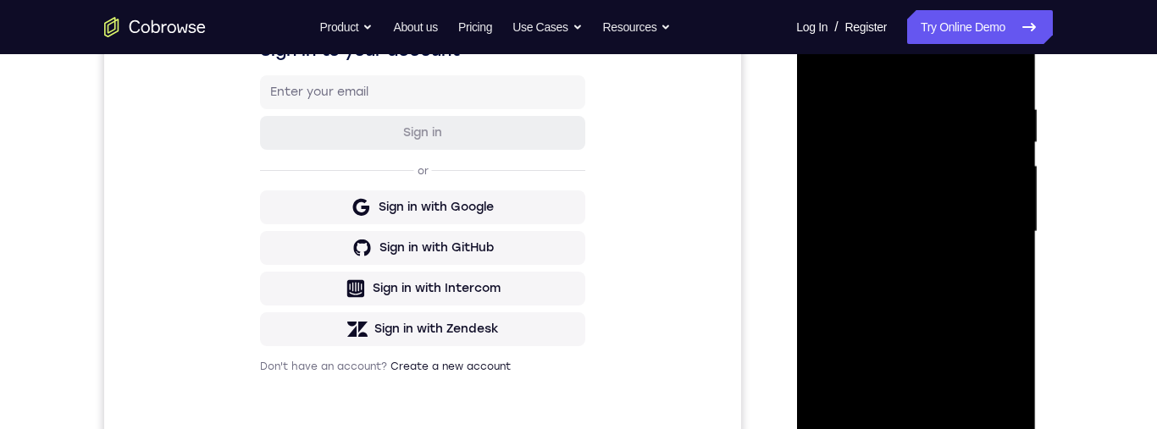
click at [820, 64] on div at bounding box center [915, 232] width 213 height 474
click at [939, 209] on div at bounding box center [915, 232] width 213 height 474
